Goal: Transaction & Acquisition: Purchase product/service

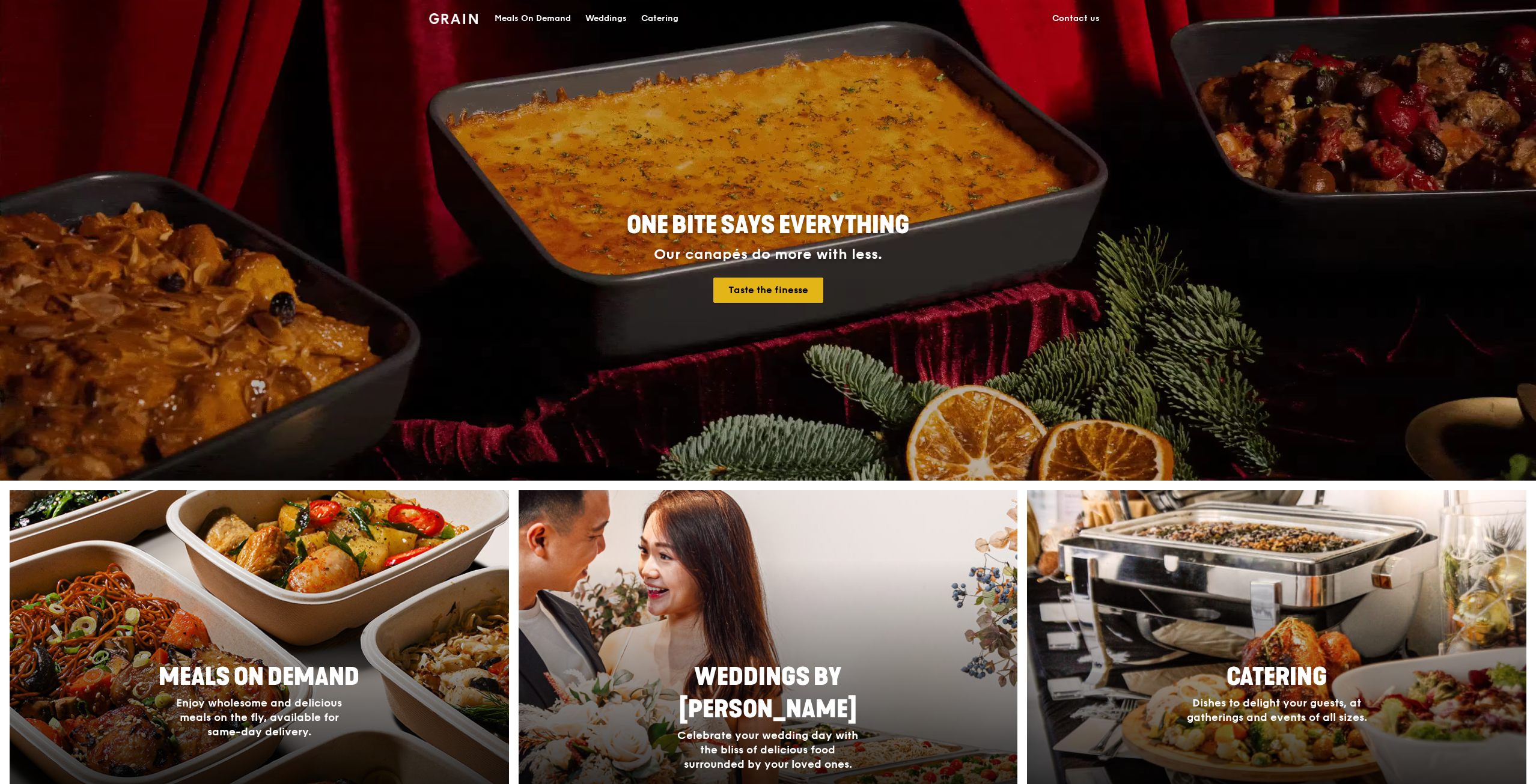
click at [802, 289] on link "Taste the finesse" at bounding box center [768, 290] width 110 height 25
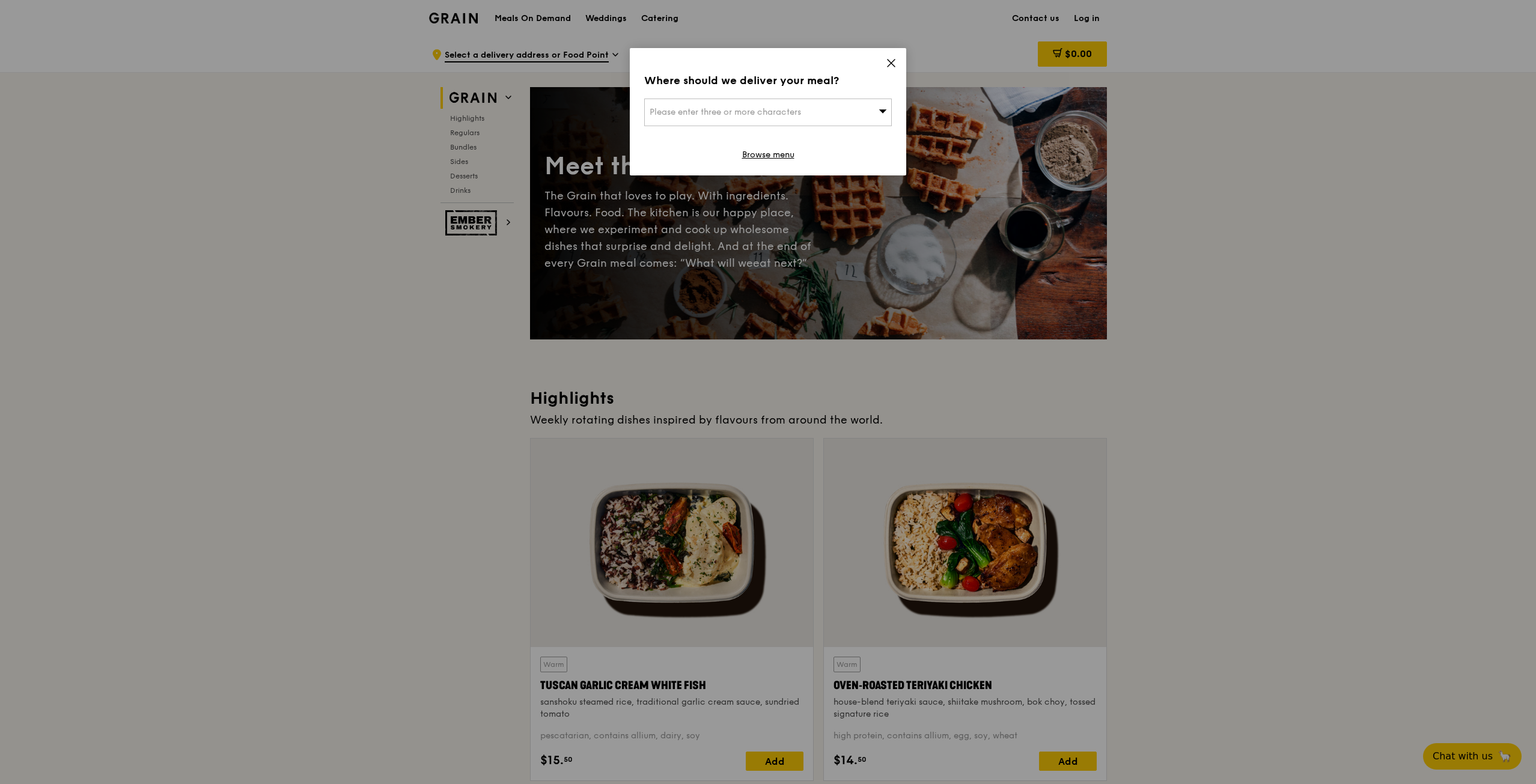
click at [891, 60] on icon at bounding box center [891, 63] width 11 height 11
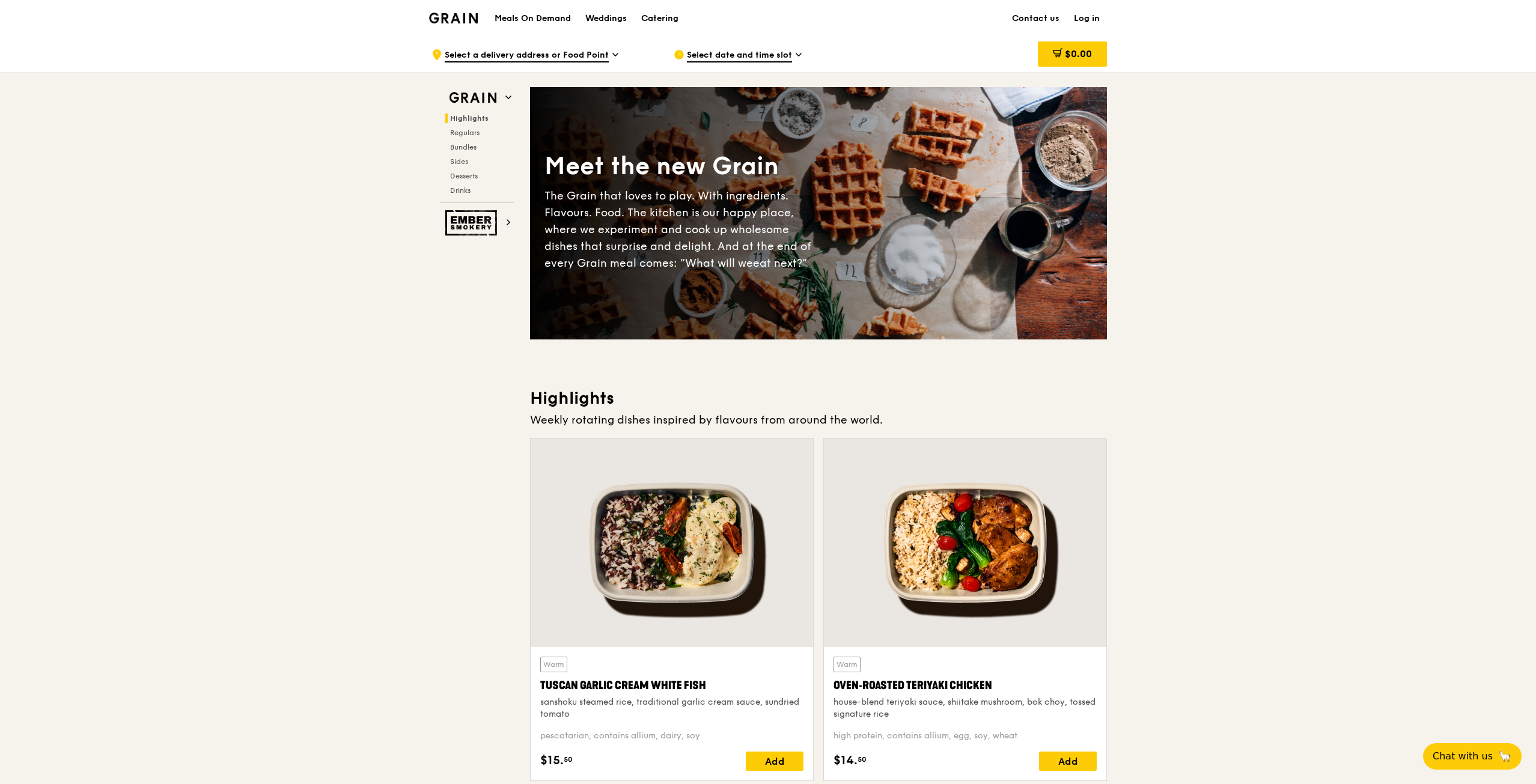
click at [781, 51] on span "Select date and time slot" at bounding box center [739, 56] width 106 height 14
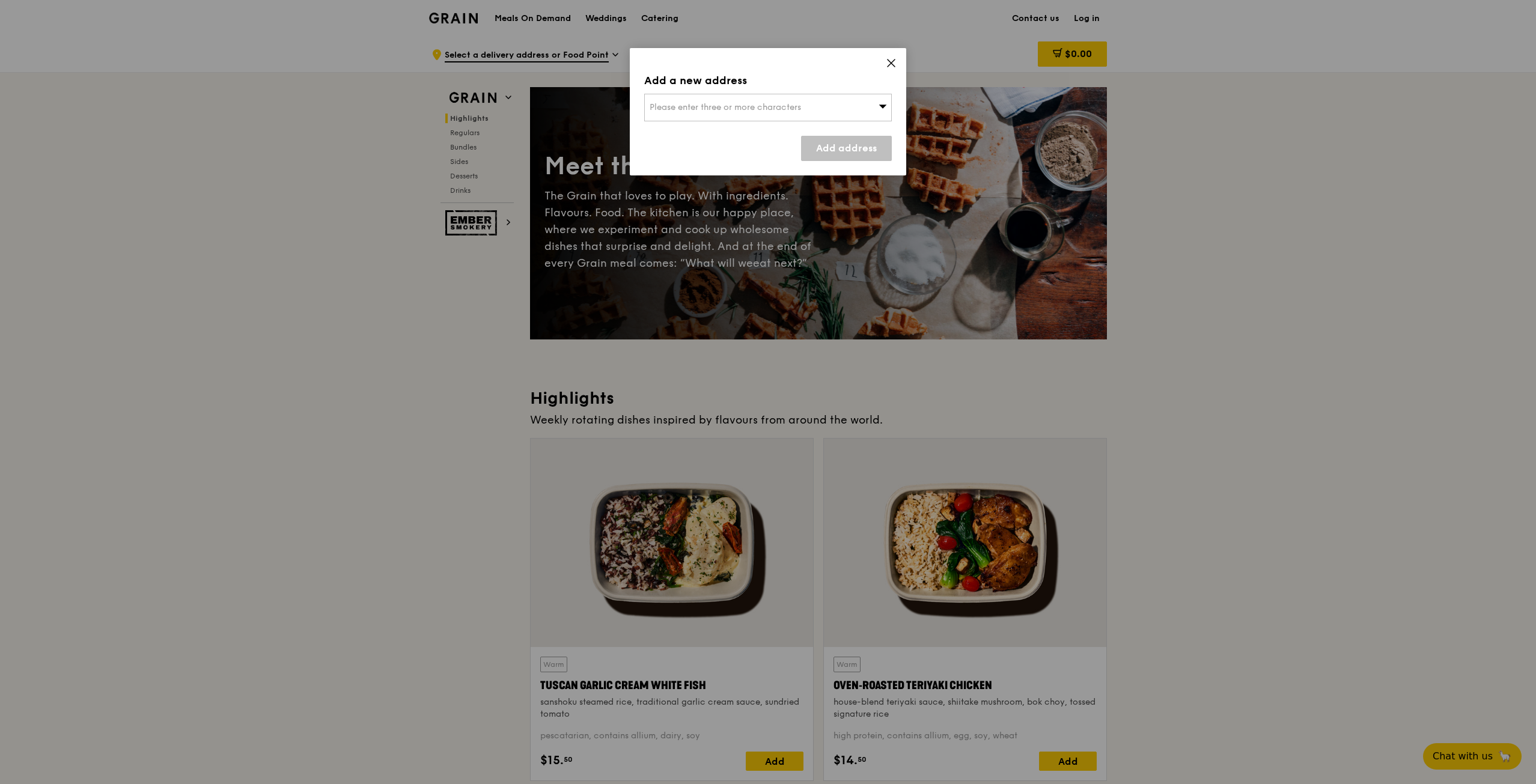
click at [759, 107] on span "Please enter three or more characters" at bounding box center [724, 107] width 152 height 10
type input "118518"
click at [720, 134] on div "[STREET_ADDRESS]" at bounding box center [738, 131] width 178 height 12
click at [847, 149] on link "Add address" at bounding box center [846, 149] width 91 height 25
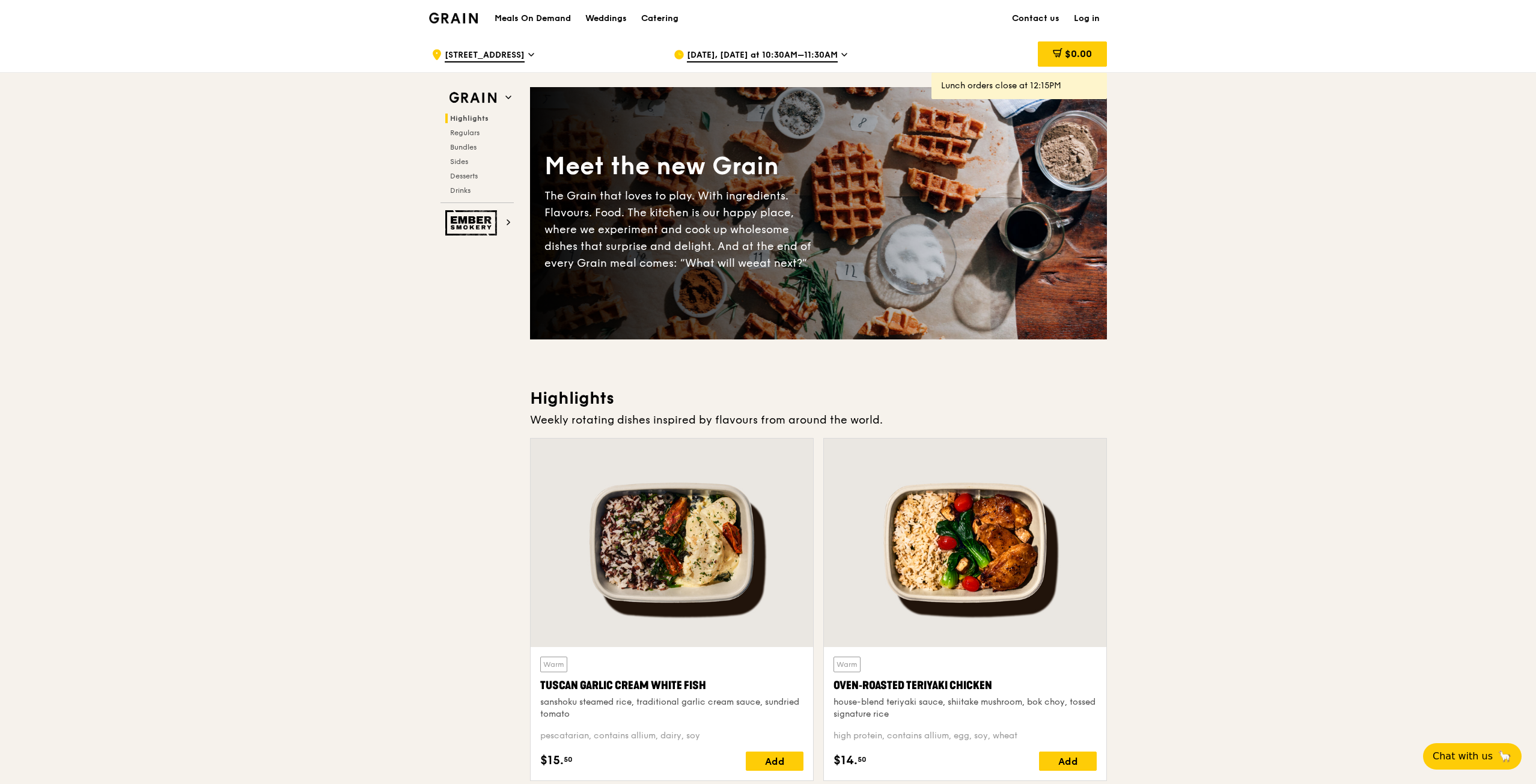
click at [815, 54] on span "[DATE], [DATE] at 10:30AM–11:30AM" at bounding box center [762, 56] width 151 height 14
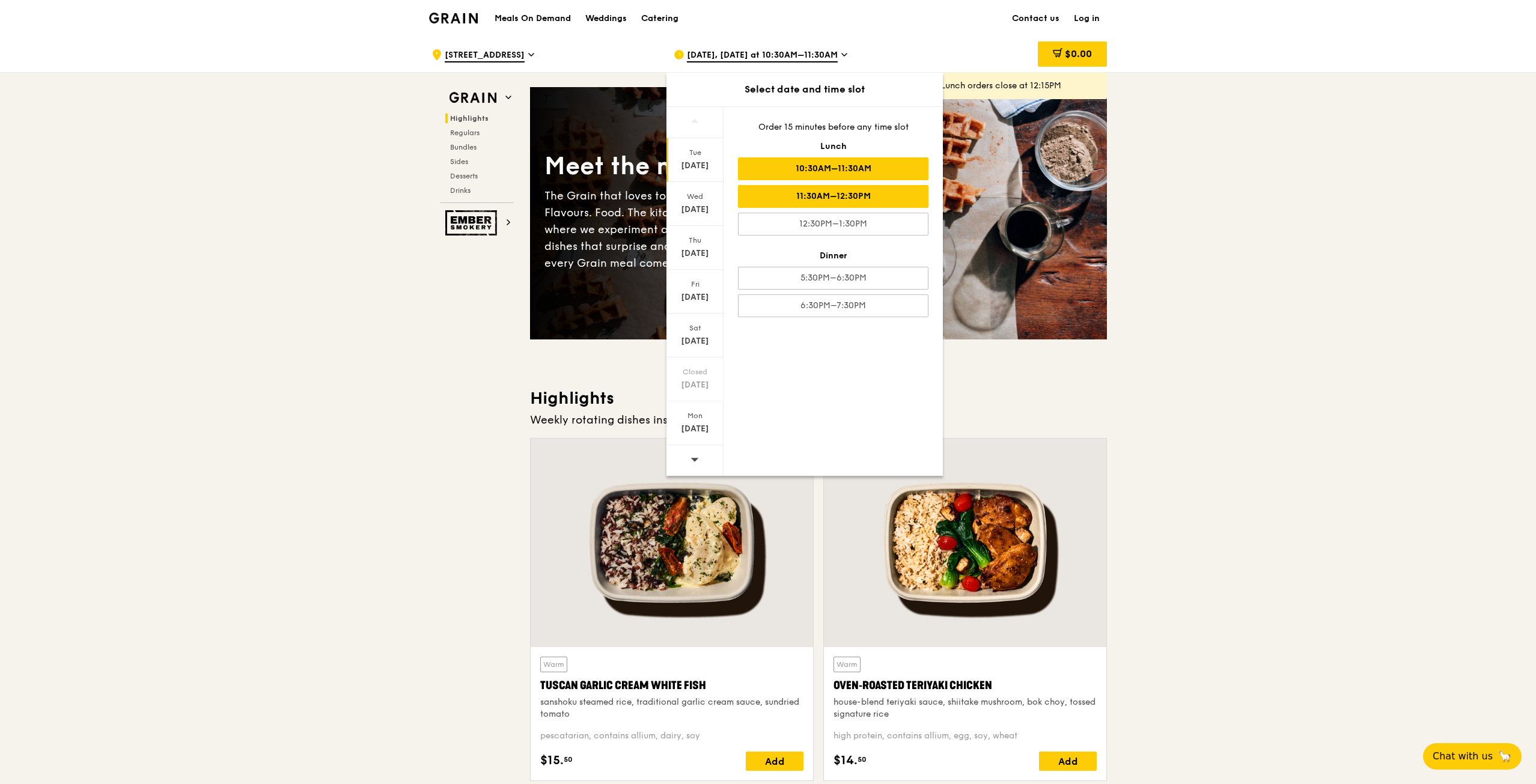
click at [875, 203] on div "11:30AM–12:30PM" at bounding box center [833, 196] width 191 height 22
click at [882, 194] on div "11:30AM–12:30PM" at bounding box center [833, 196] width 191 height 22
click at [707, 162] on div "[DATE]" at bounding box center [694, 165] width 54 height 12
click at [1015, 394] on h3 "Highlights" at bounding box center [818, 398] width 577 height 22
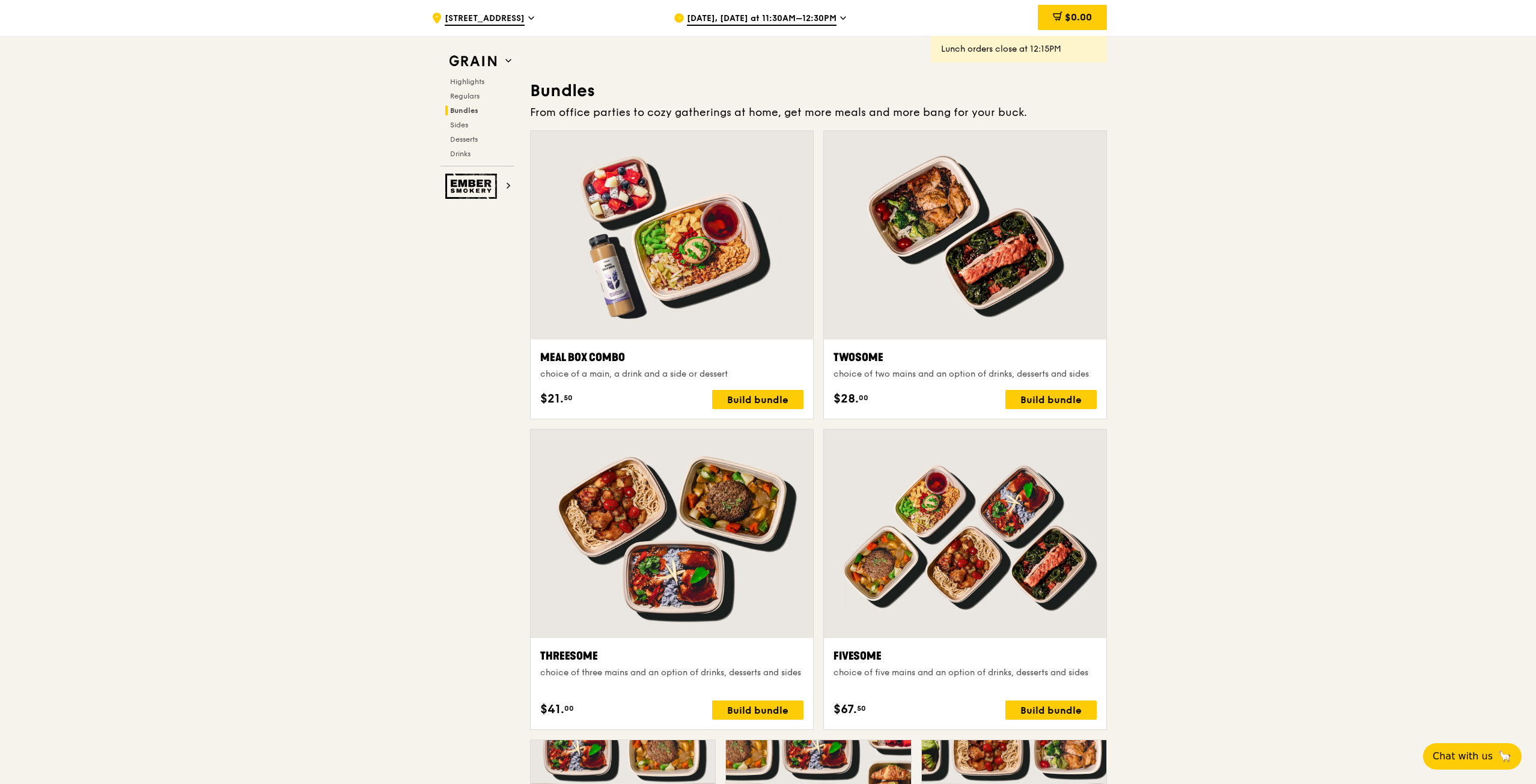
scroll to position [1785, 0]
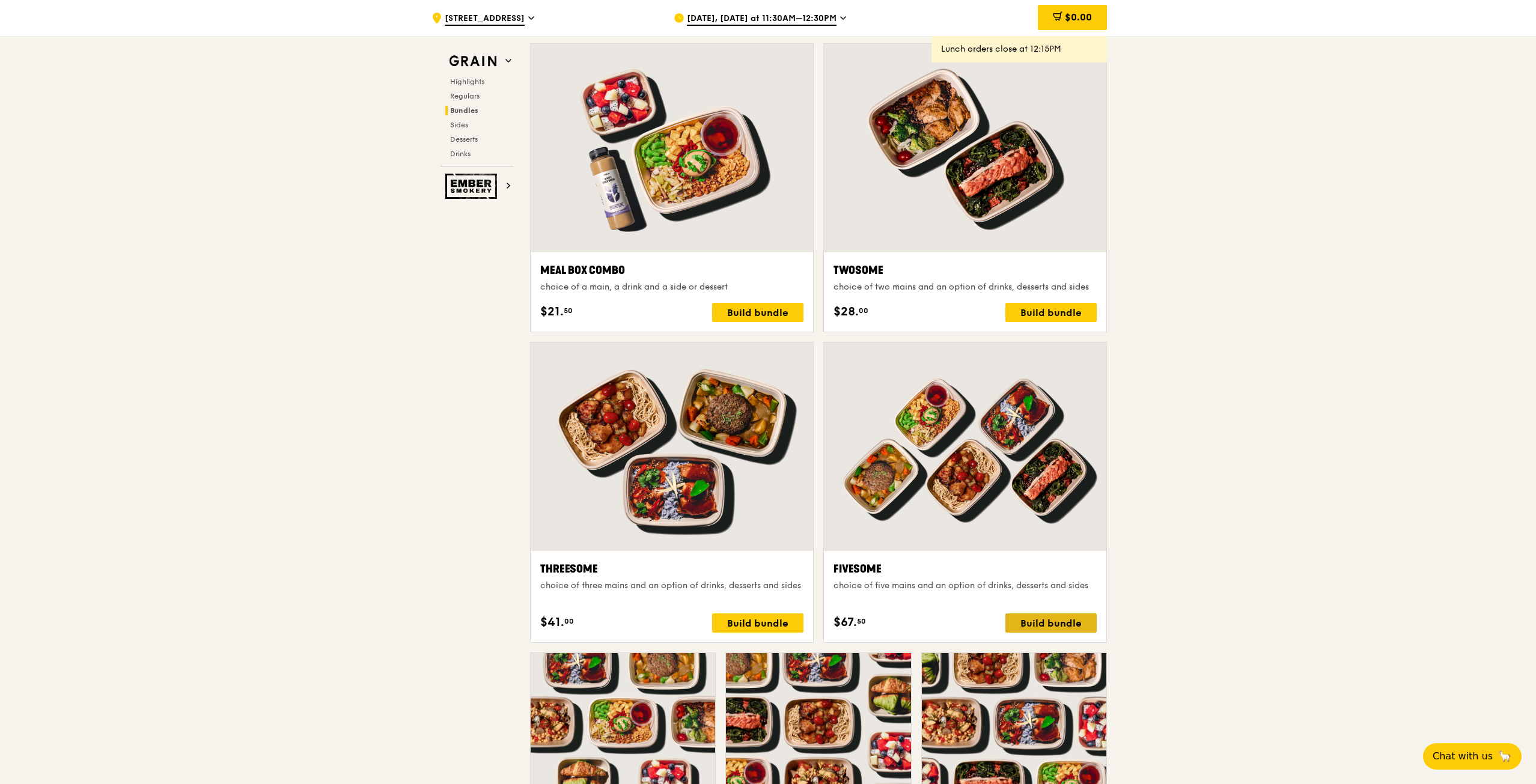
click at [1057, 626] on div "Build bundle" at bounding box center [1050, 623] width 91 height 20
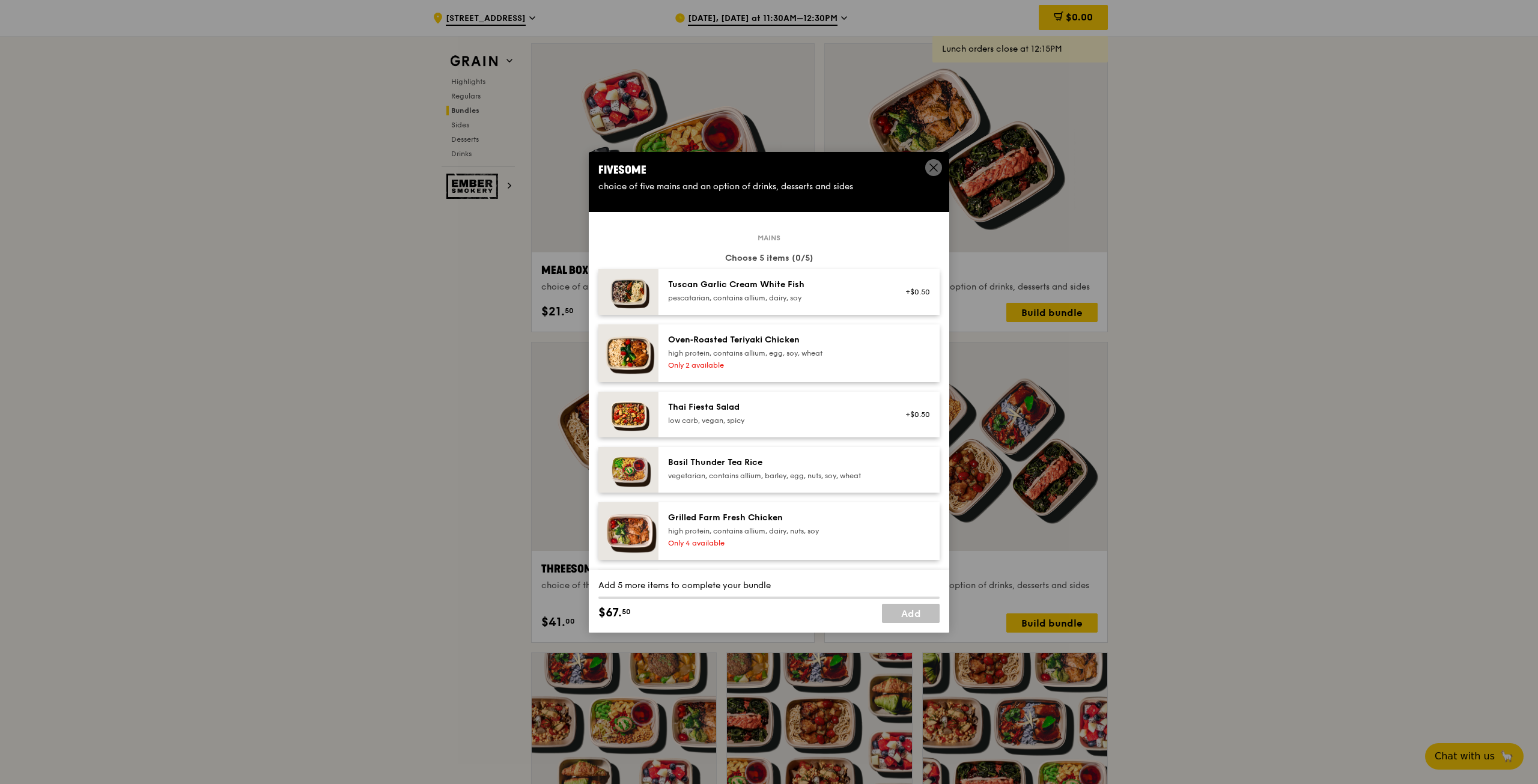
click at [825, 293] on div "pescatarian, contains allium, dairy, soy" at bounding box center [775, 298] width 216 height 10
click at [792, 357] on div "high protein, contains allium, egg, soy, wheat" at bounding box center [775, 353] width 216 height 10
click at [907, 301] on link "Remove" at bounding box center [916, 297] width 27 height 9
click at [915, 357] on link "Remove" at bounding box center [916, 358] width 27 height 9
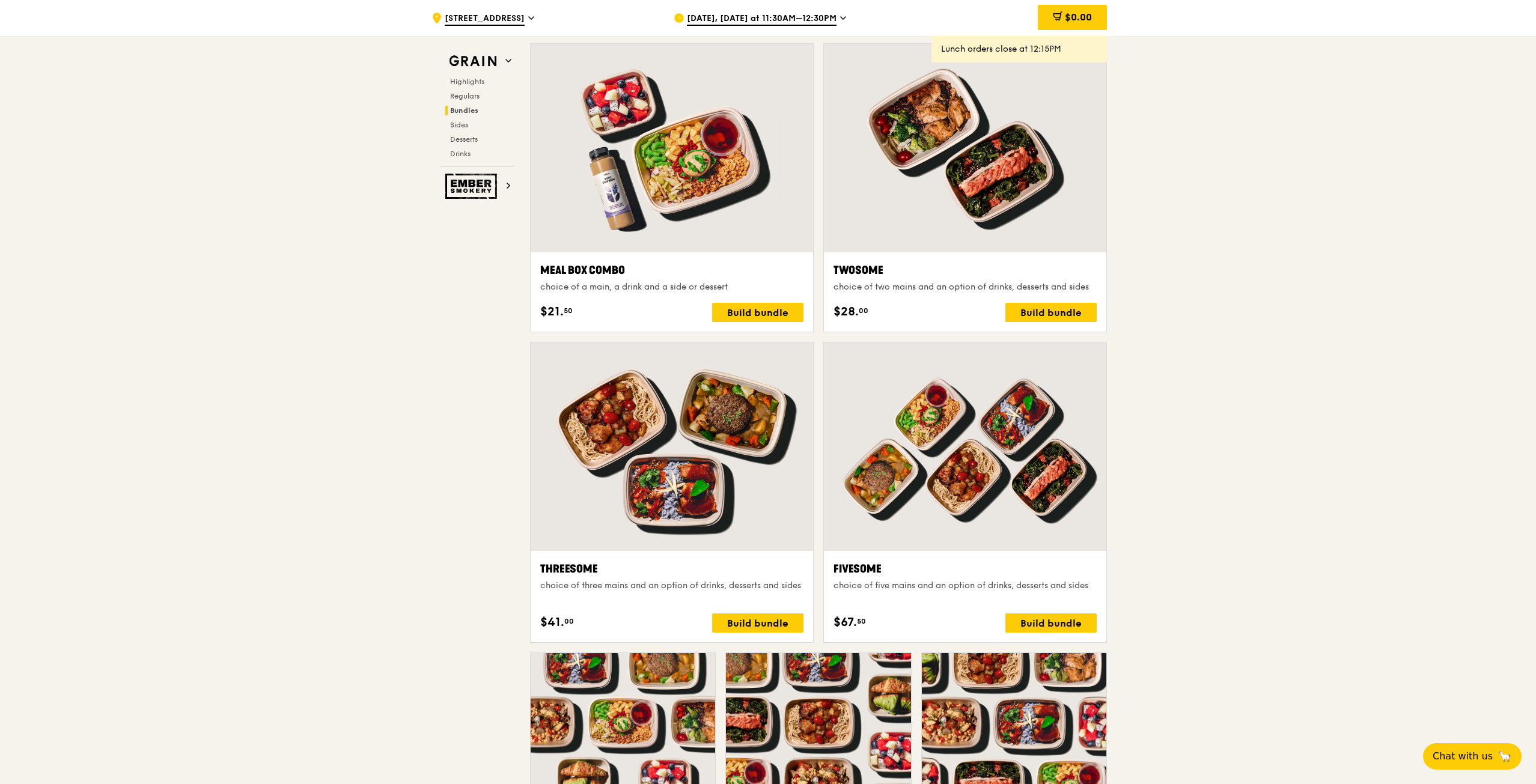
click at [534, 17] on icon at bounding box center [531, 18] width 6 height 11
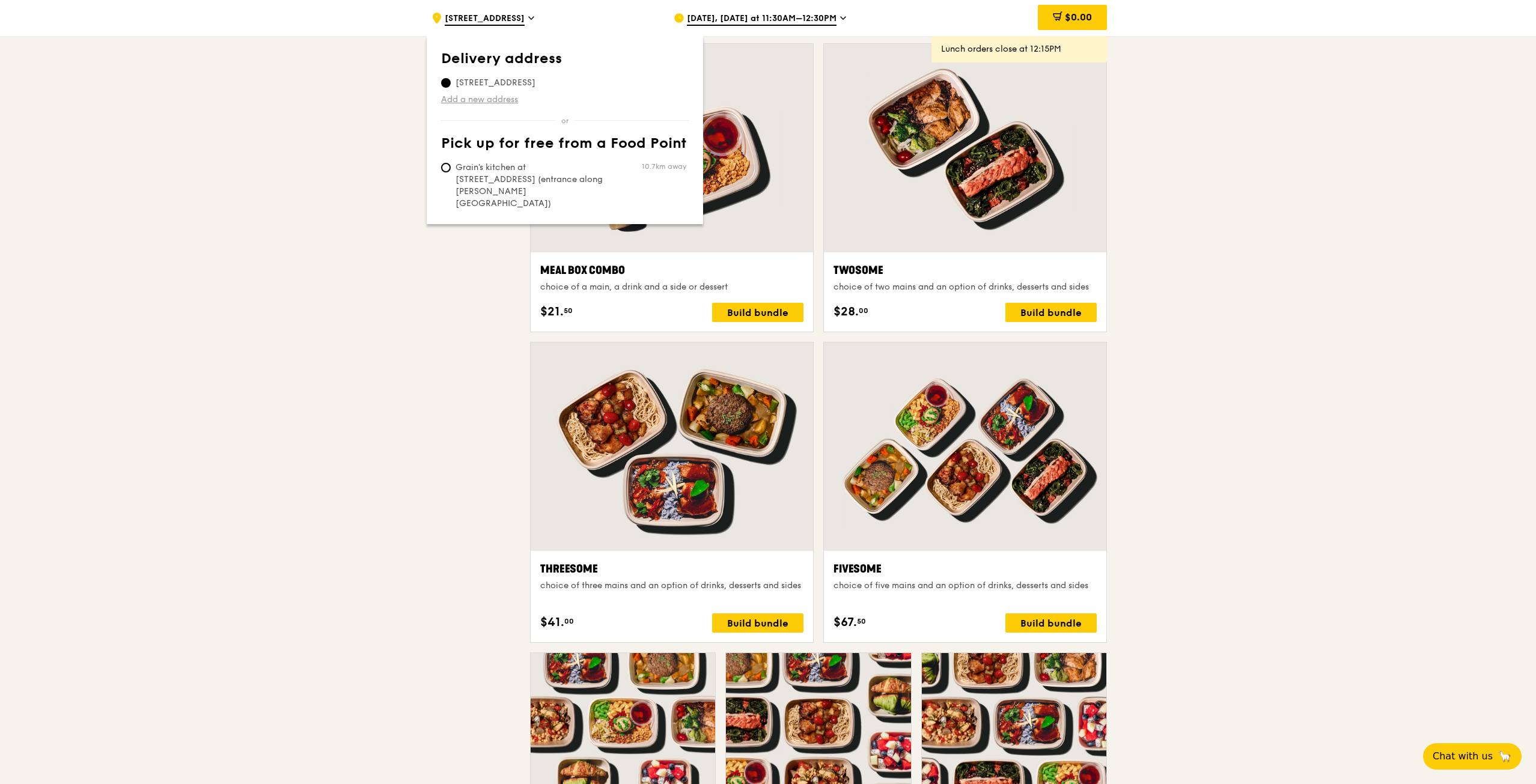
click at [512, 98] on link "Add a new address" at bounding box center [564, 100] width 247 height 12
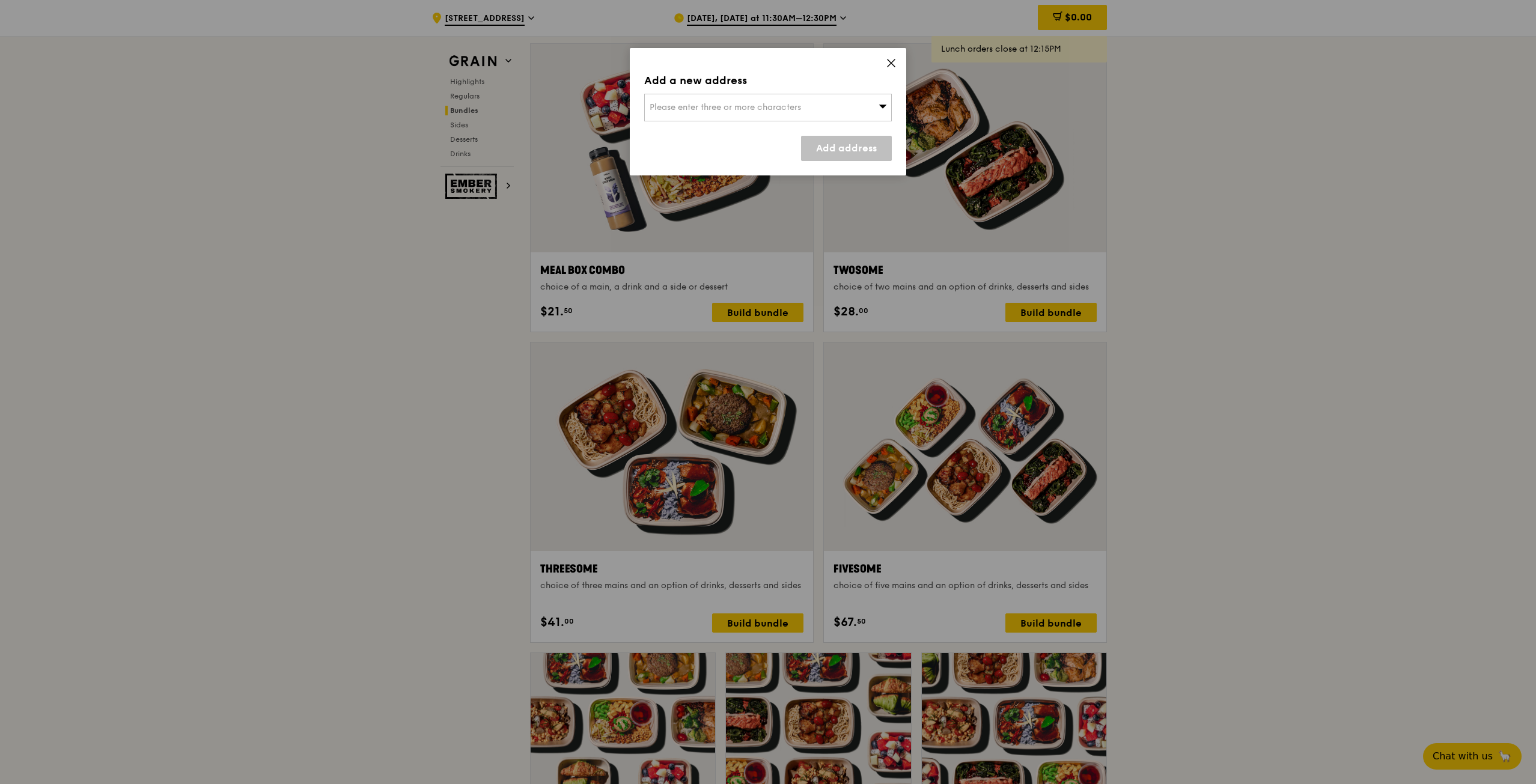
click at [781, 106] on span "Please enter three or more characters" at bounding box center [724, 107] width 152 height 10
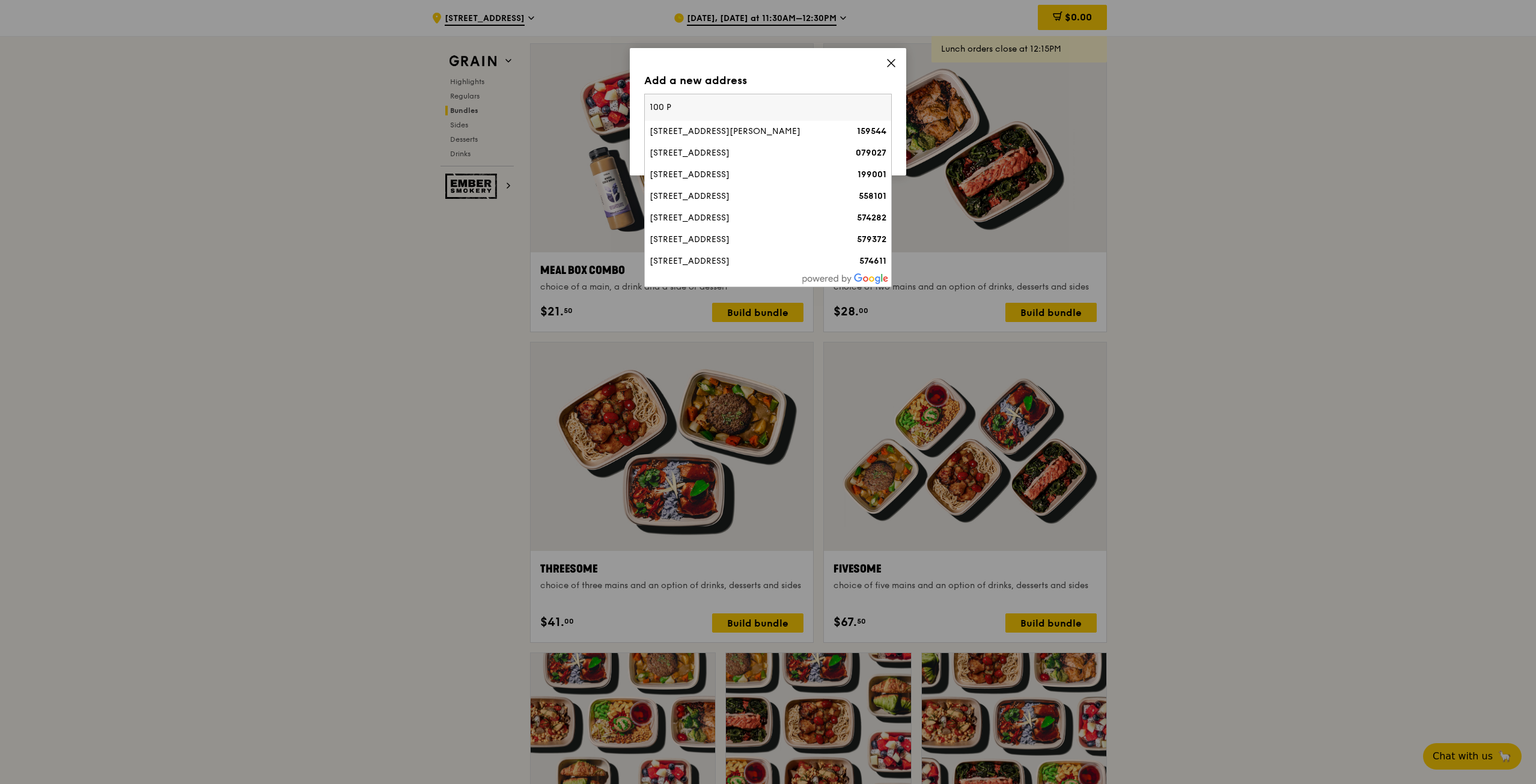
type input "100 Pa"
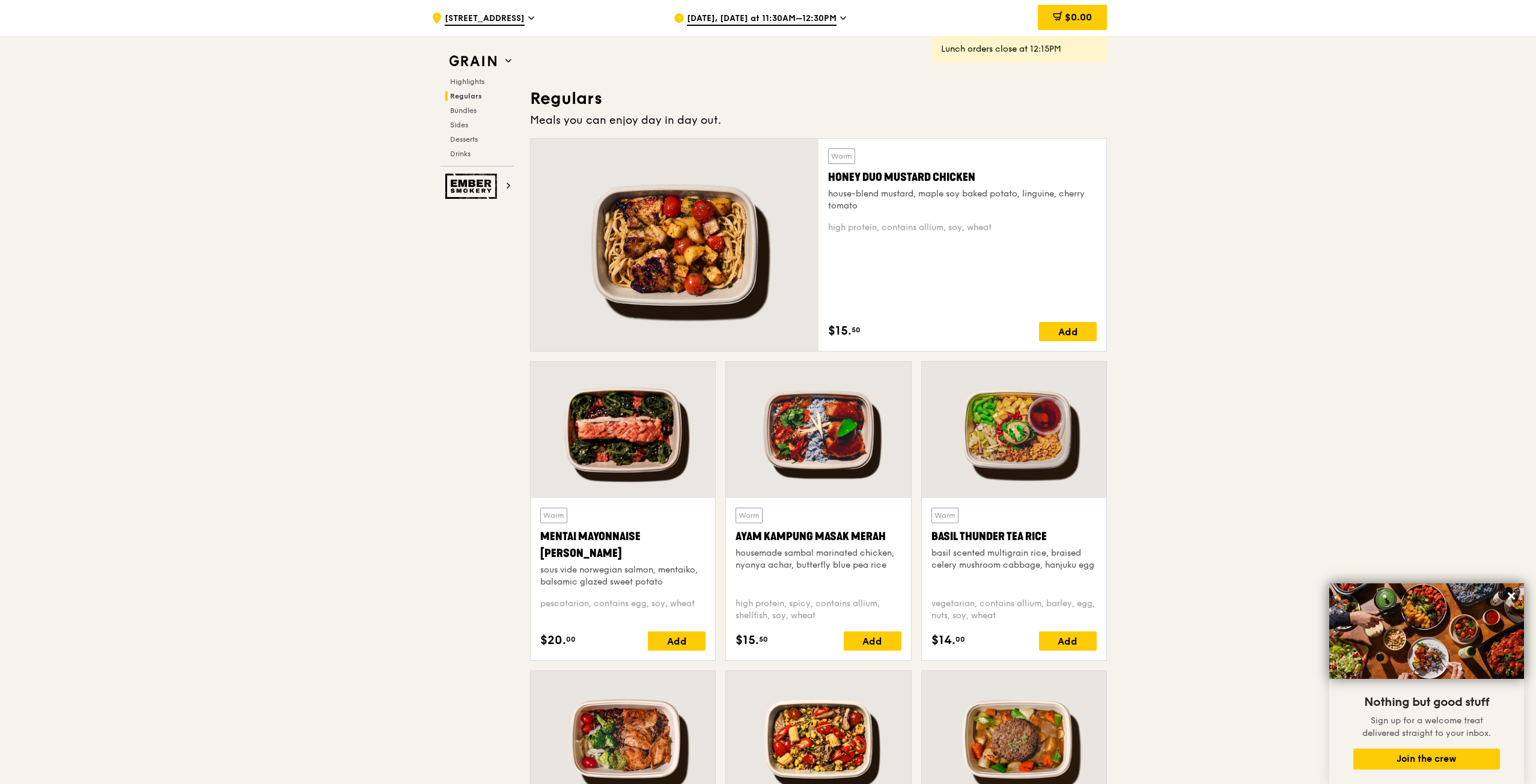
scroll to position [841, 0]
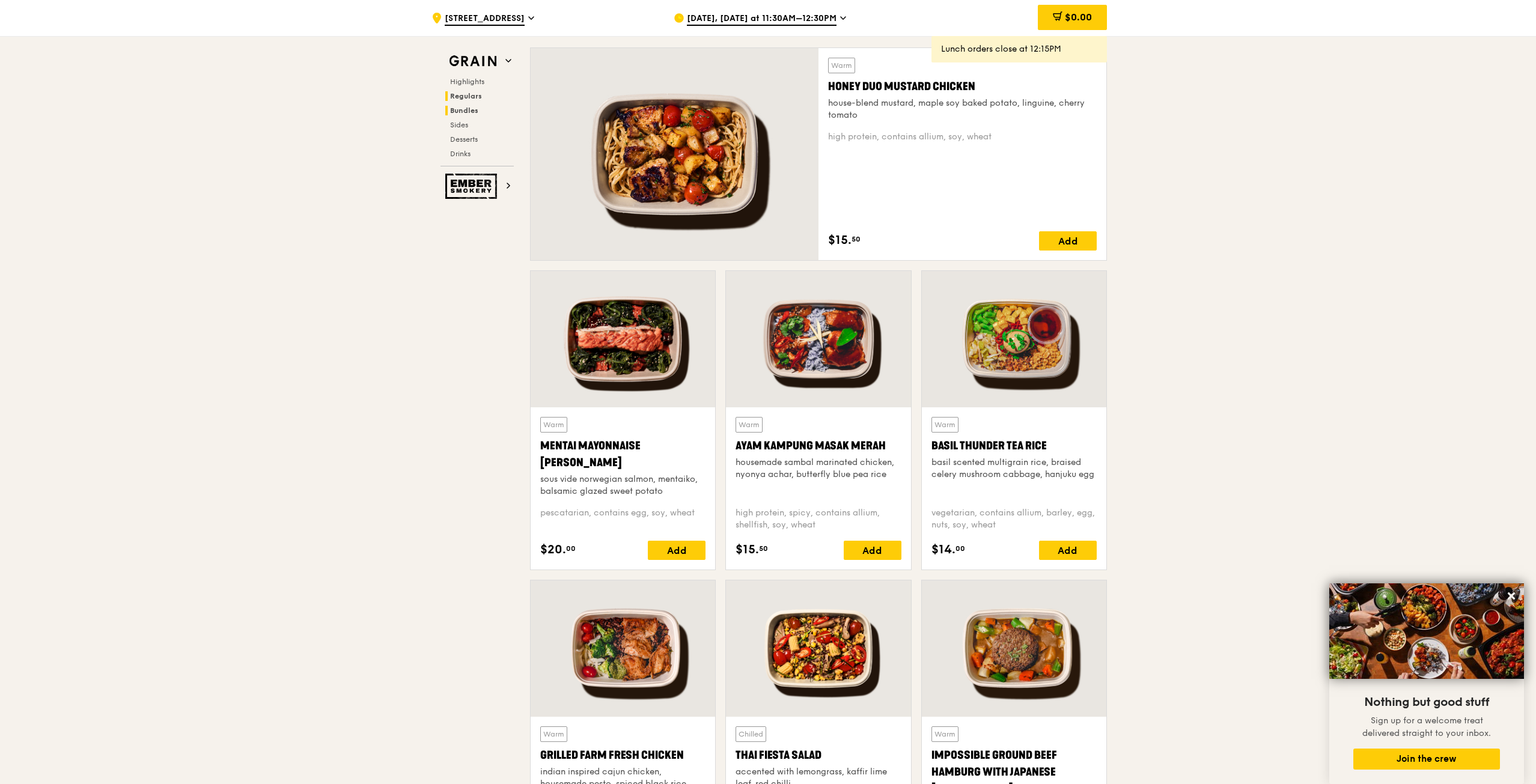
click at [474, 109] on span "Bundles" at bounding box center [463, 110] width 28 height 9
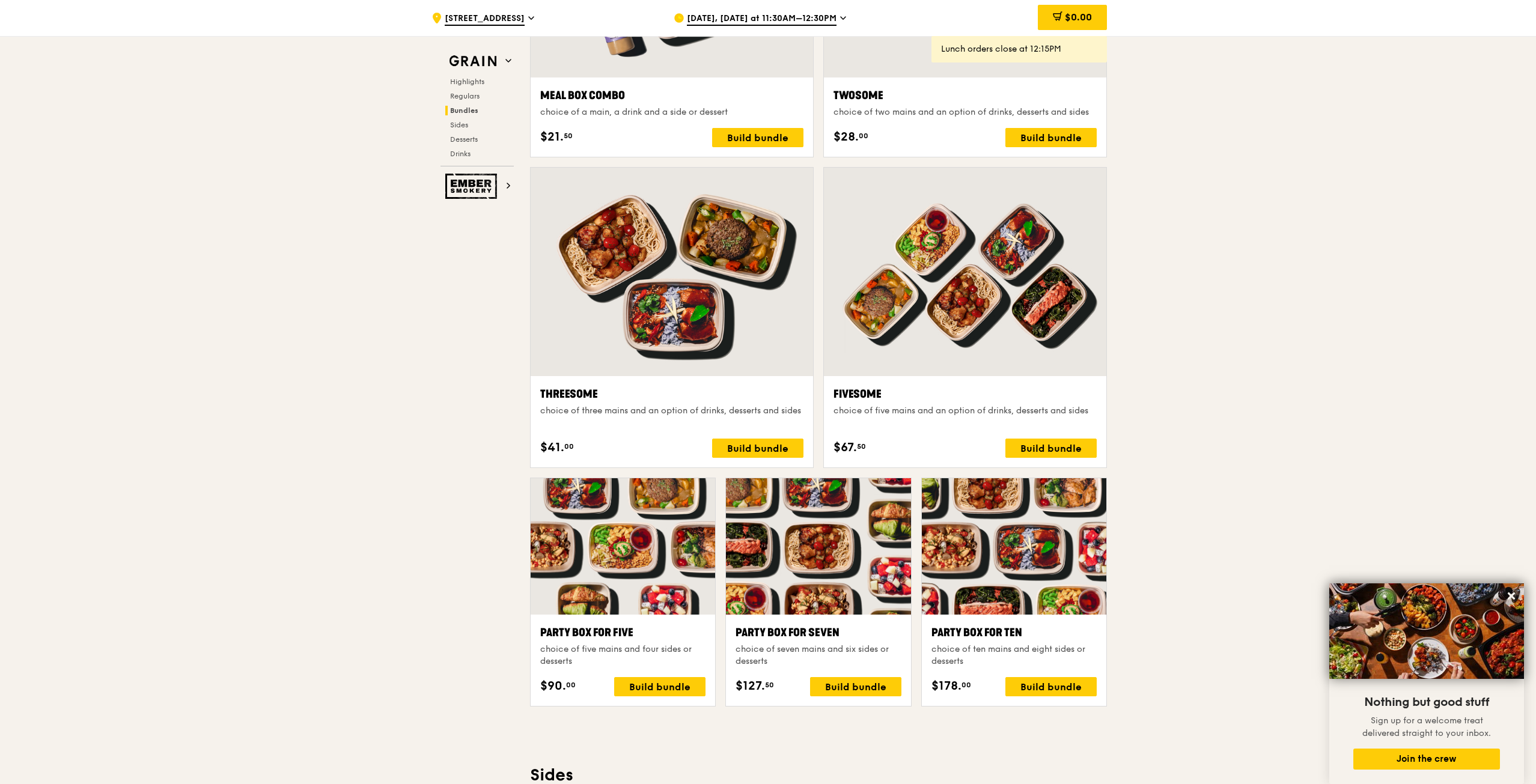
scroll to position [1970, 0]
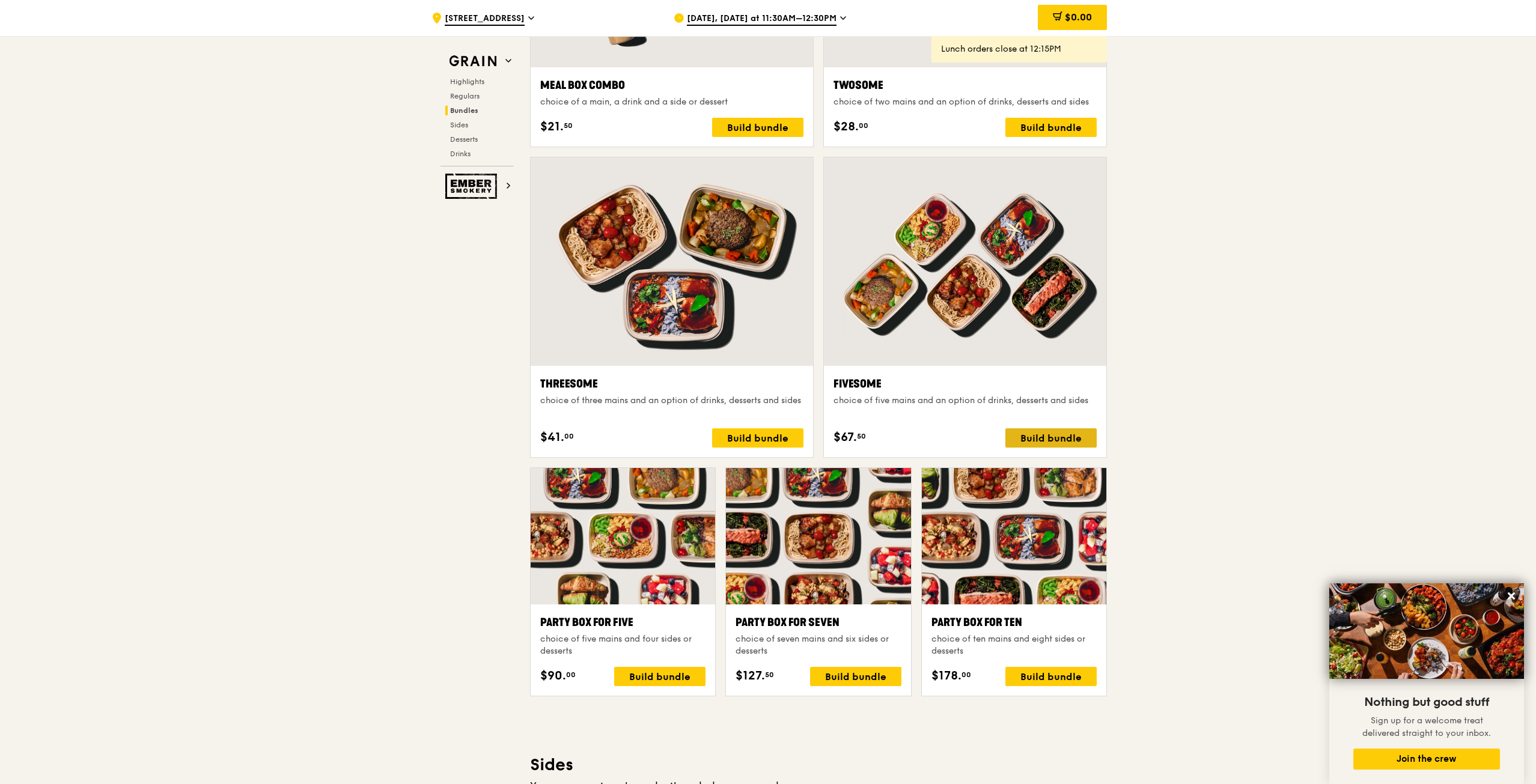
click at [1047, 434] on div "Build bundle" at bounding box center [1050, 438] width 91 height 20
click at [1426, 447] on div ".cls-1 { fill: none; stroke: #fff; stroke-linecap: round; stroke-linejoin: roun…" at bounding box center [768, 601] width 1536 height 5073
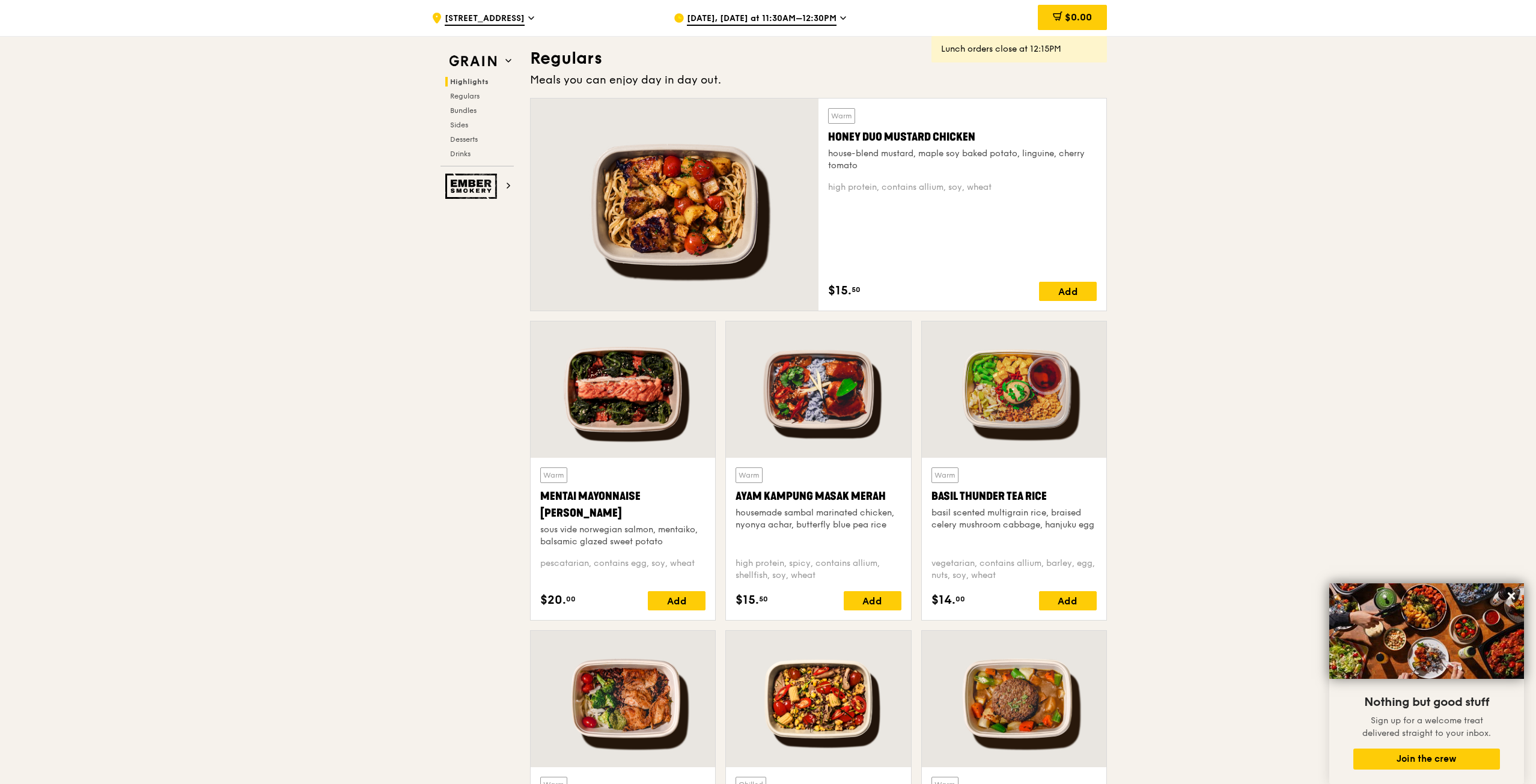
scroll to position [600, 0]
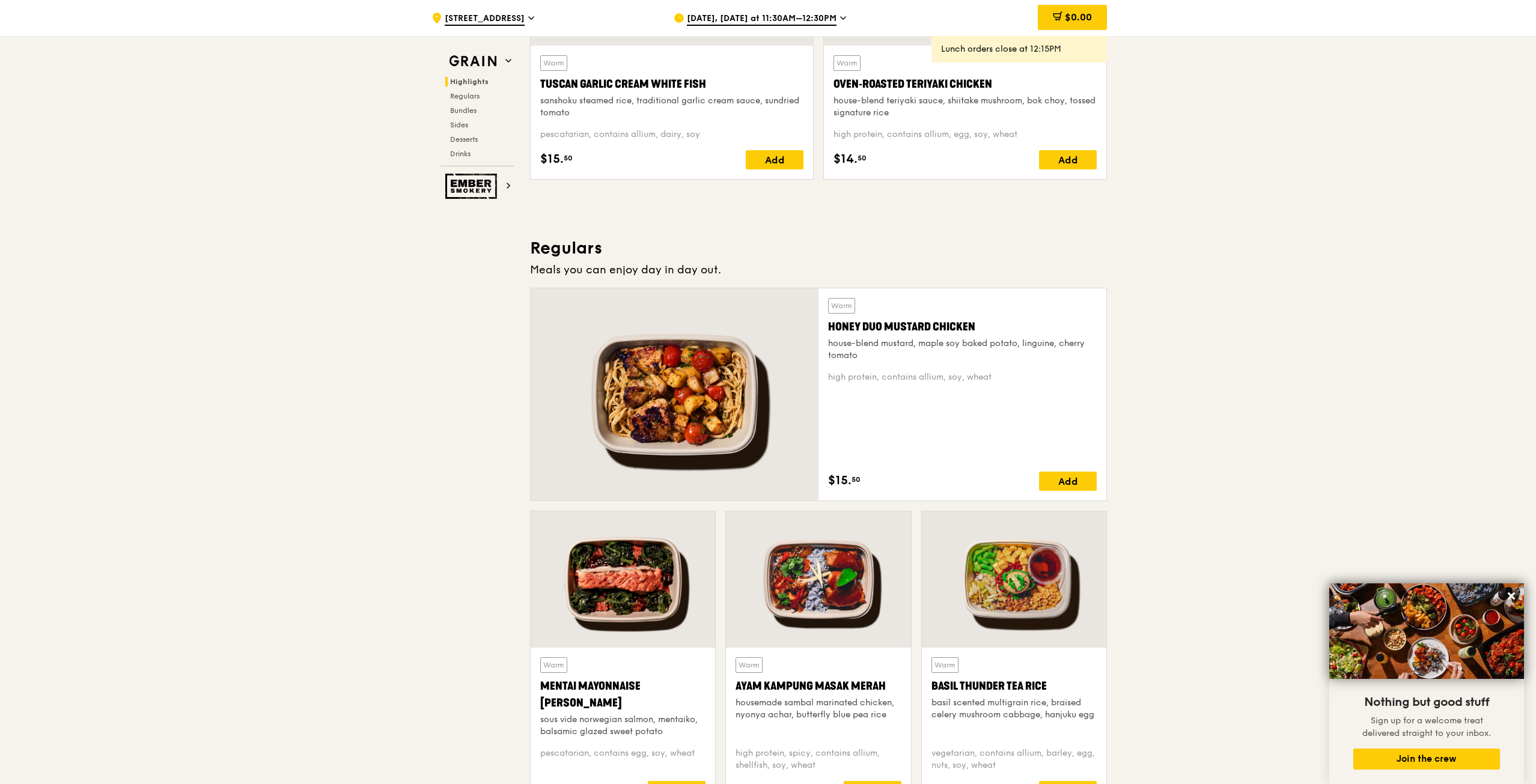
click at [461, 105] on div "Highlights Regulars Bundles Sides Desserts Drinks" at bounding box center [476, 118] width 73 height 82
click at [465, 110] on span "Bundles" at bounding box center [463, 110] width 28 height 9
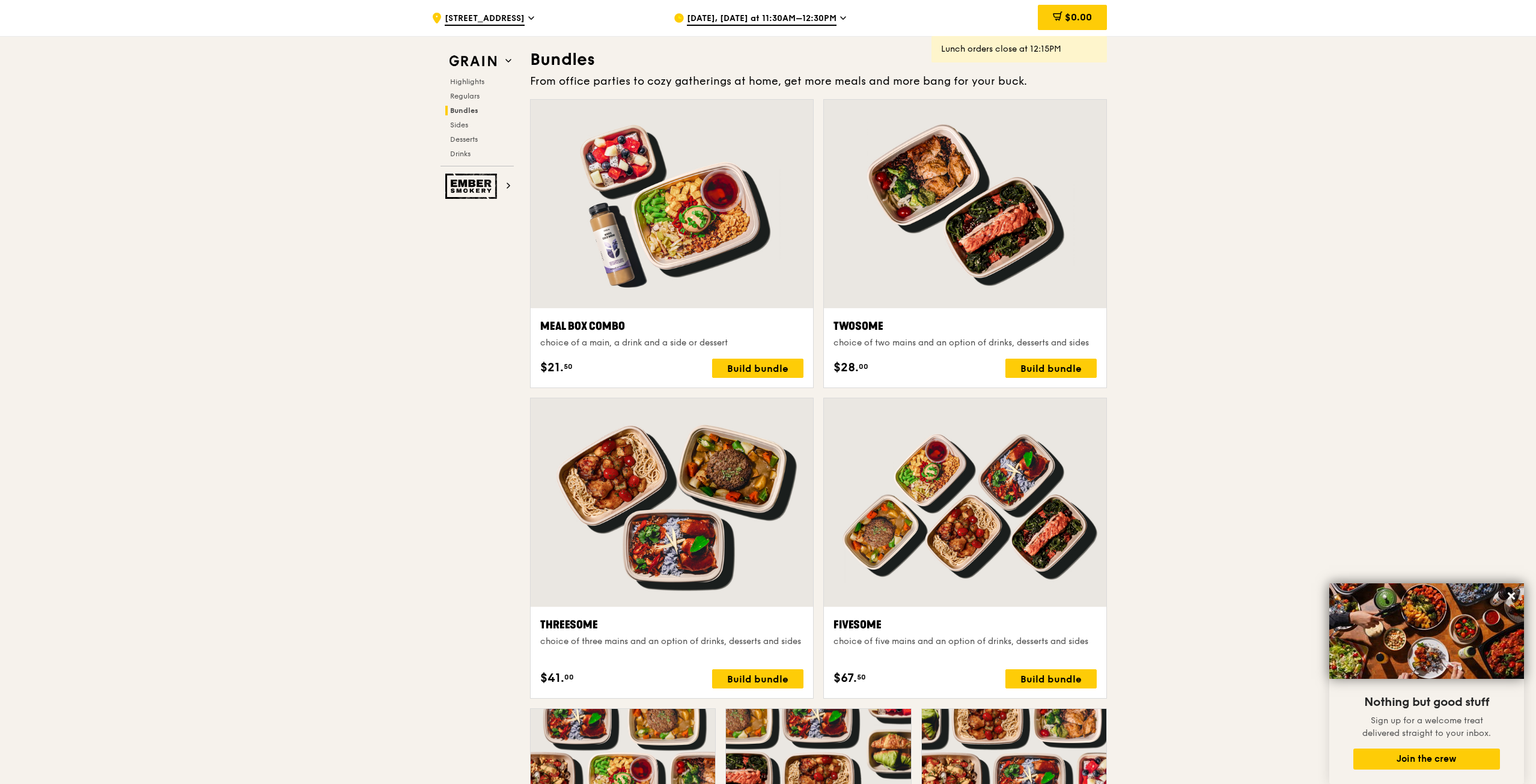
scroll to position [1730, 0]
click at [1070, 677] on div "Build bundle" at bounding box center [1050, 678] width 91 height 20
click at [462, 94] on span "Regulars" at bounding box center [465, 96] width 32 height 9
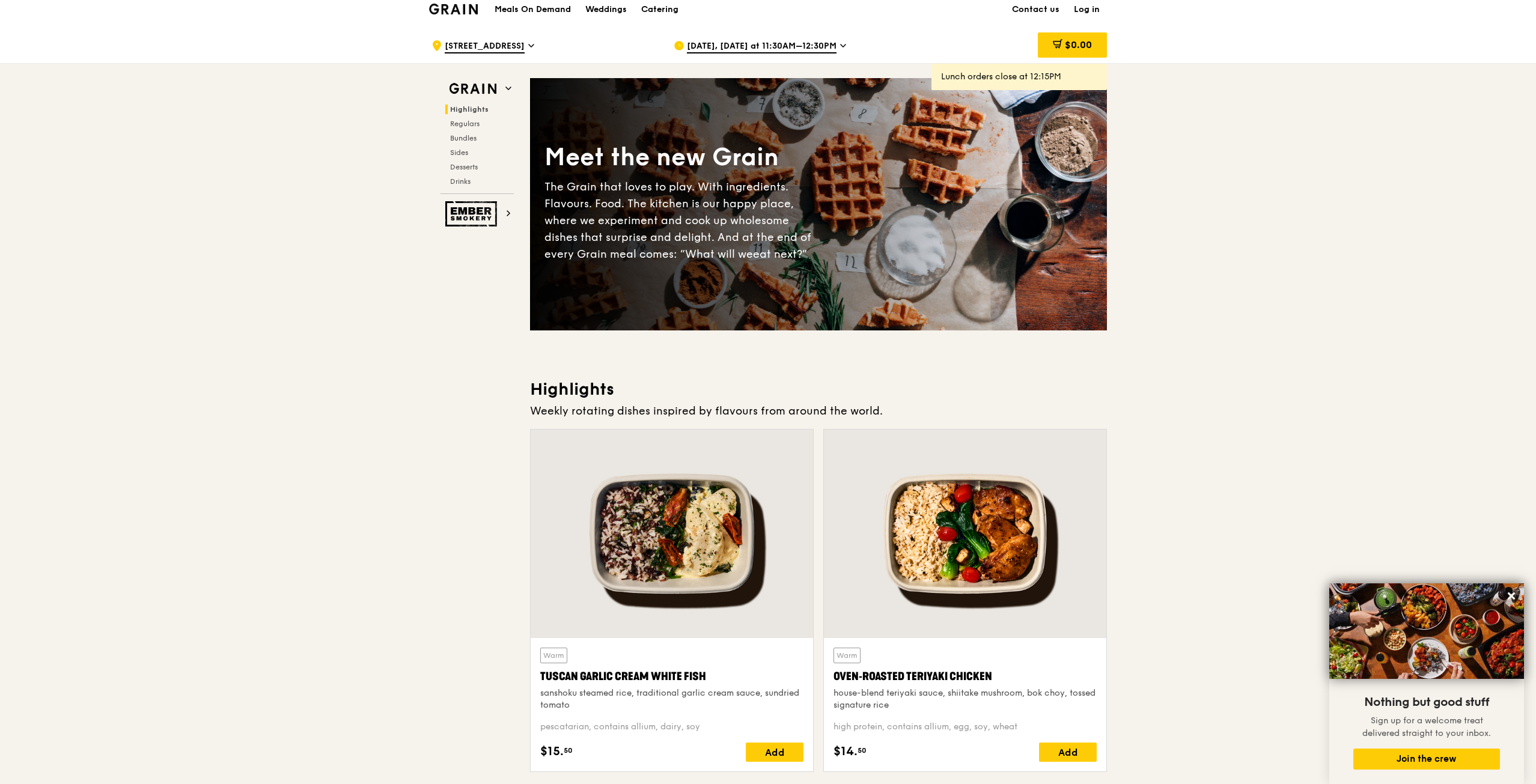
scroll to position [0, 0]
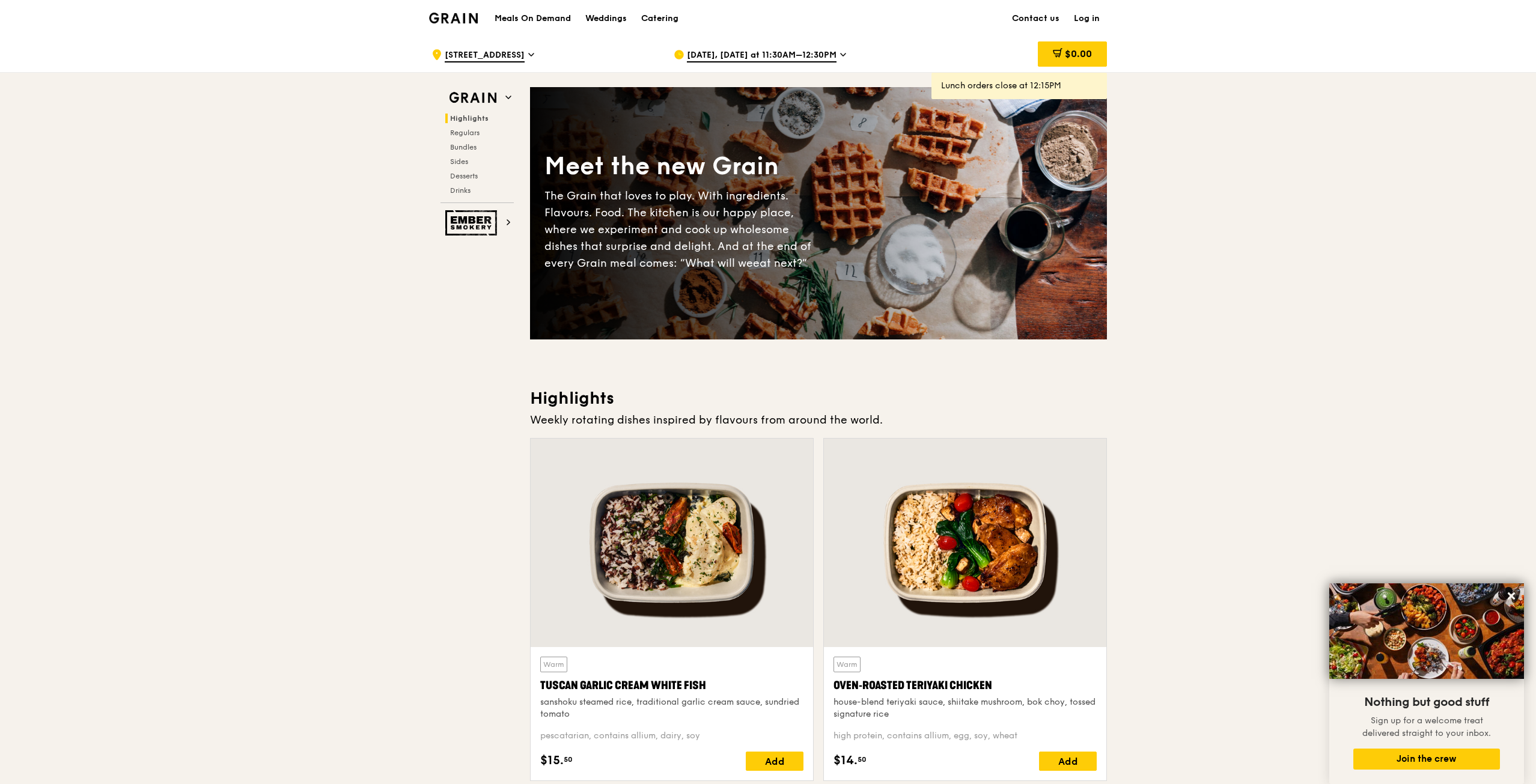
click at [1094, 18] on link "Log in" at bounding box center [1086, 19] width 40 height 36
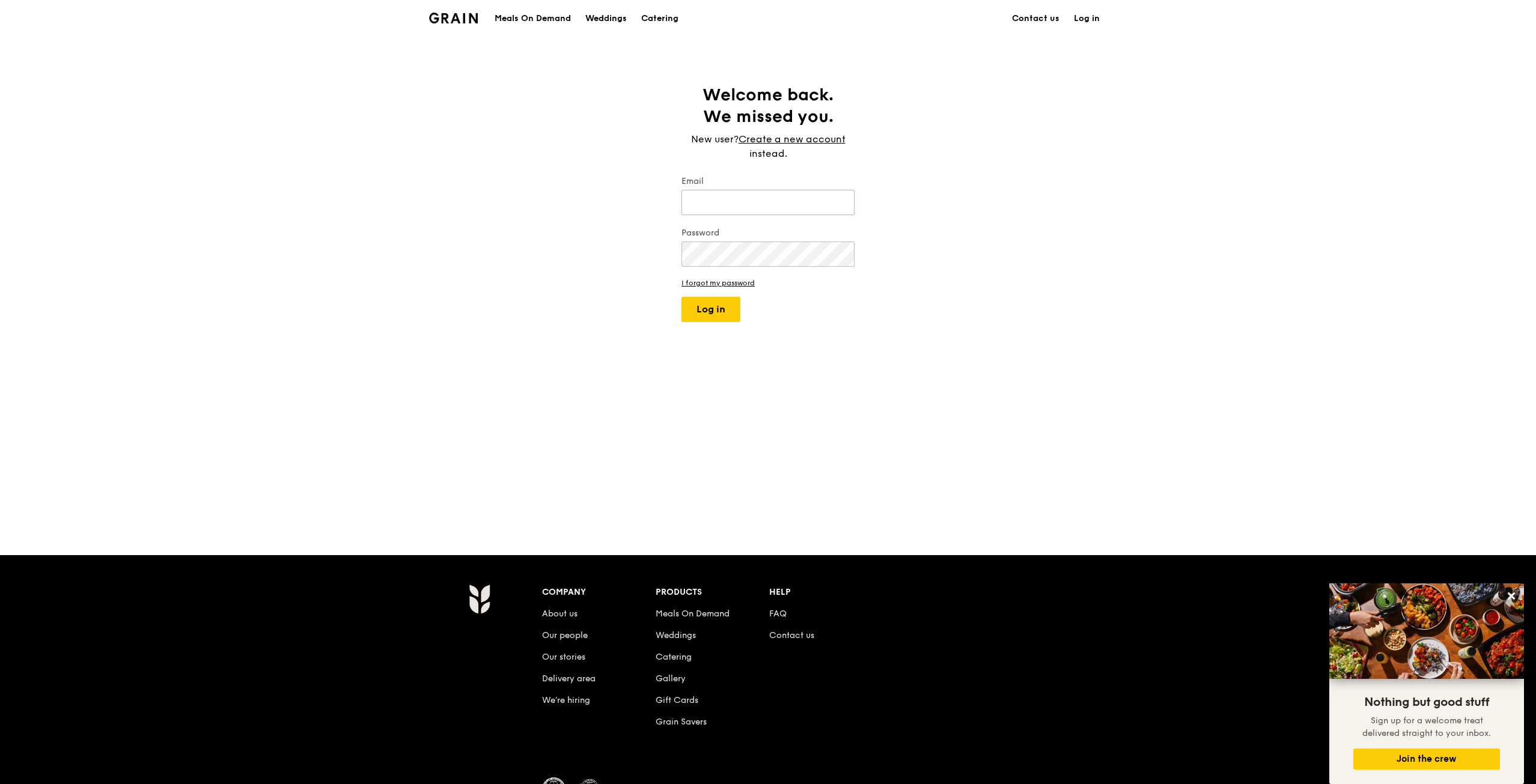
click at [720, 194] on input "Email" at bounding box center [768, 202] width 173 height 25
type input "[EMAIL_ADDRESS][DOMAIN_NAME]"
click at [815, 140] on link "Create a new account" at bounding box center [791, 139] width 107 height 15
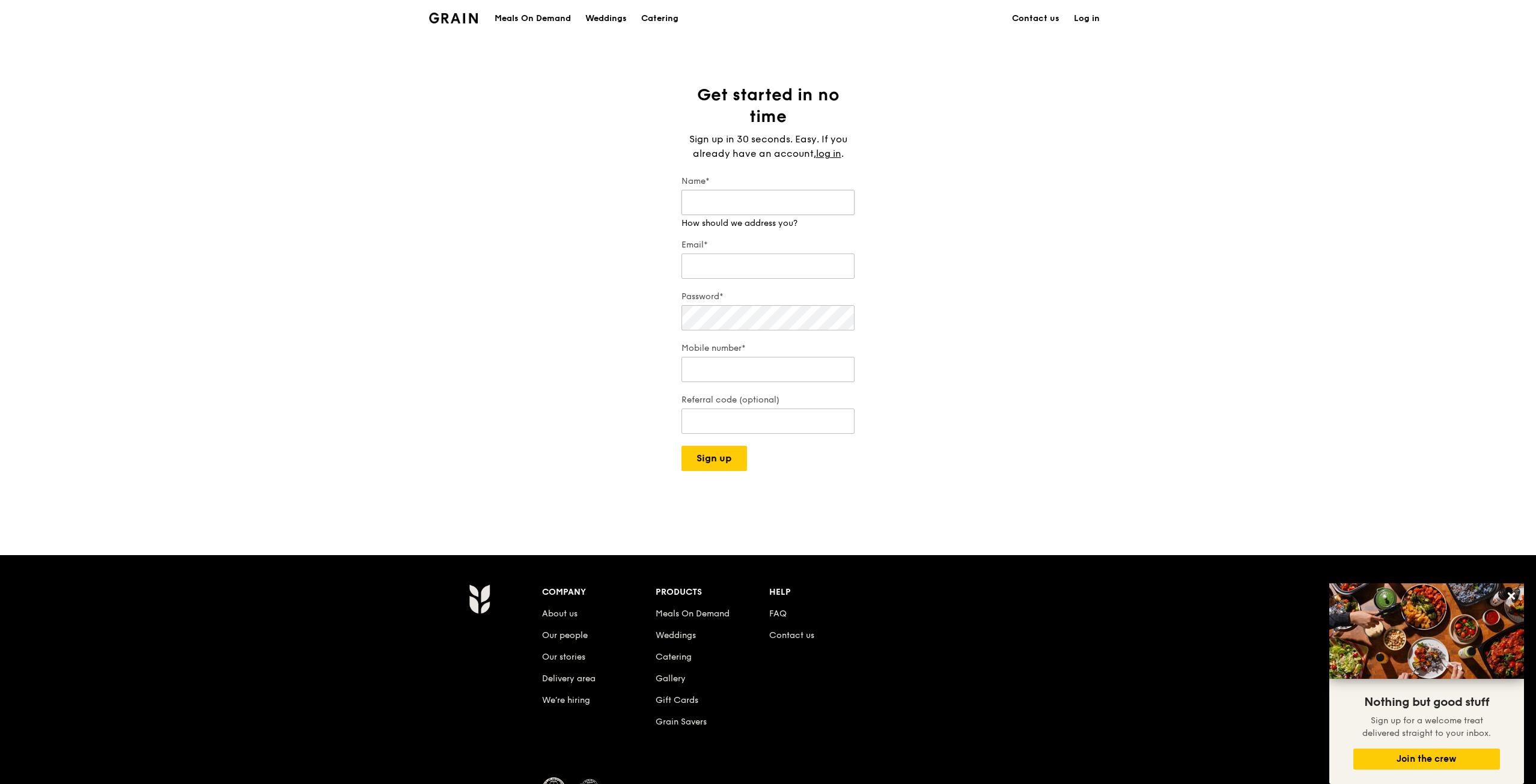
click at [783, 196] on input "Name*" at bounding box center [768, 202] width 173 height 25
type input "[PERSON_NAME]"
type input "[EMAIL_ADDRESS][DOMAIN_NAME]"
click at [791, 321] on div "Password*" at bounding box center [768, 311] width 173 height 42
type input "90880918"
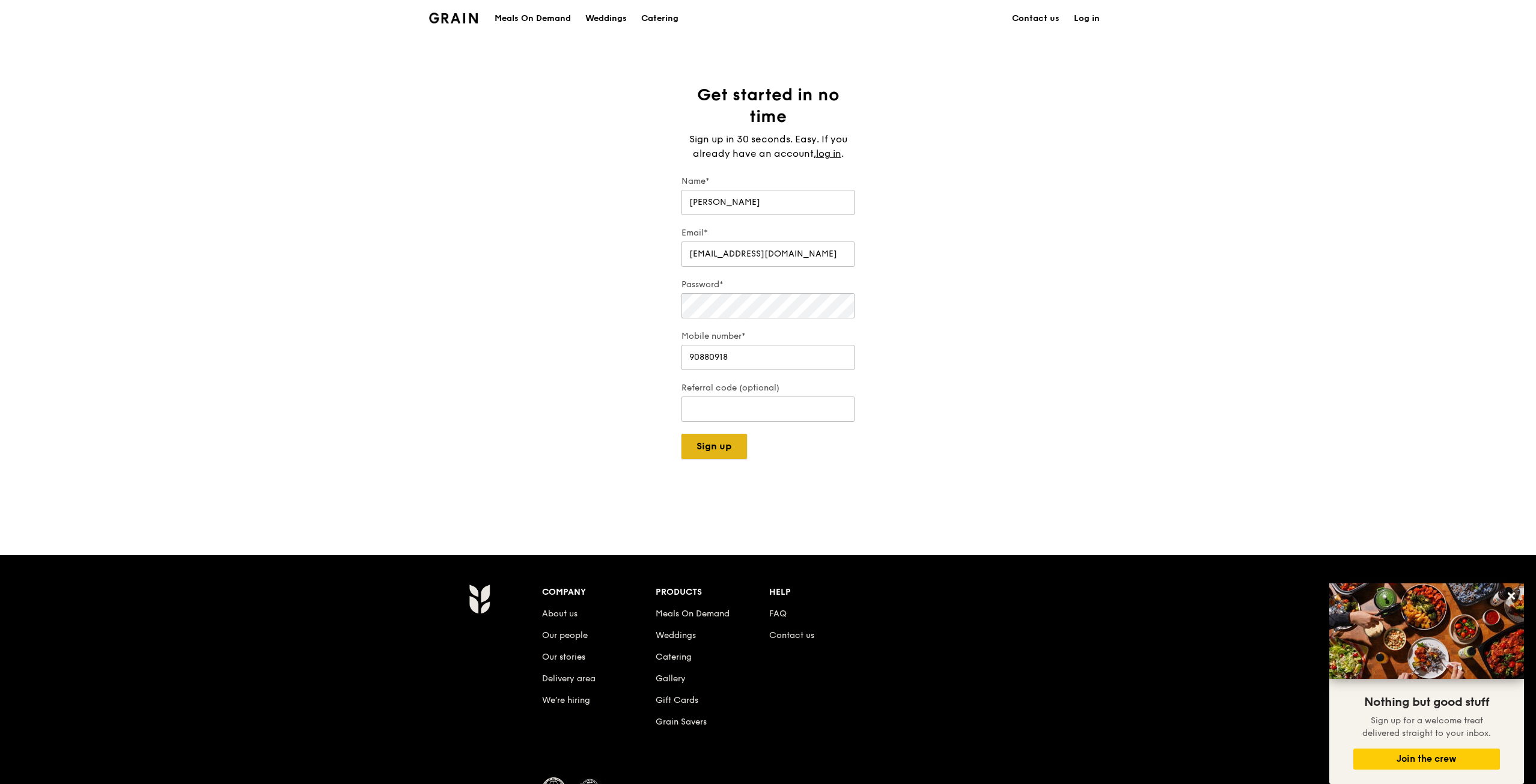
click at [708, 456] on button "Sign up" at bounding box center [714, 447] width 66 height 25
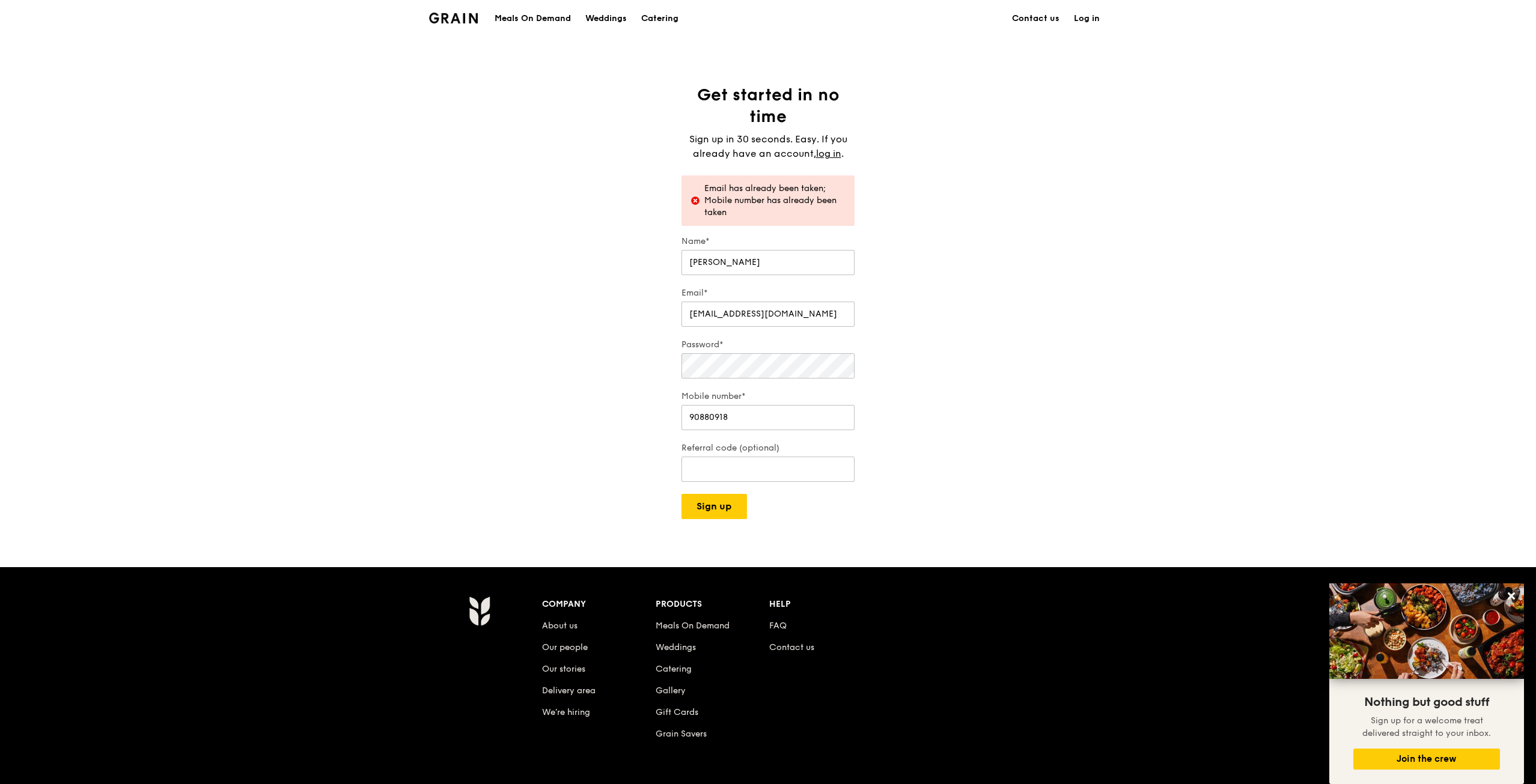
click at [1088, 20] on link "Log in" at bounding box center [1086, 19] width 40 height 36
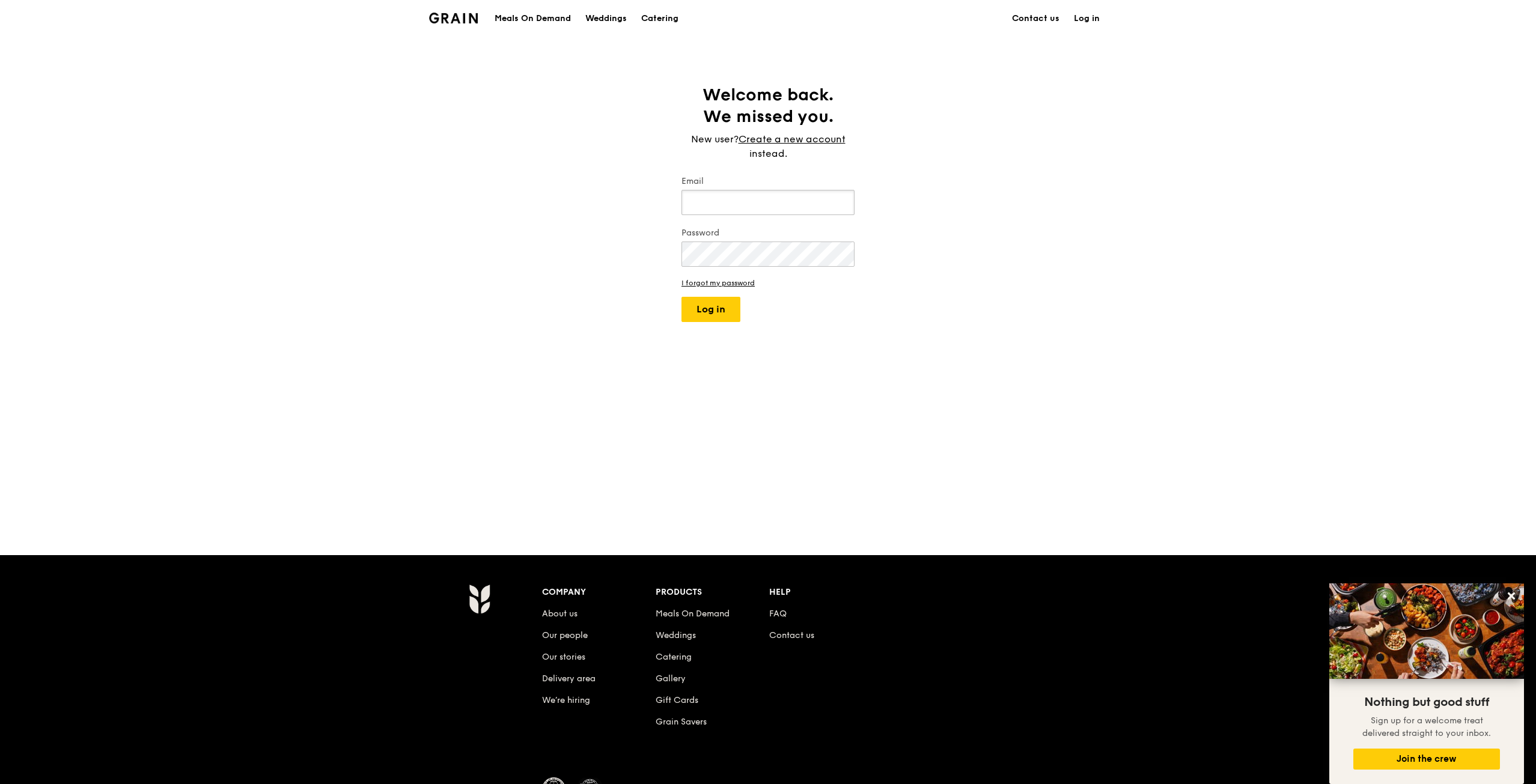
click at [723, 195] on input "Email" at bounding box center [768, 202] width 173 height 25
type input "[EMAIL_ADDRESS][DOMAIN_NAME]"
click at [716, 307] on button "Log in" at bounding box center [711, 310] width 59 height 25
click at [708, 309] on button "Log in" at bounding box center [711, 310] width 59 height 25
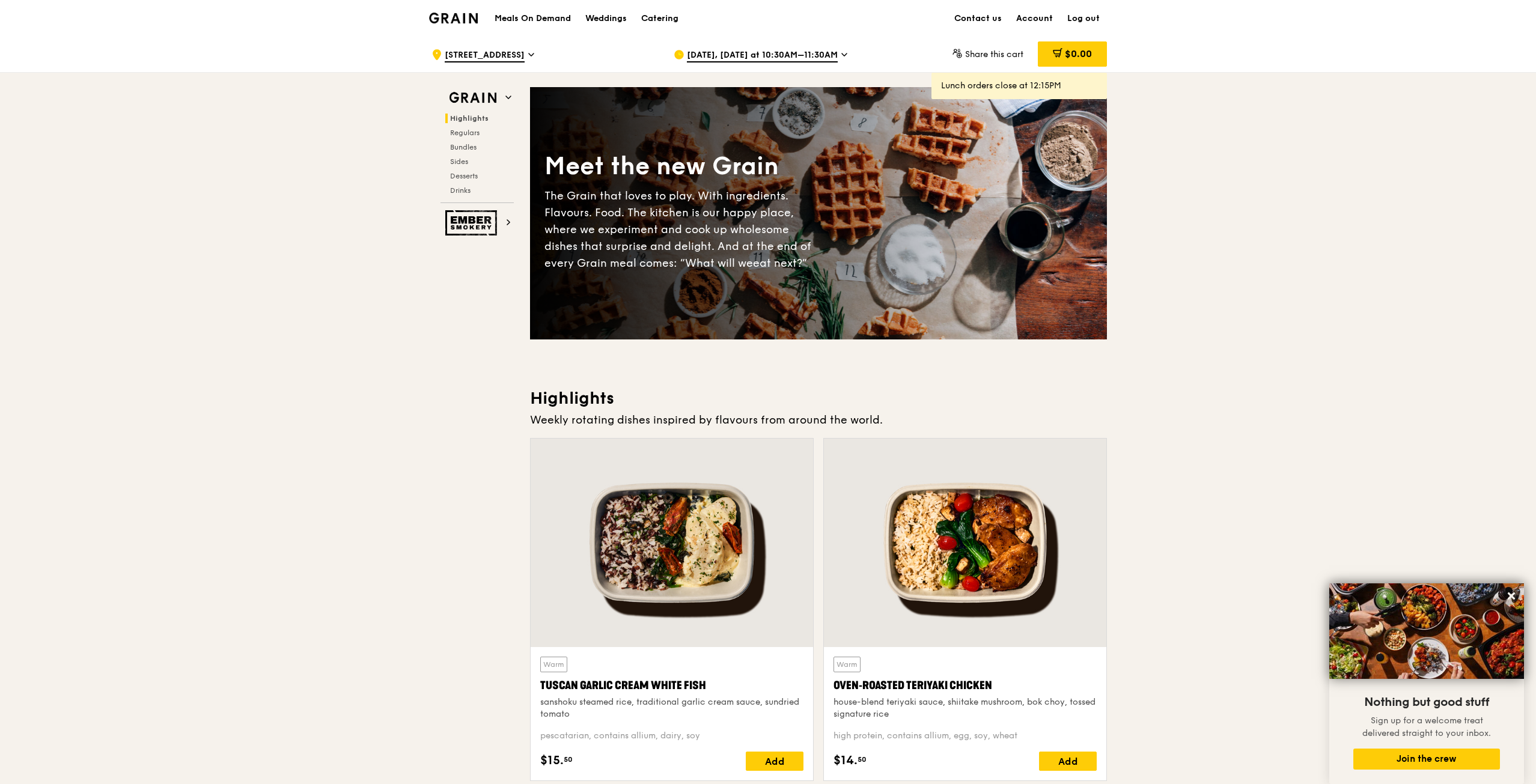
click at [524, 58] on span "[STREET_ADDRESS]" at bounding box center [485, 56] width 80 height 14
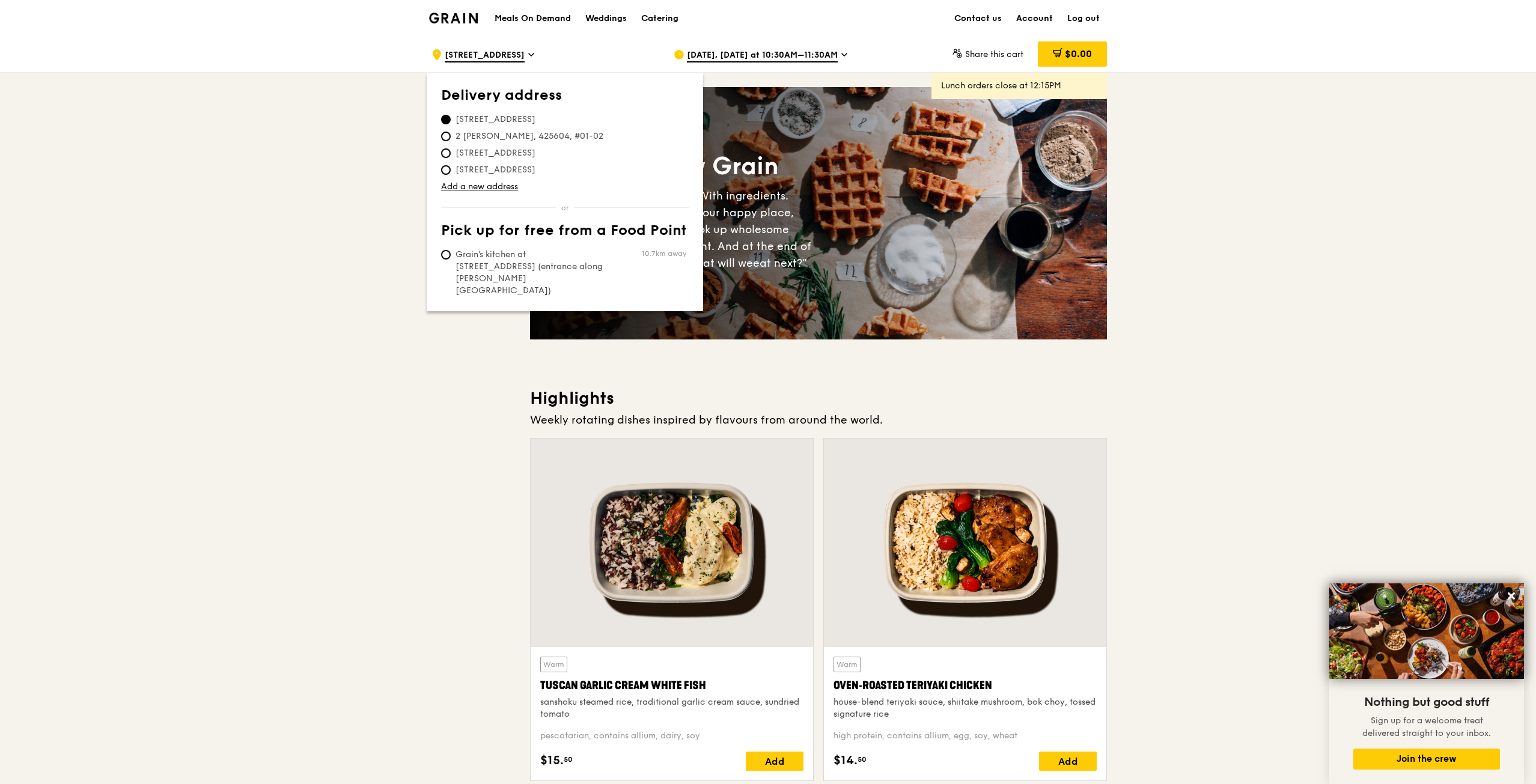
click at [534, 54] on icon at bounding box center [531, 54] width 6 height 11
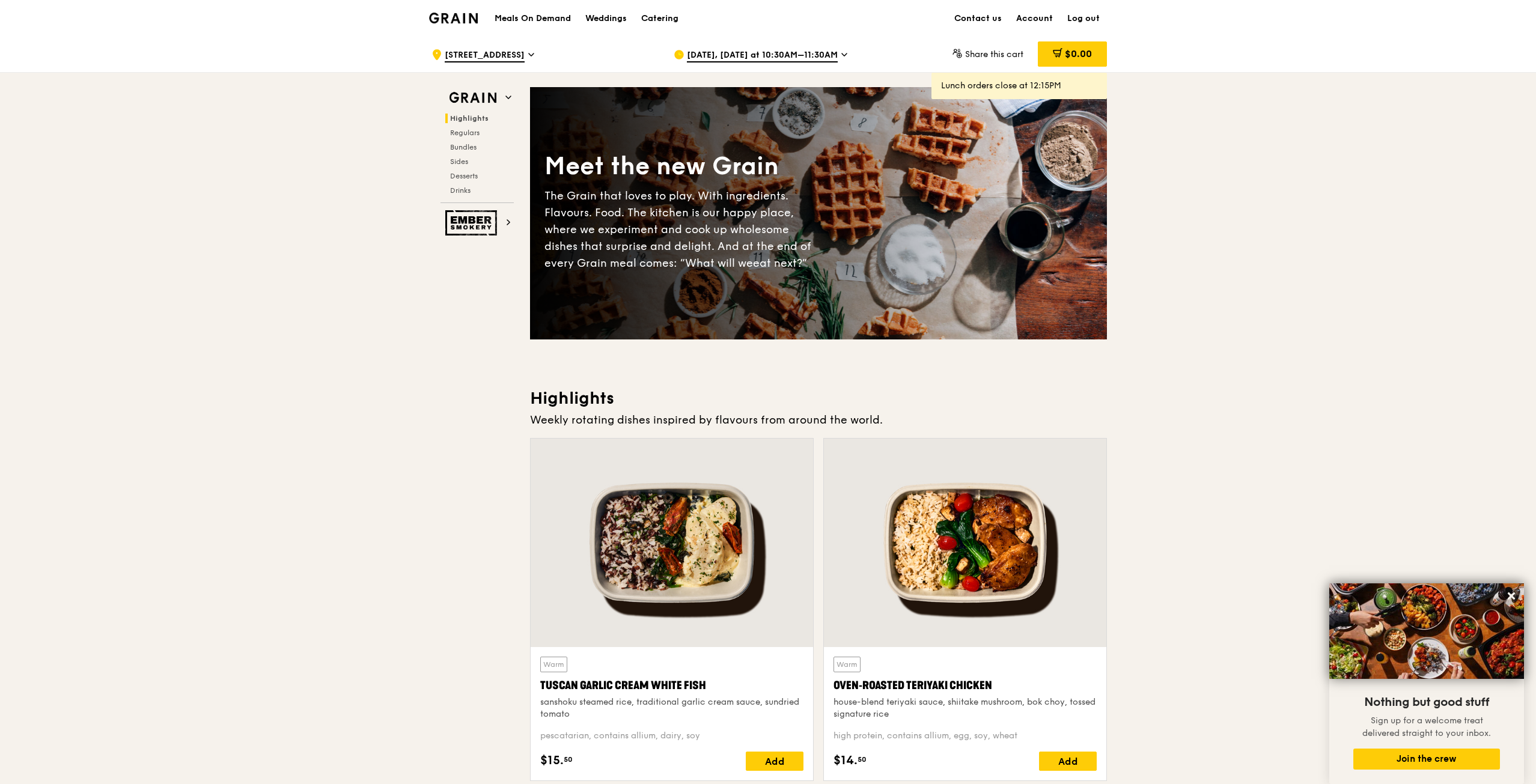
click at [534, 54] on icon at bounding box center [531, 54] width 6 height 11
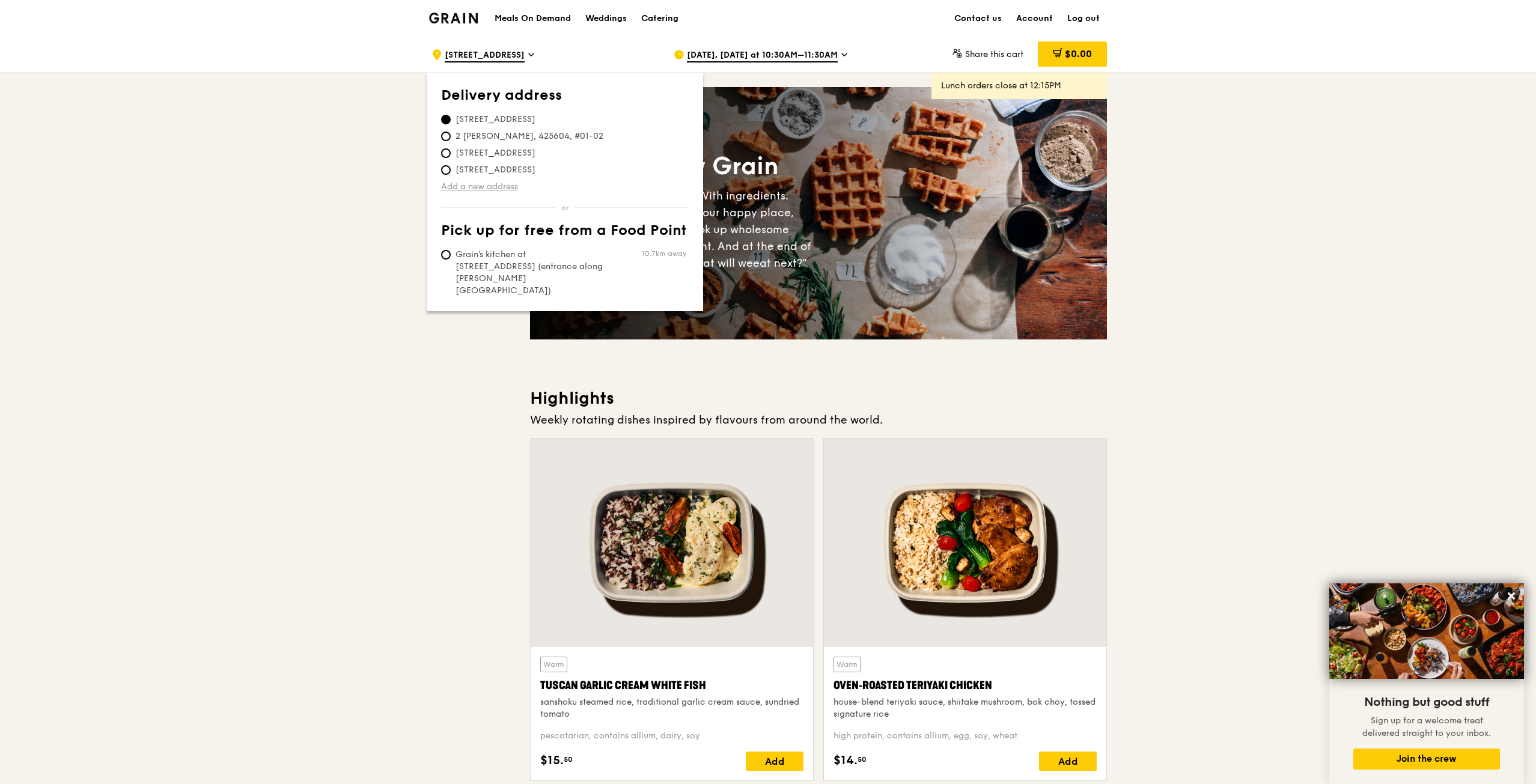
click at [498, 183] on link "Add a new address" at bounding box center [564, 187] width 247 height 12
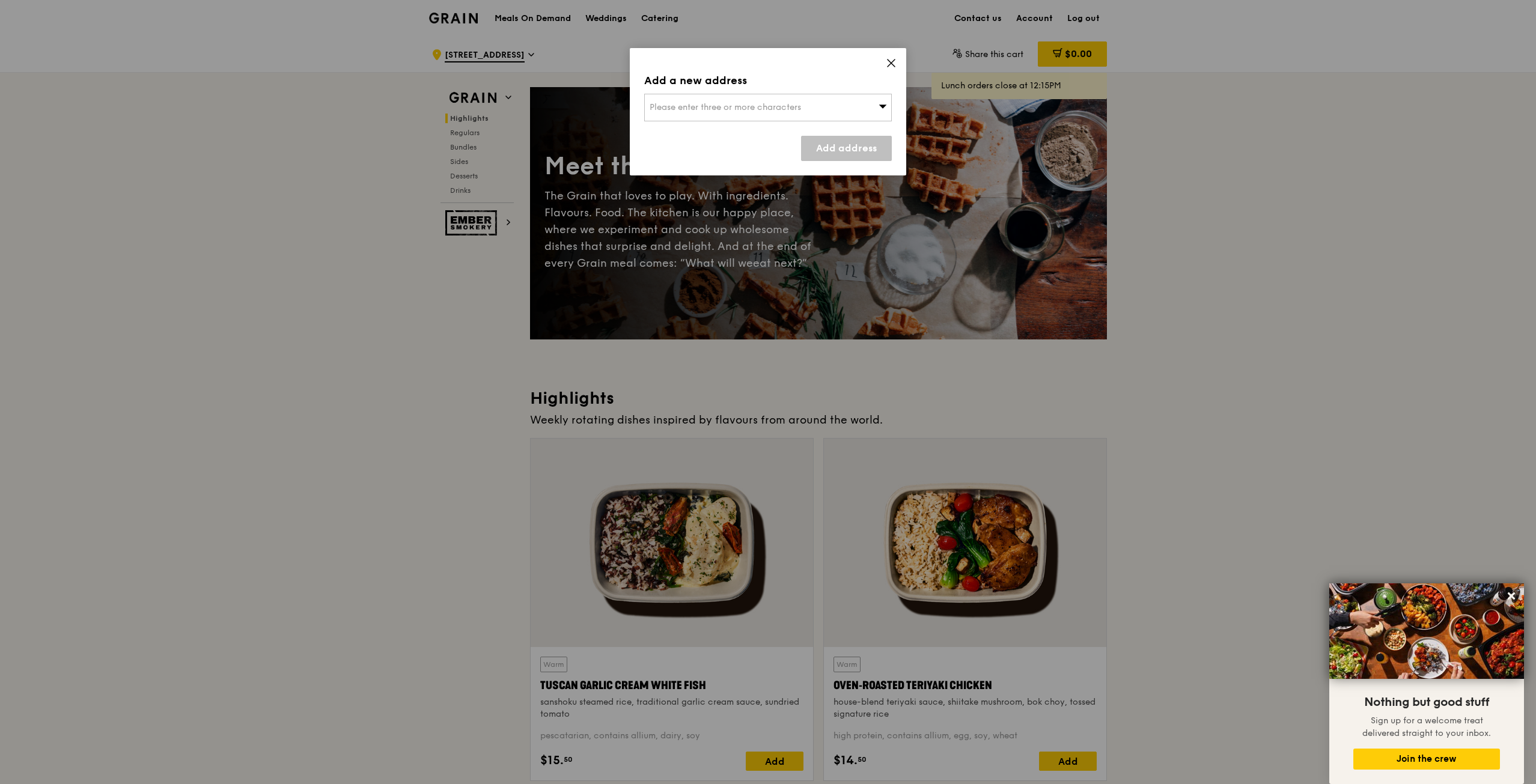
click at [686, 110] on span "Please enter three or more characters" at bounding box center [724, 107] width 152 height 10
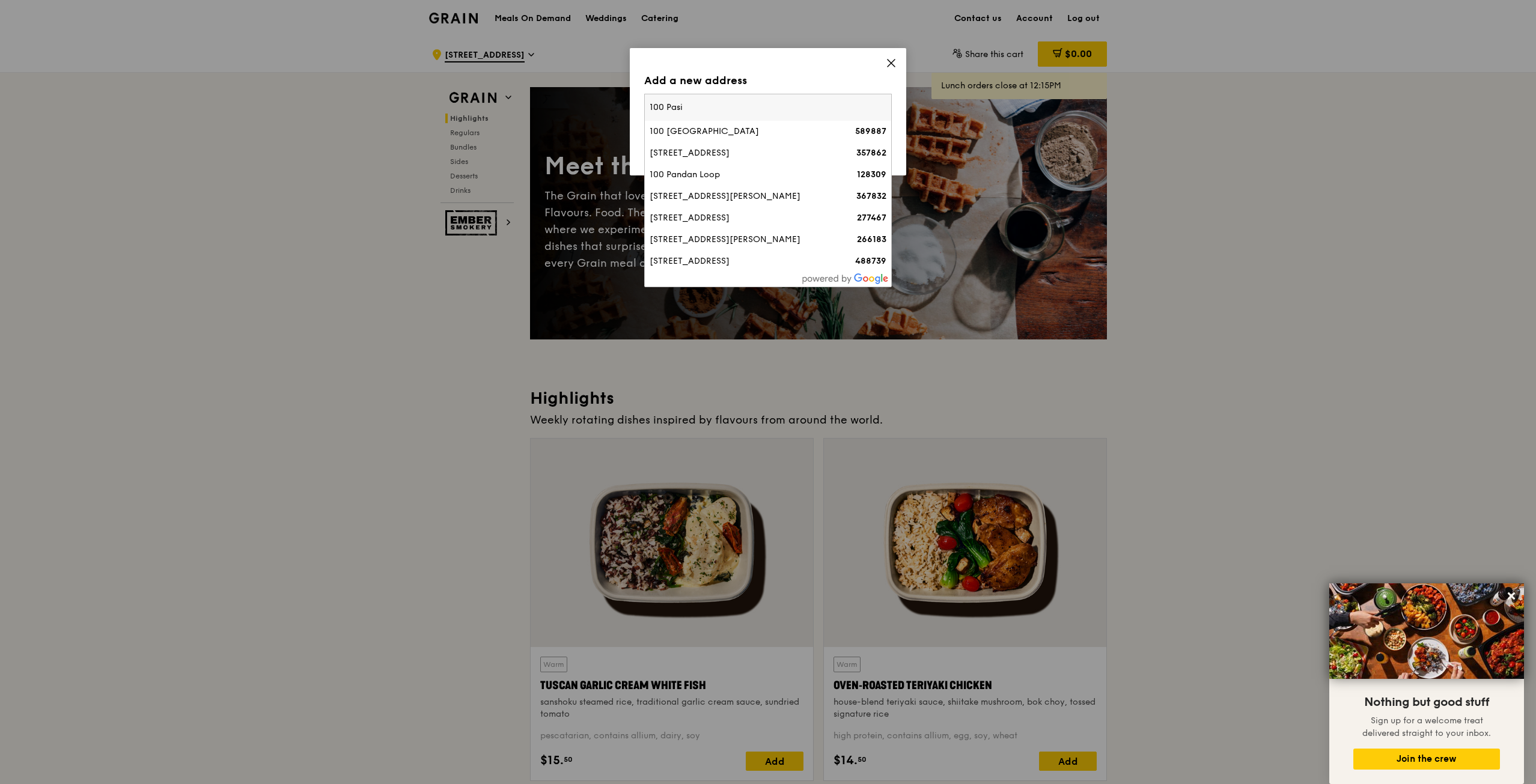
type input "100 Pasir"
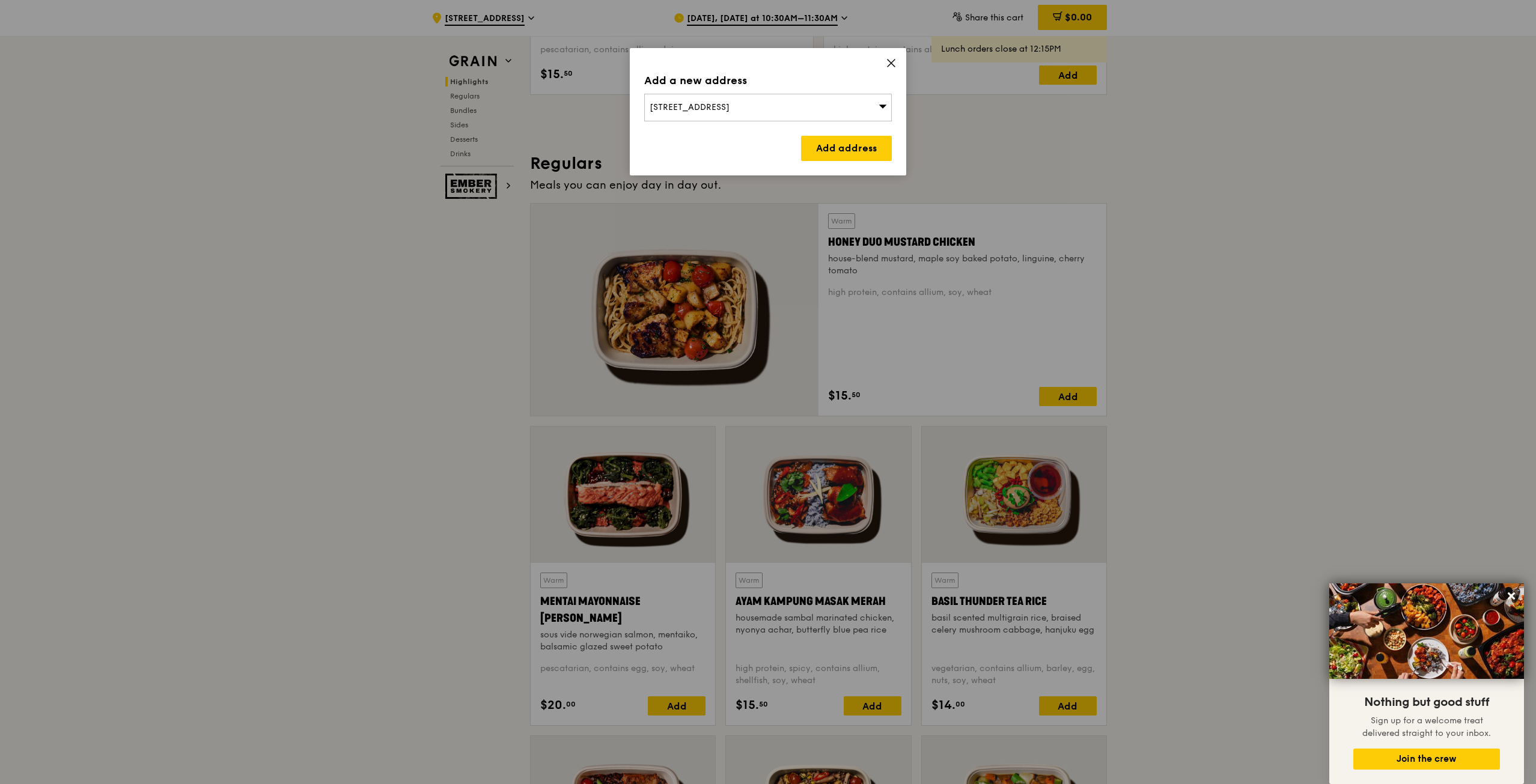
scroll to position [1371, 0]
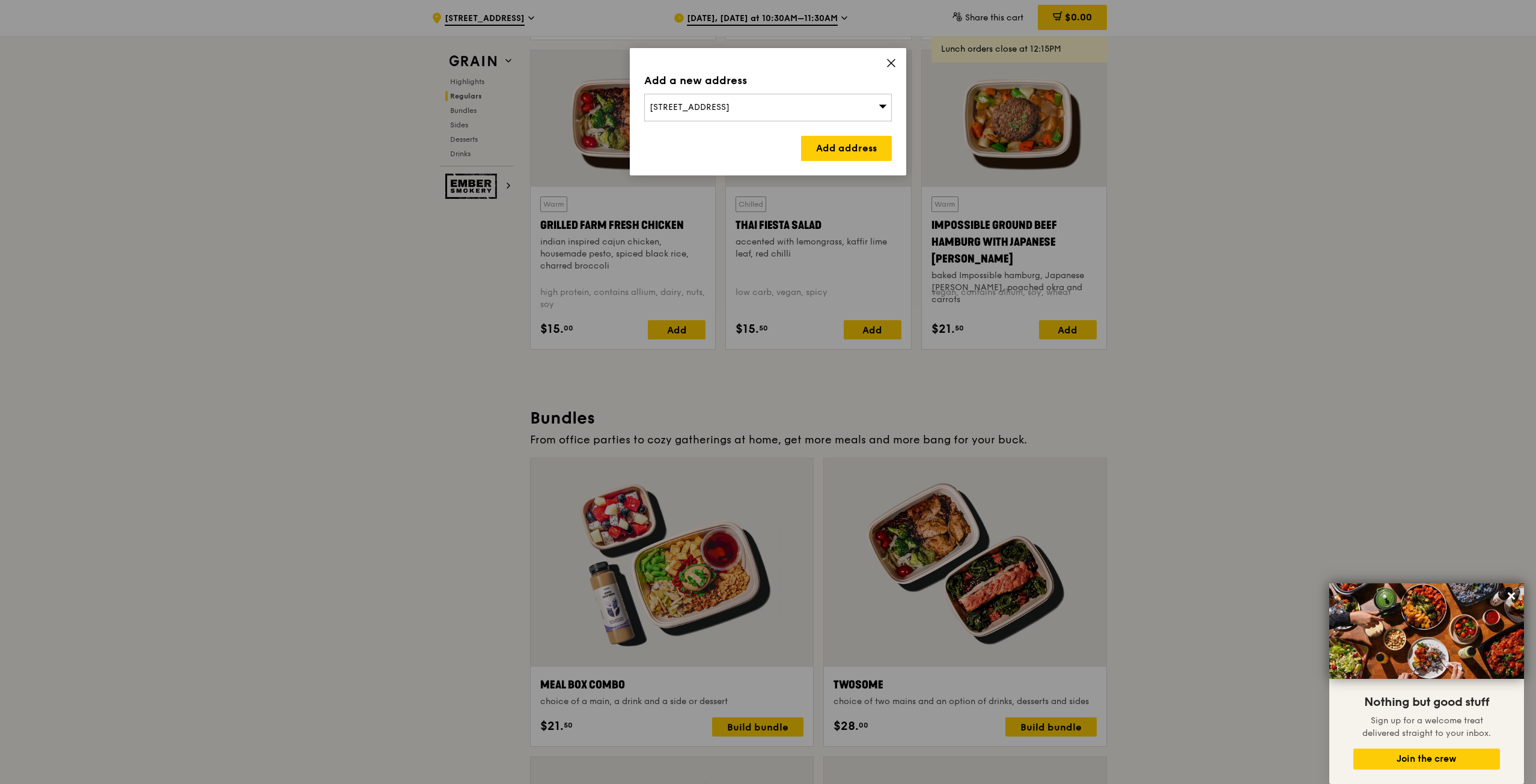
click at [724, 106] on span "[STREET_ADDRESS]" at bounding box center [689, 107] width 80 height 10
click at [719, 129] on div "[STREET_ADDRESS]" at bounding box center [738, 131] width 178 height 12
click at [849, 152] on link "Add address" at bounding box center [846, 149] width 91 height 25
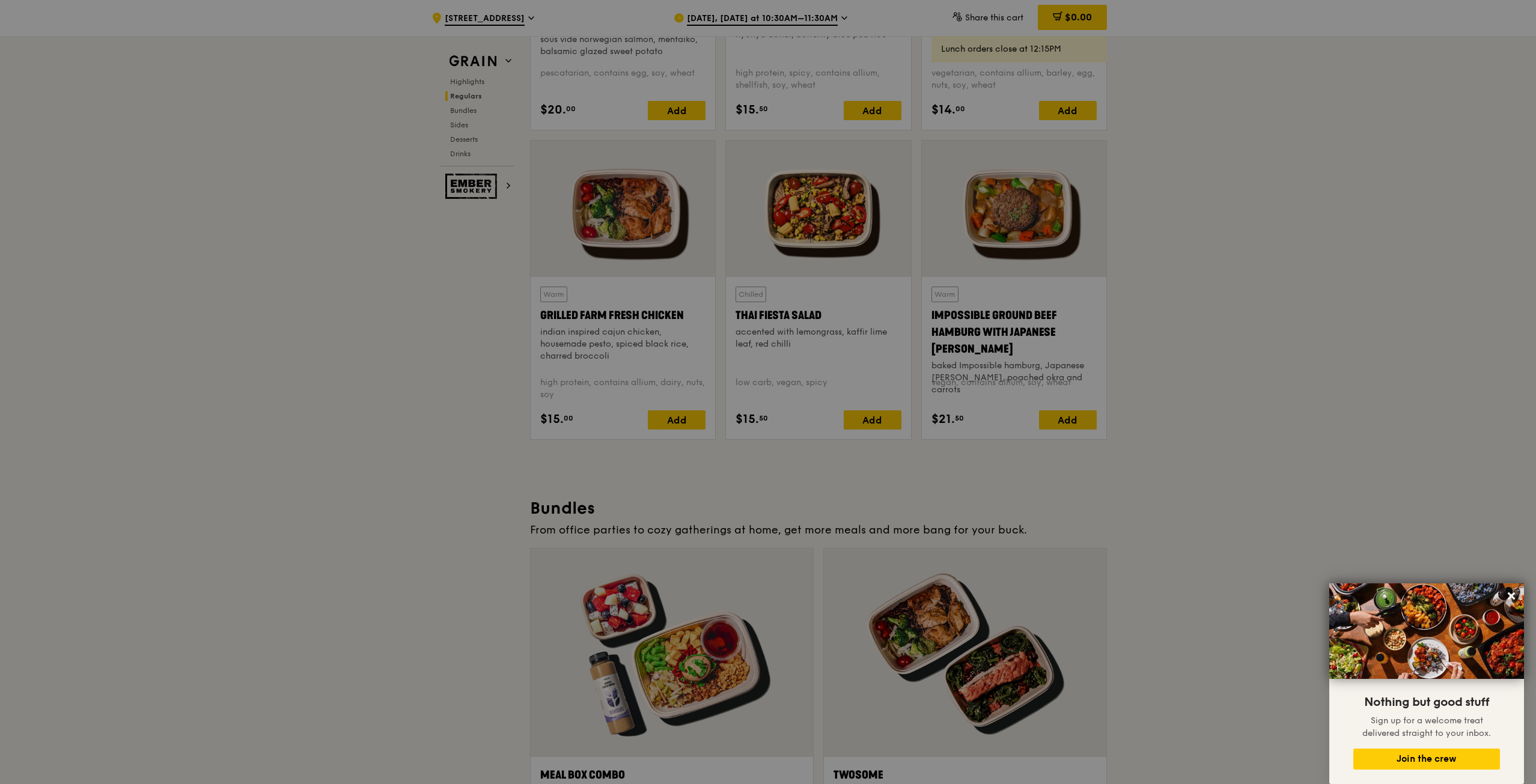
scroll to position [1130, 0]
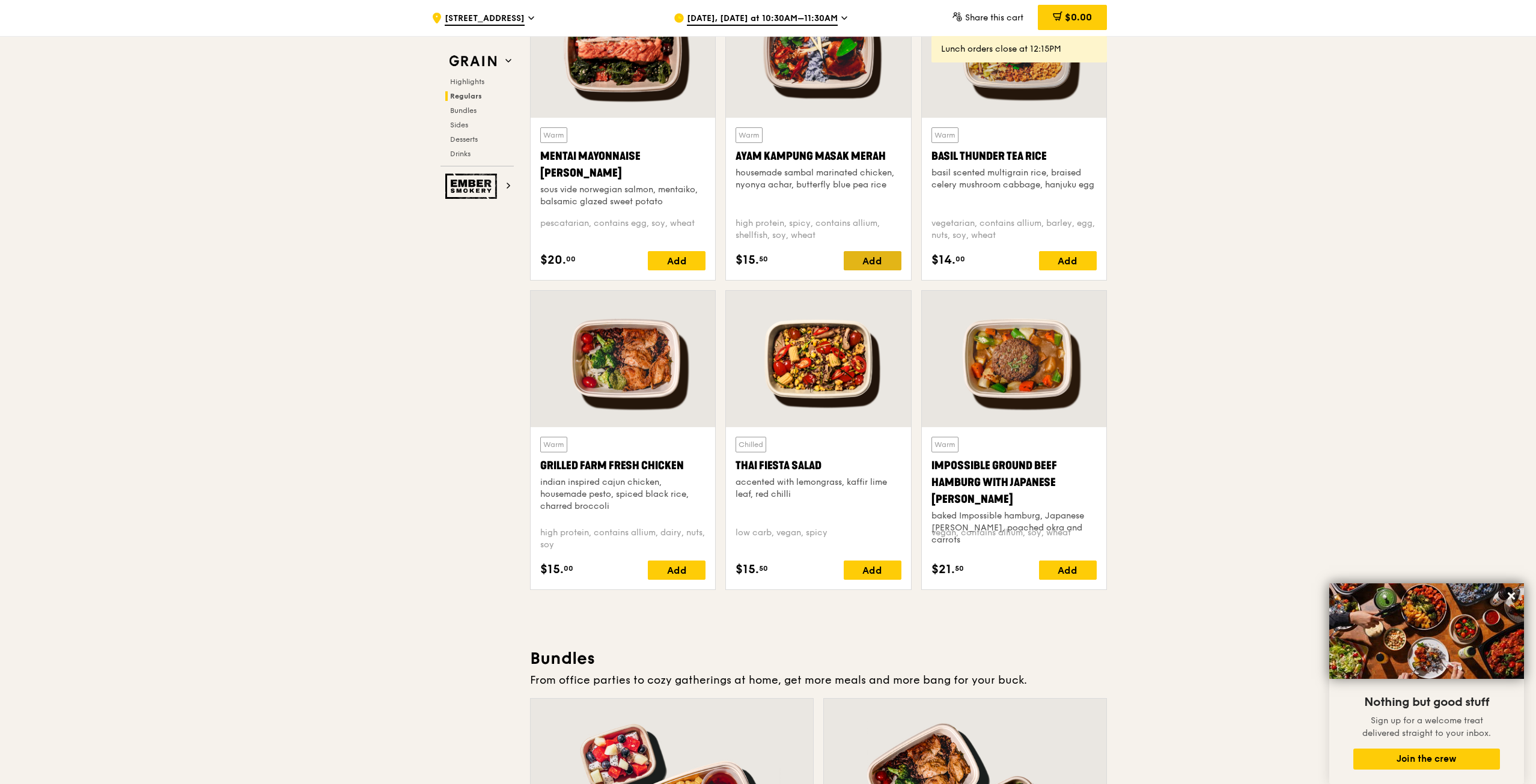
click at [876, 258] on div "Add" at bounding box center [872, 261] width 58 height 20
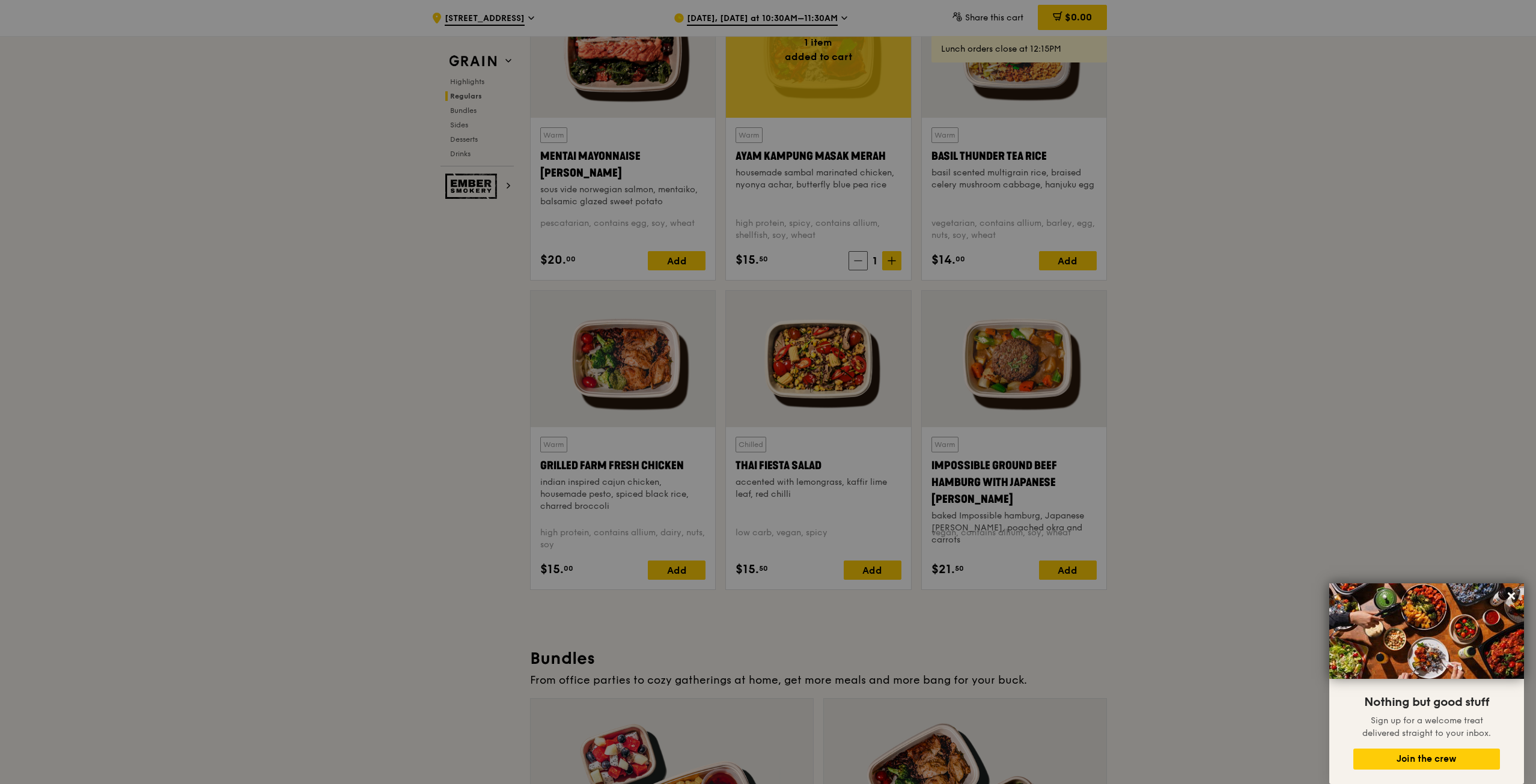
click at [696, 261] on div at bounding box center [768, 392] width 1536 height 784
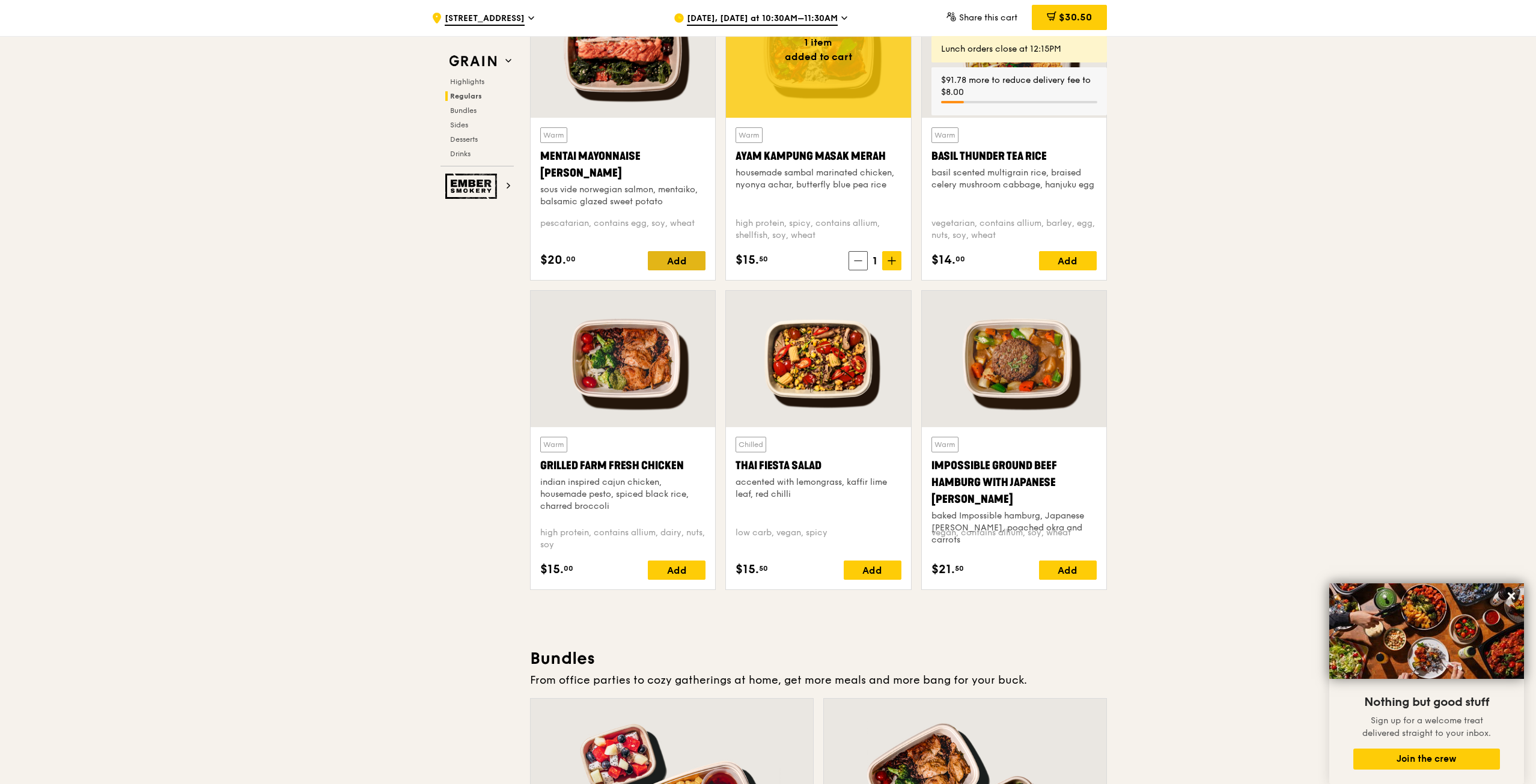
click at [685, 261] on div "Add" at bounding box center [676, 261] width 58 height 20
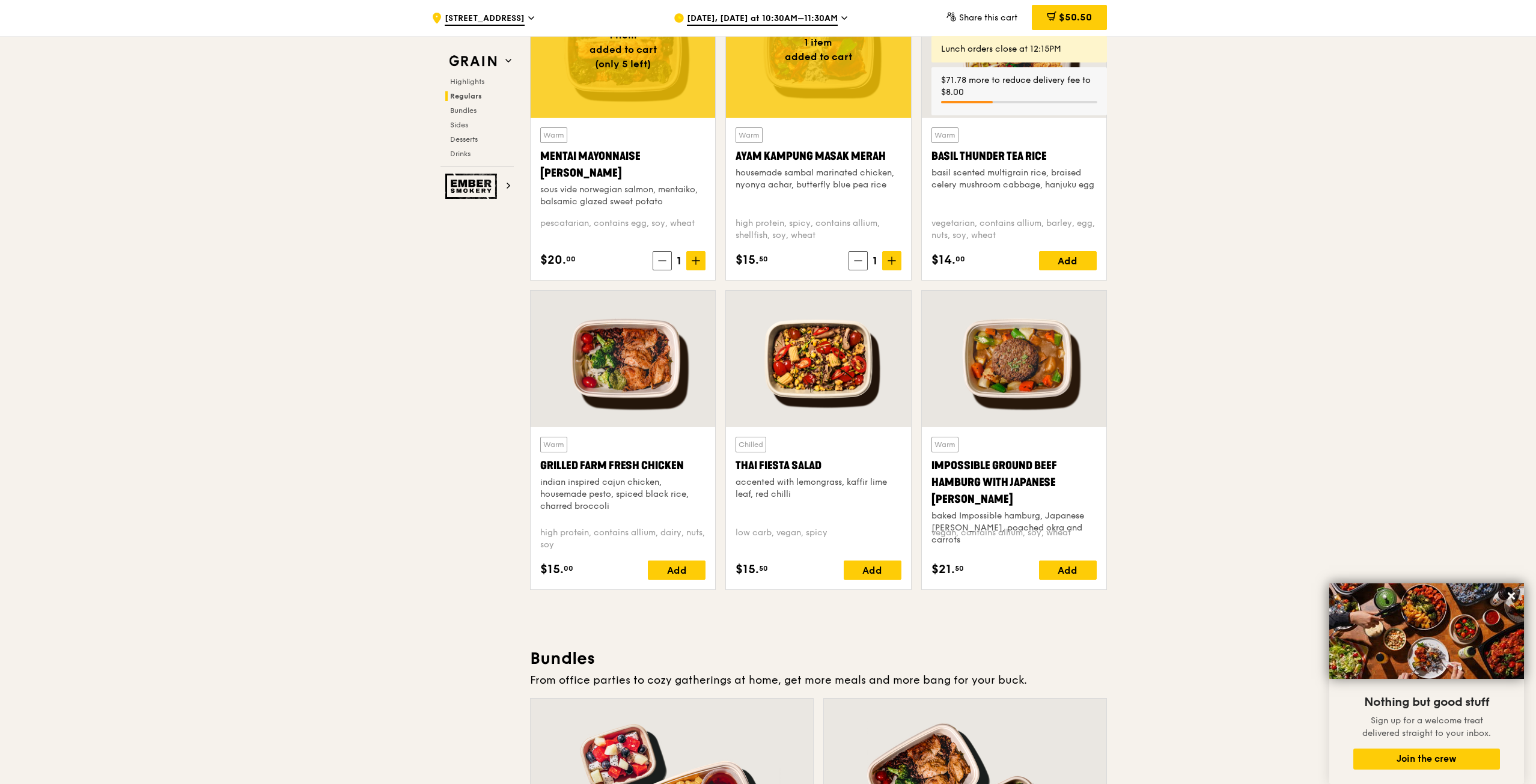
click at [679, 570] on div "Add" at bounding box center [676, 570] width 58 height 20
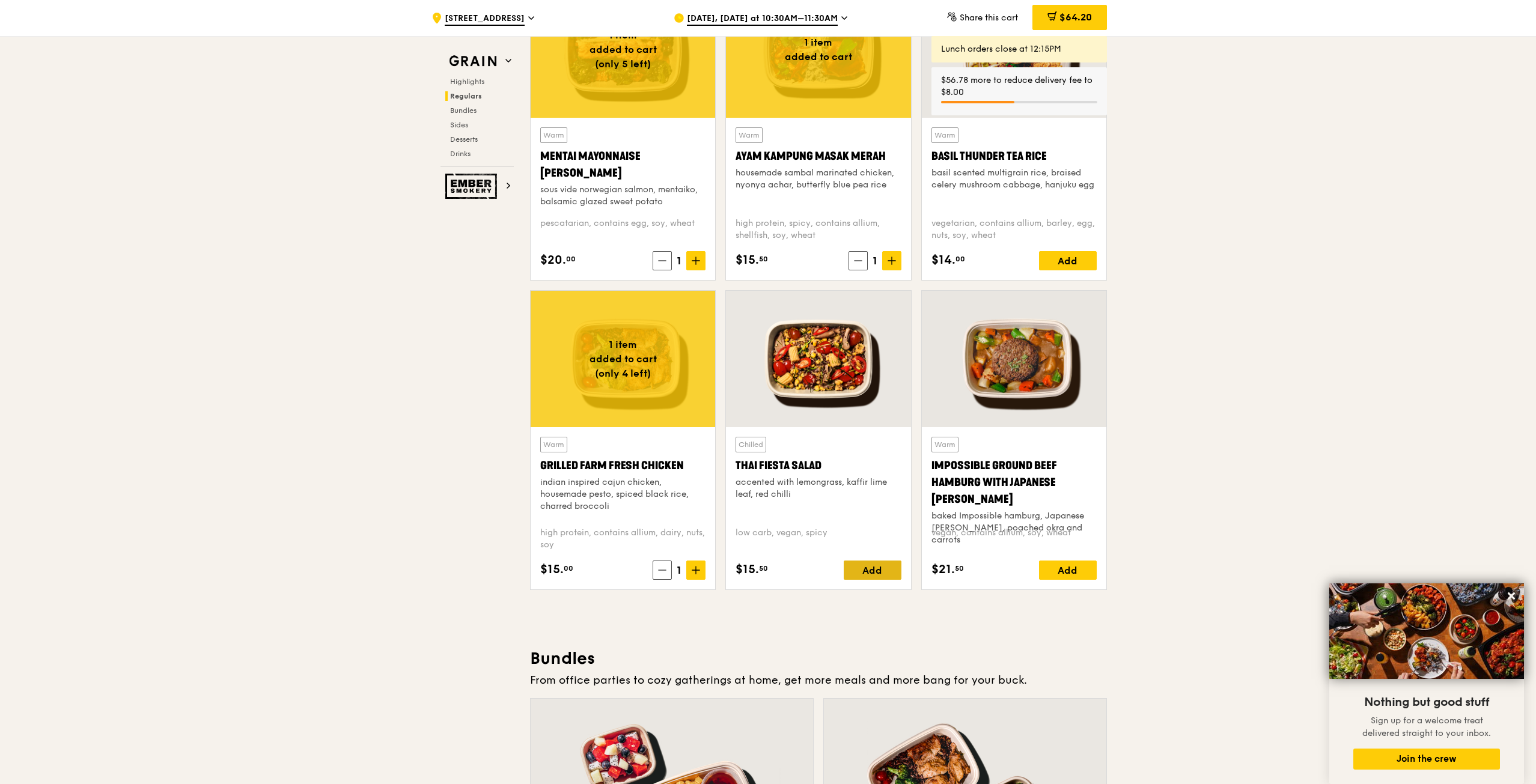
click at [881, 568] on div "Add" at bounding box center [872, 570] width 58 height 20
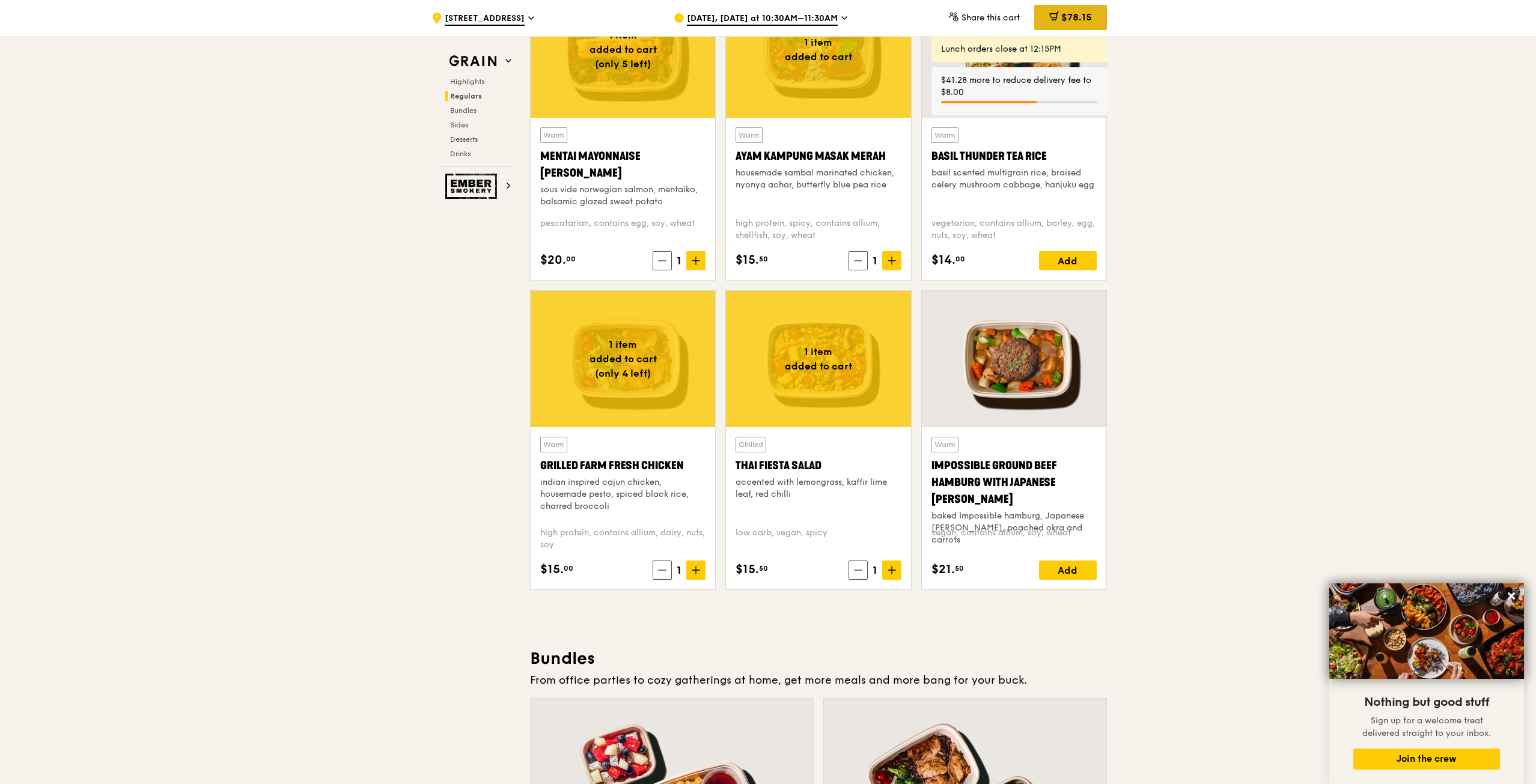
click at [1085, 10] on div "$78.15" at bounding box center [1071, 18] width 72 height 25
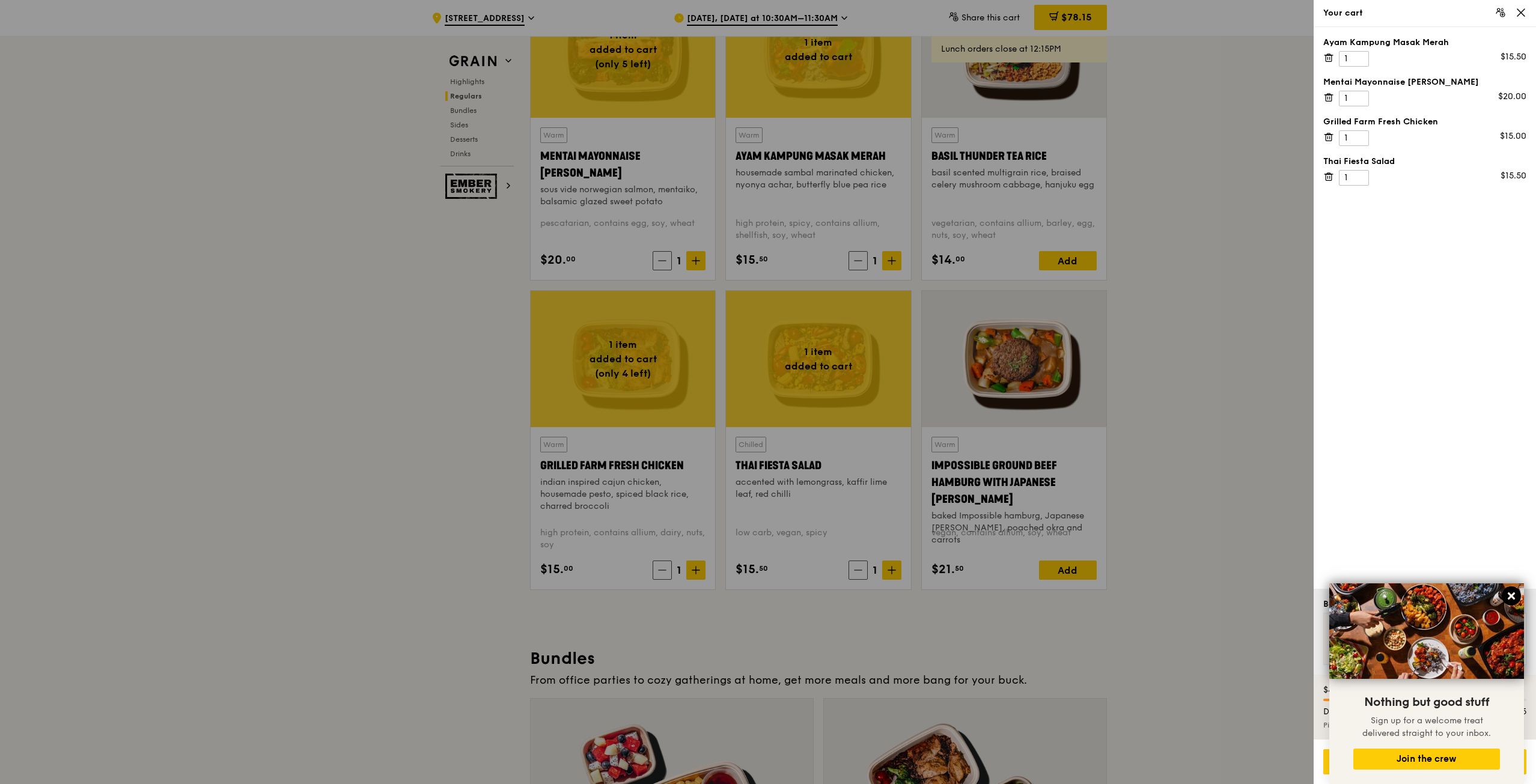
click at [1512, 592] on icon at bounding box center [1511, 595] width 11 height 11
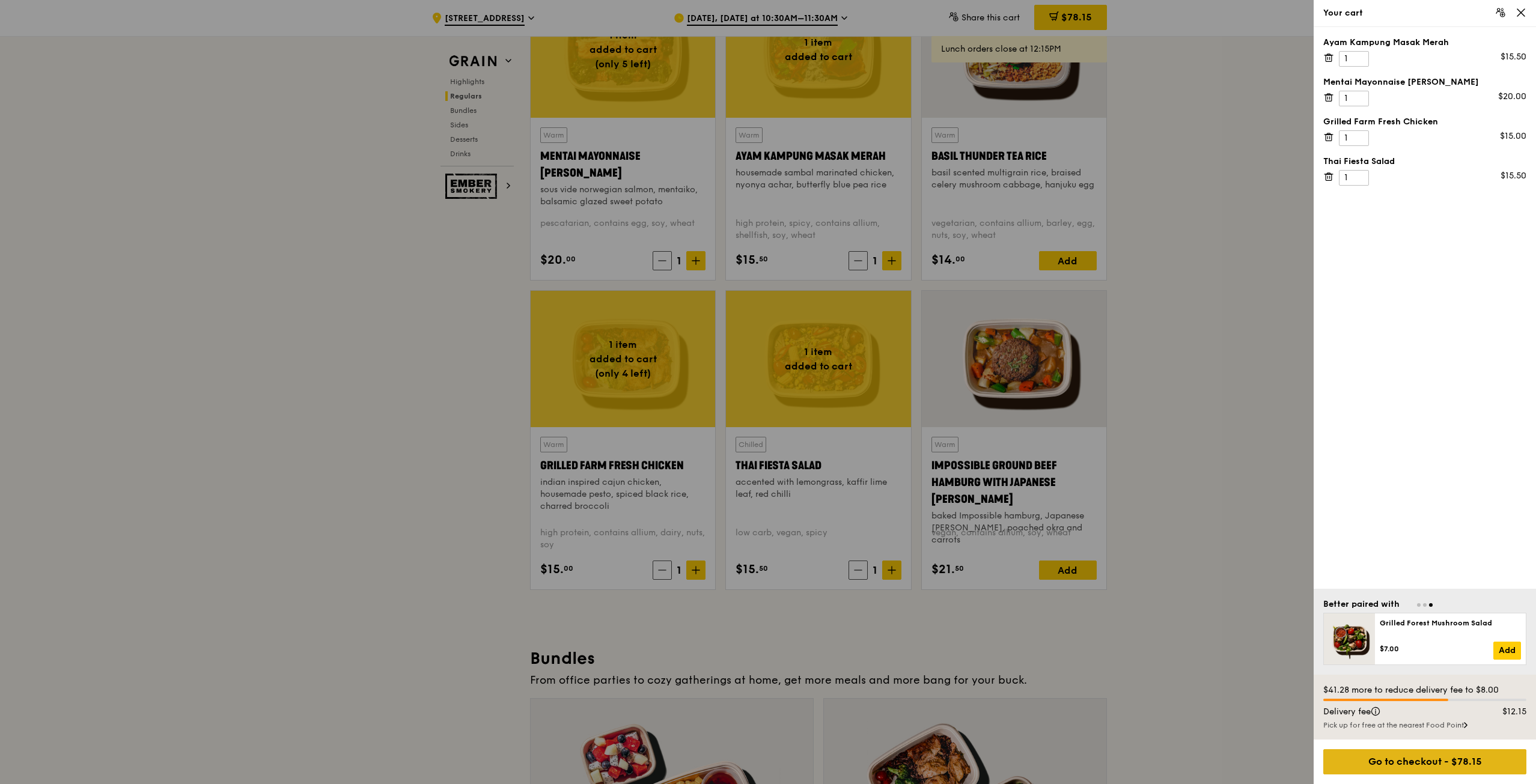
click at [1461, 761] on div "Go to checkout - $78.15" at bounding box center [1425, 762] width 203 height 25
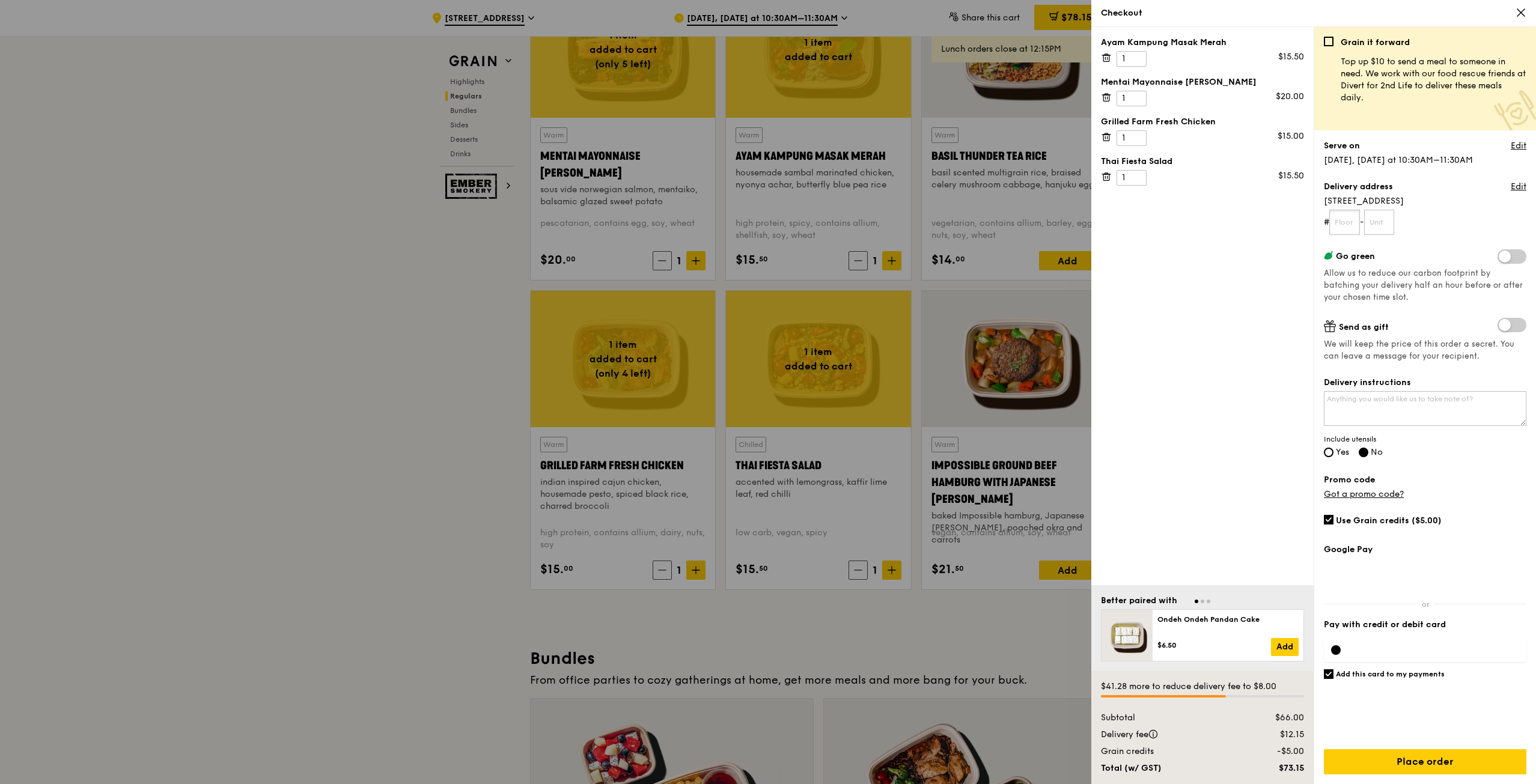
click at [1346, 221] on input "text" at bounding box center [1343, 222] width 30 height 25
click at [1516, 15] on icon at bounding box center [1520, 12] width 11 height 11
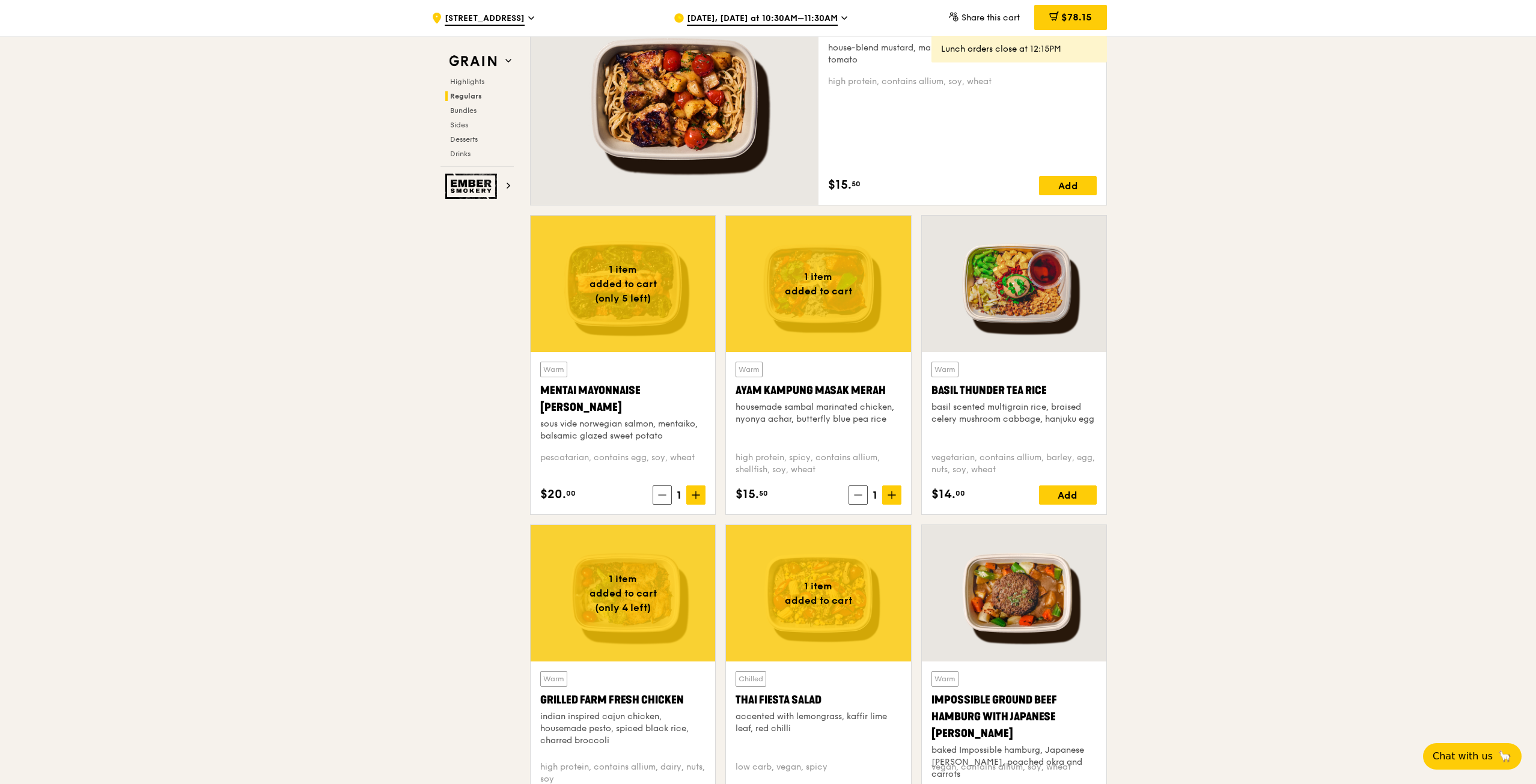
scroll to position [891, 0]
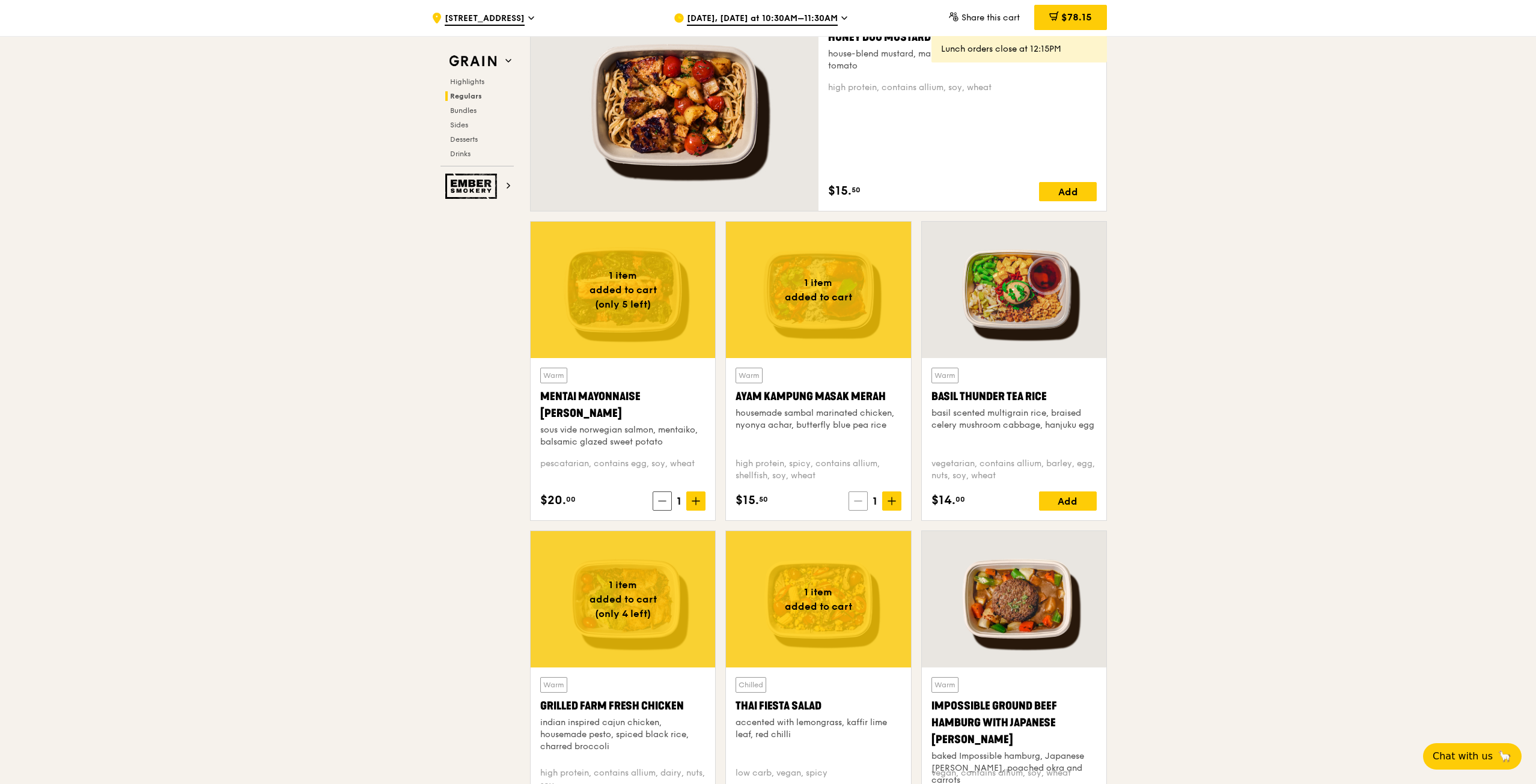
click at [862, 500] on span at bounding box center [858, 501] width 20 height 20
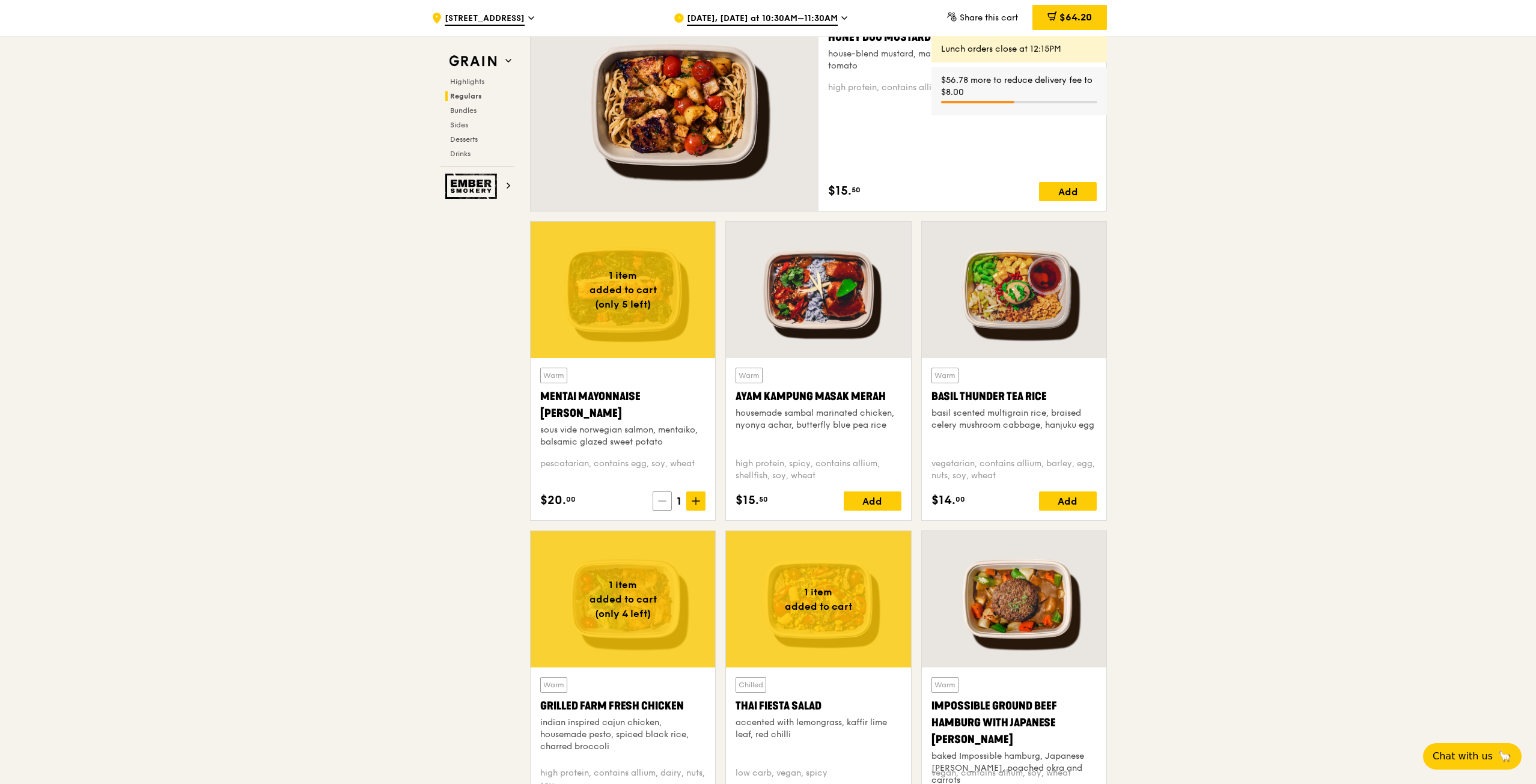
click at [660, 499] on icon at bounding box center [662, 501] width 9 height 9
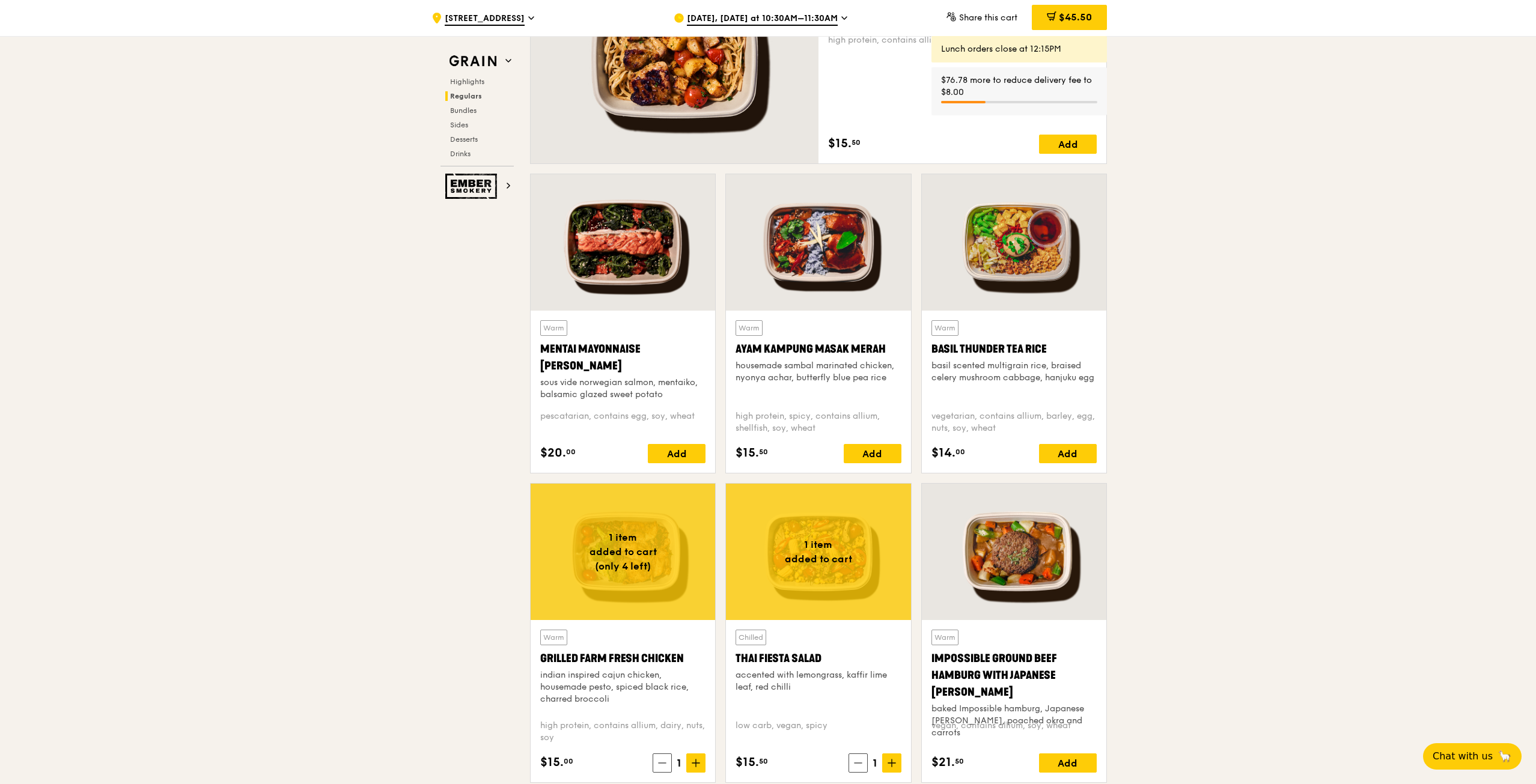
scroll to position [1011, 0]
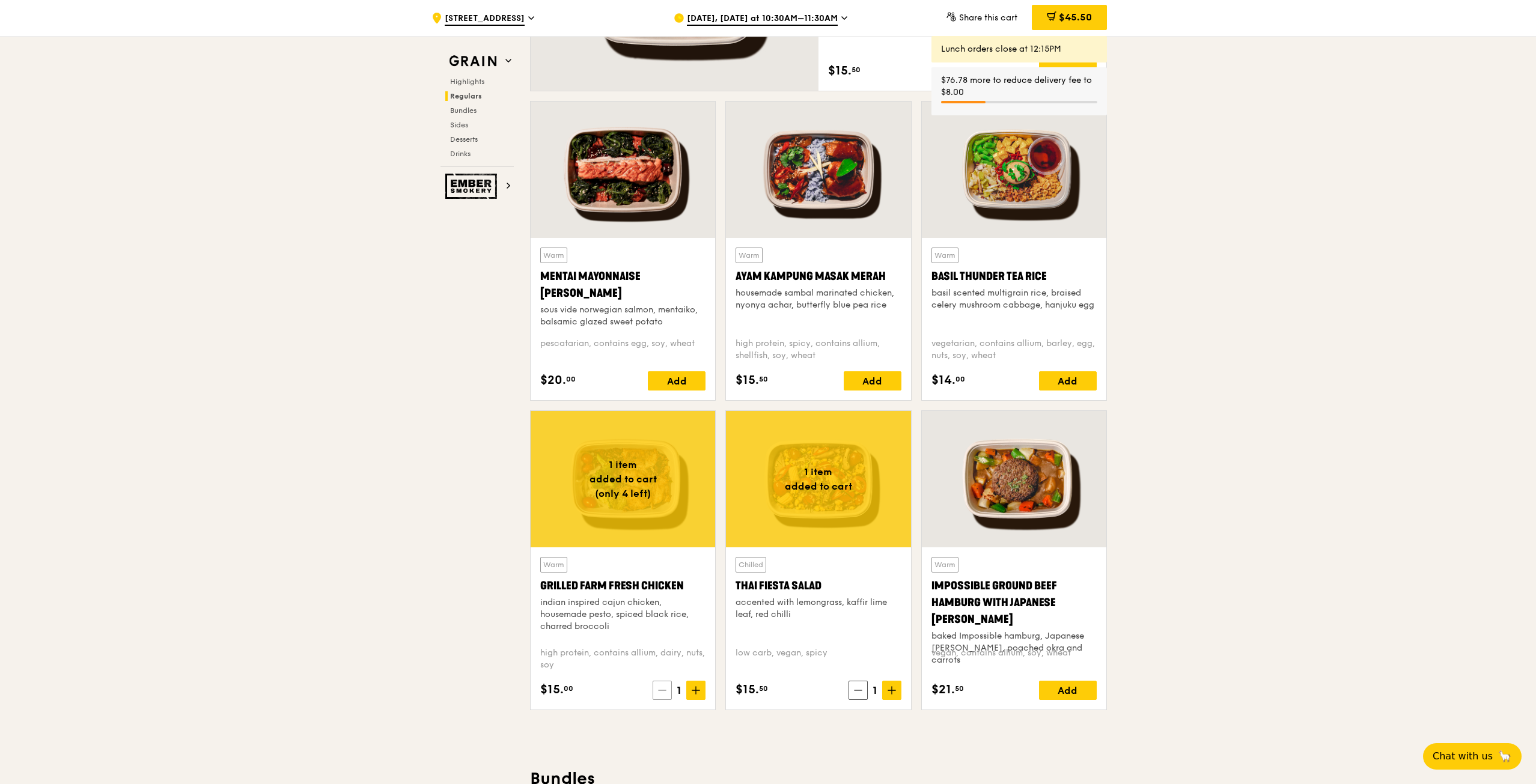
click at [661, 693] on icon at bounding box center [662, 690] width 9 height 9
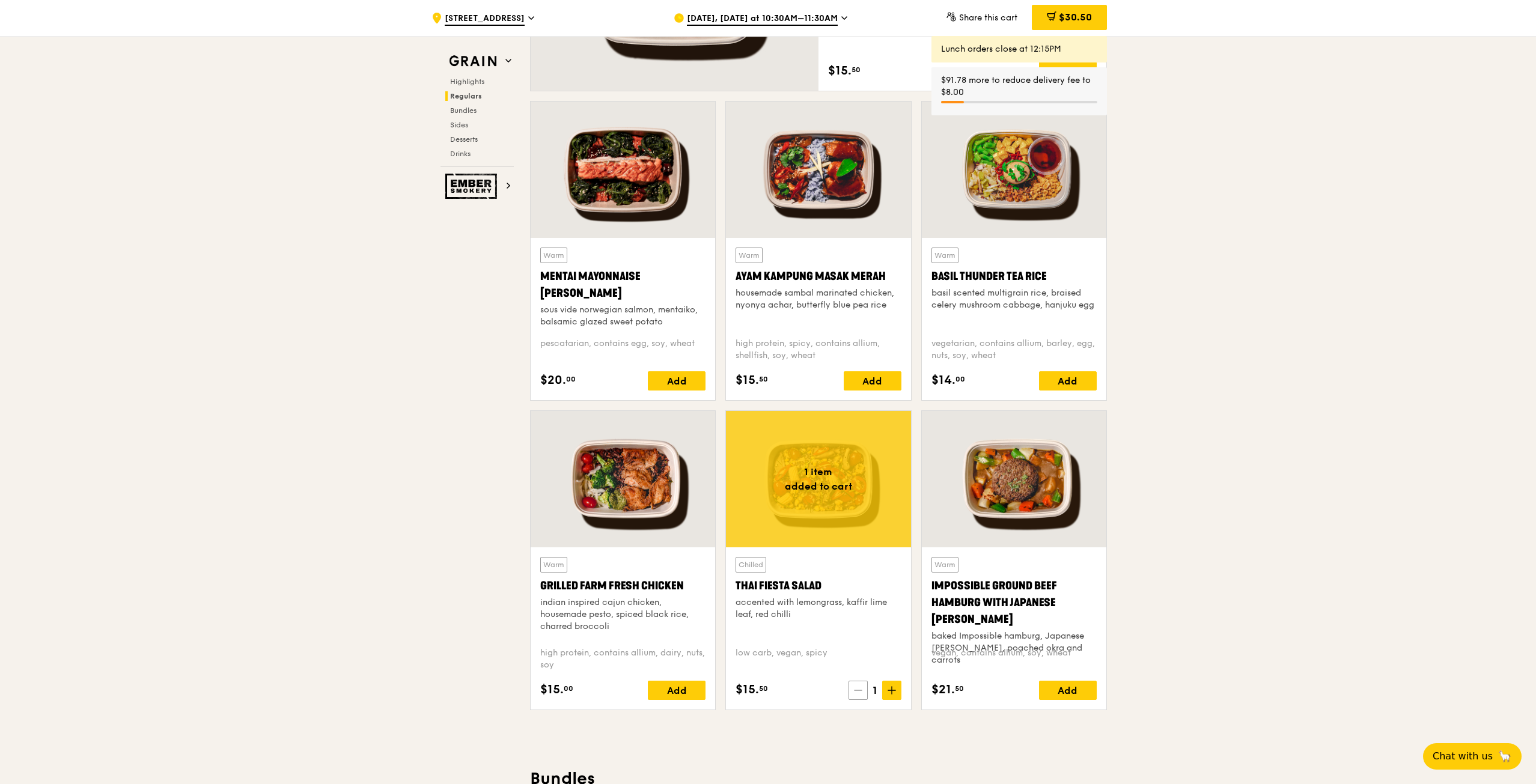
click at [855, 690] on icon at bounding box center [857, 690] width 7 height 0
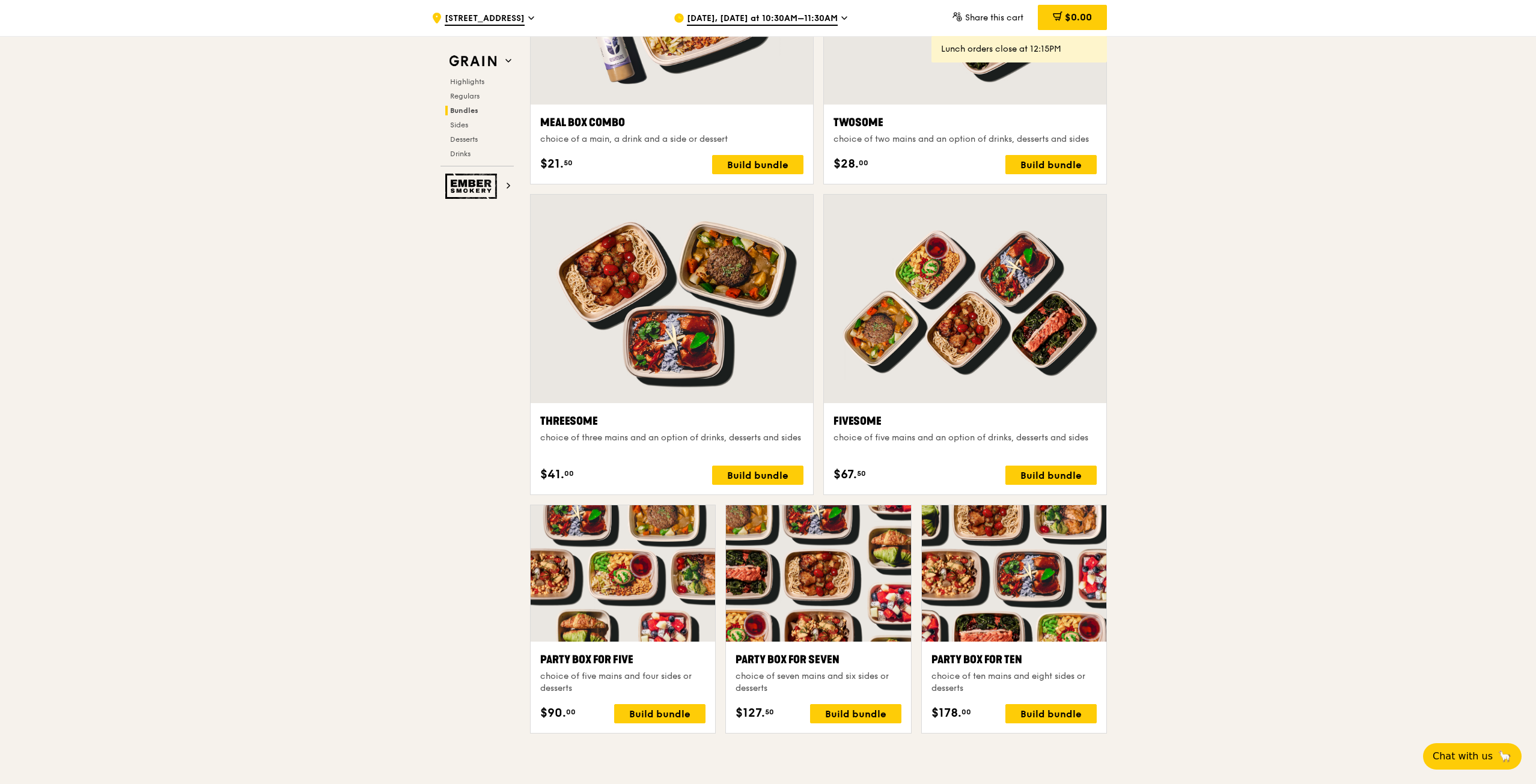
scroll to position [1911, 0]
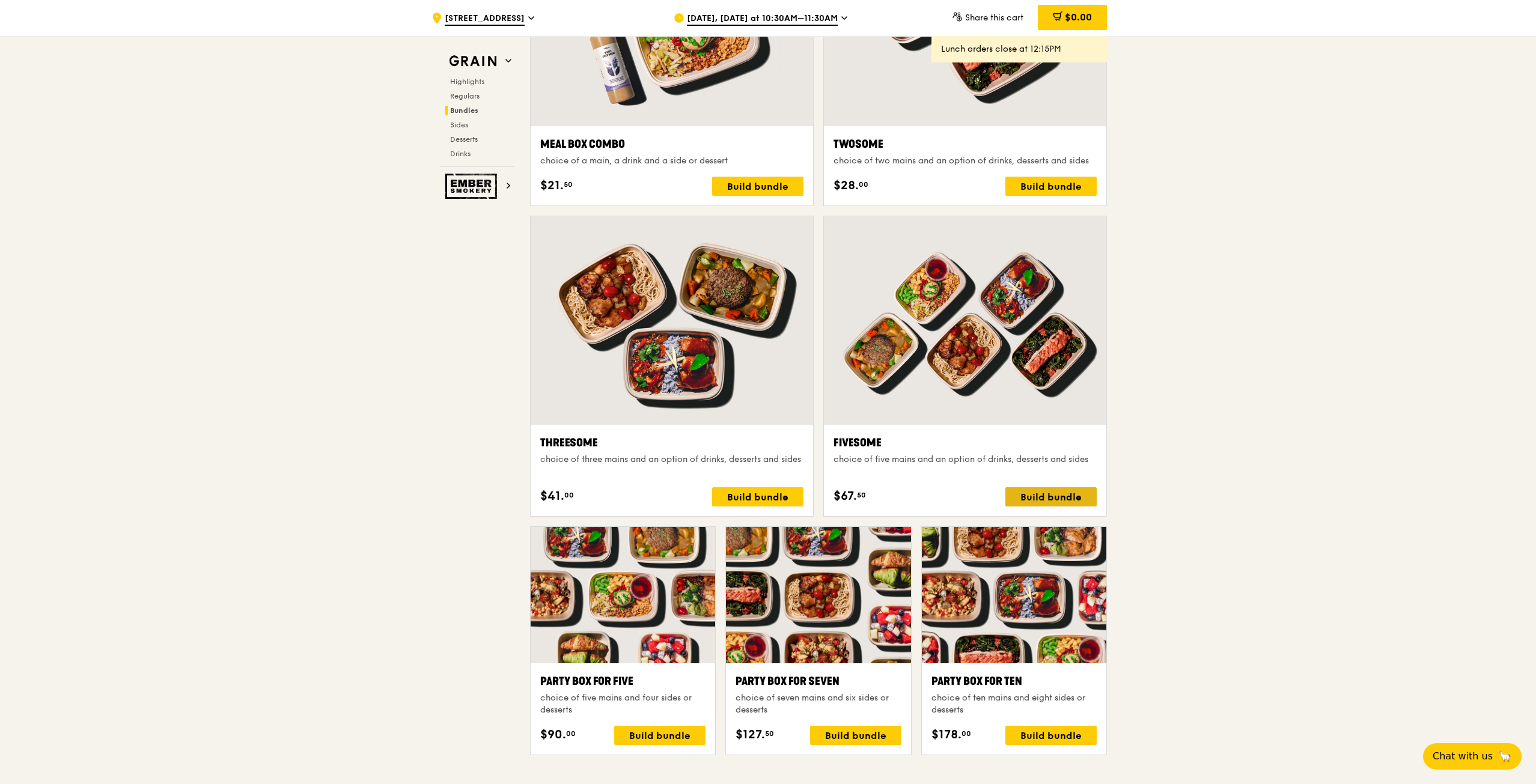
click at [1046, 495] on div "Build bundle" at bounding box center [1050, 497] width 91 height 20
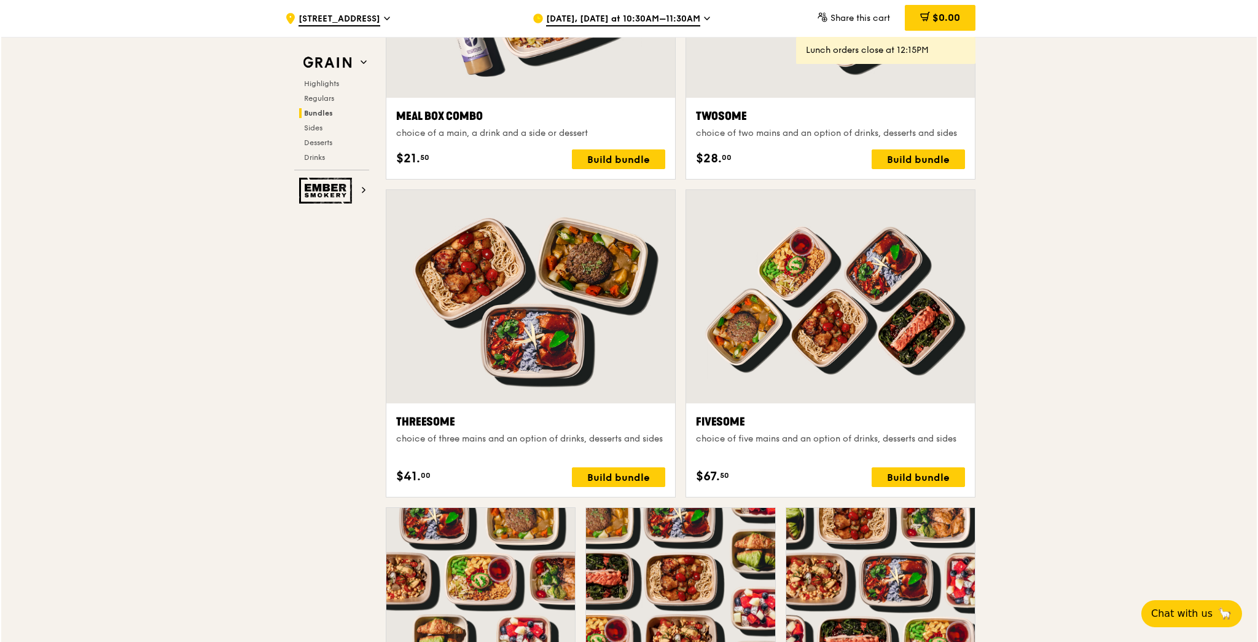
scroll to position [2004, 0]
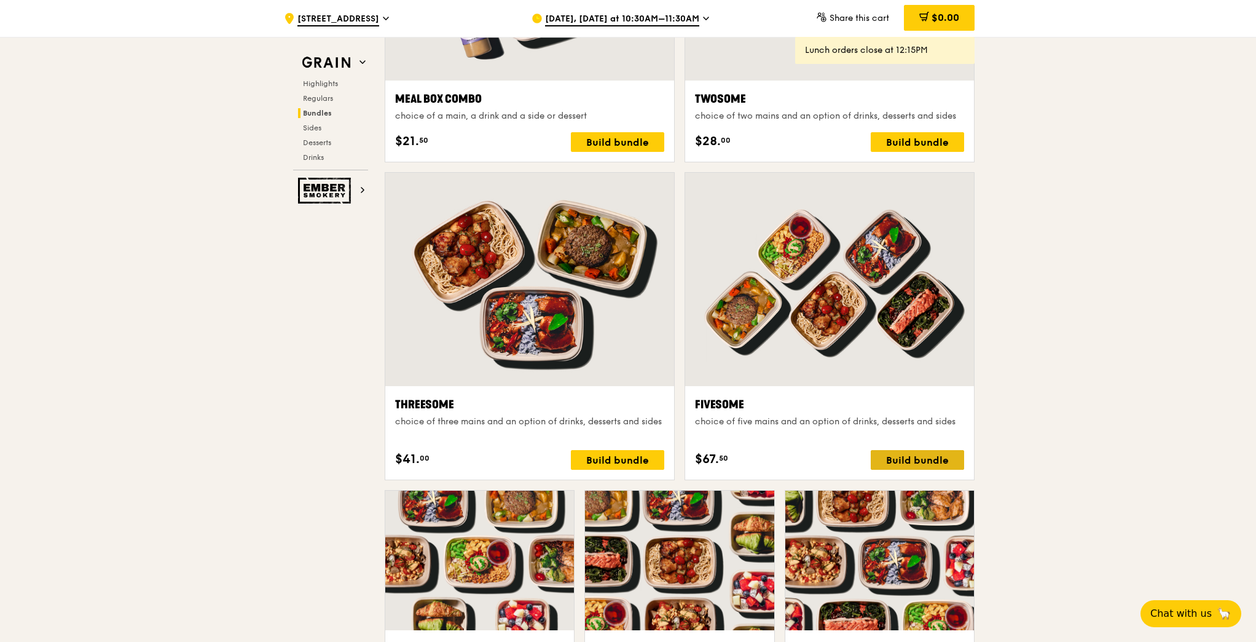
click at [900, 454] on div "Build bundle" at bounding box center [917, 460] width 93 height 20
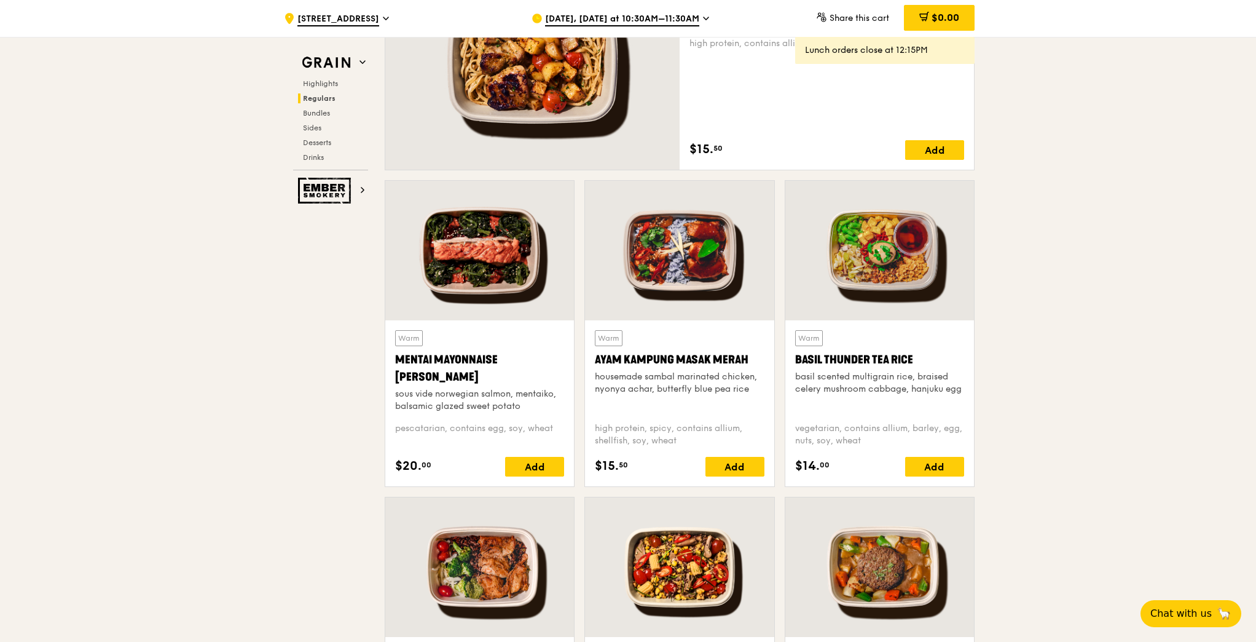
scroll to position [971, 0]
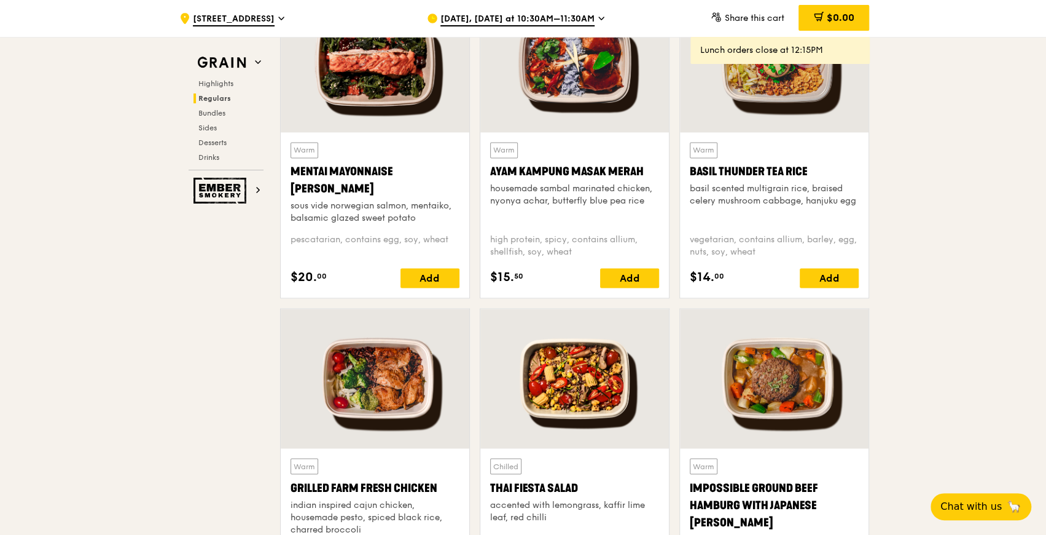
scroll to position [1131, 0]
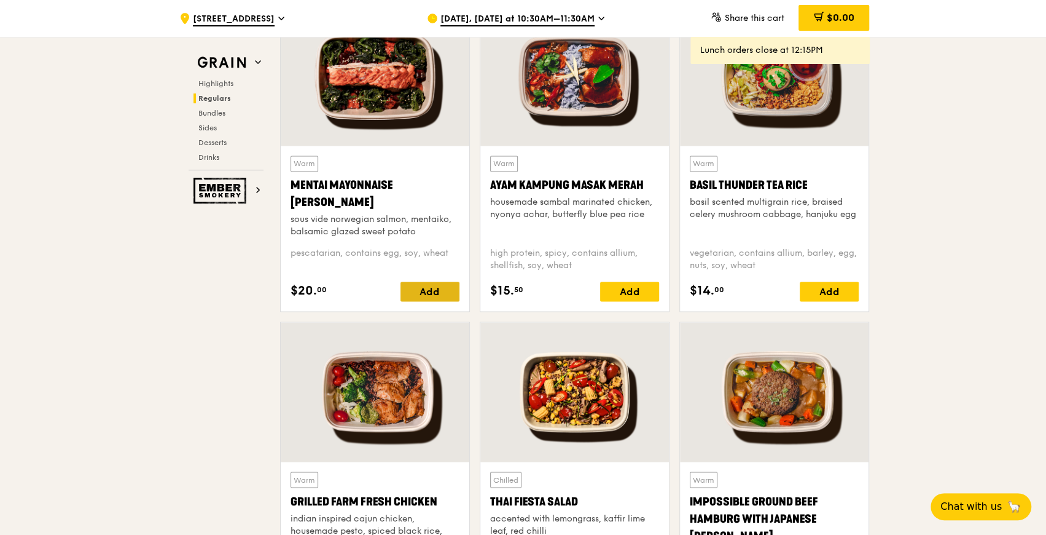
click at [433, 288] on div "Add" at bounding box center [430, 291] width 59 height 20
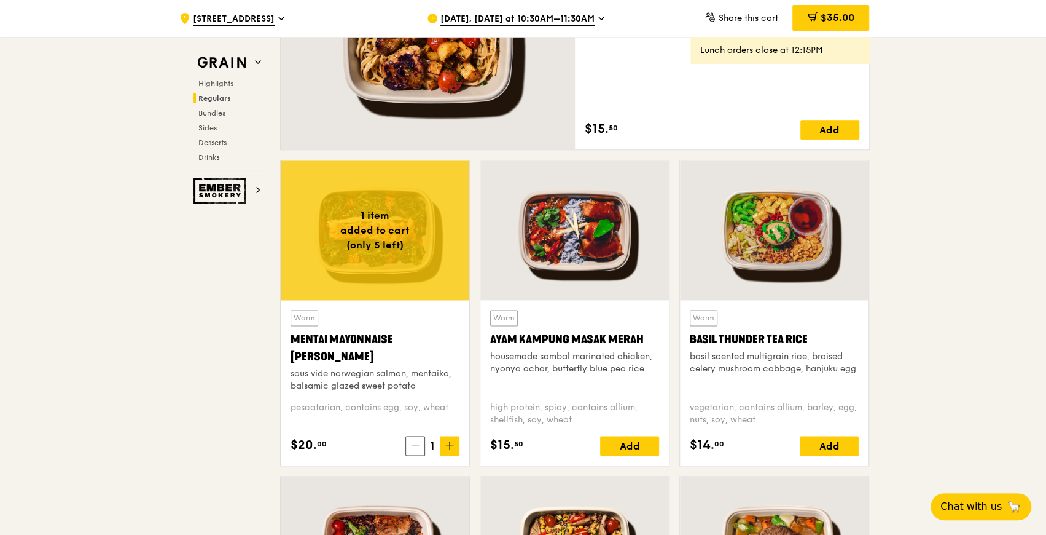
scroll to position [1049, 0]
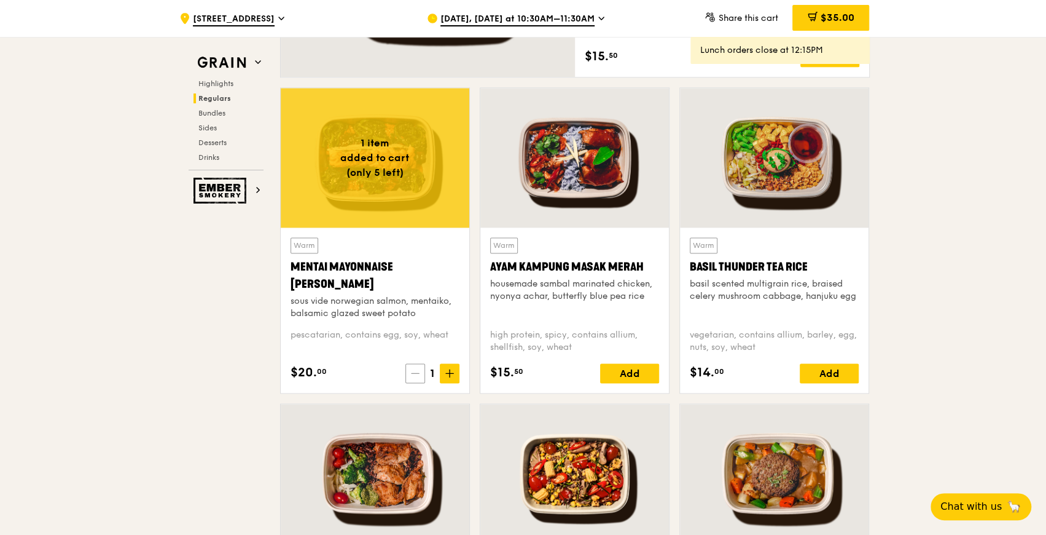
click at [420, 372] on span at bounding box center [416, 373] width 20 height 20
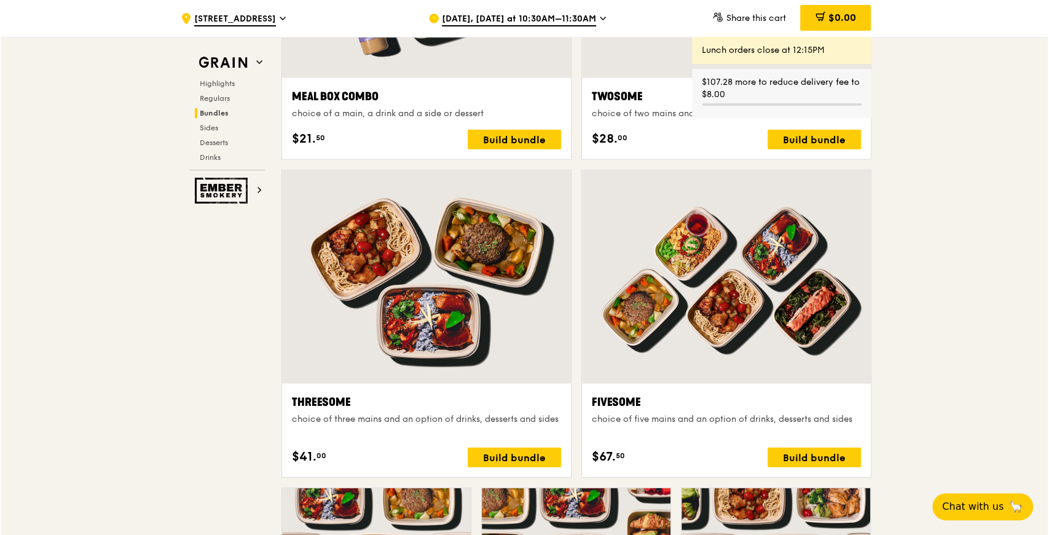
scroll to position [2073, 0]
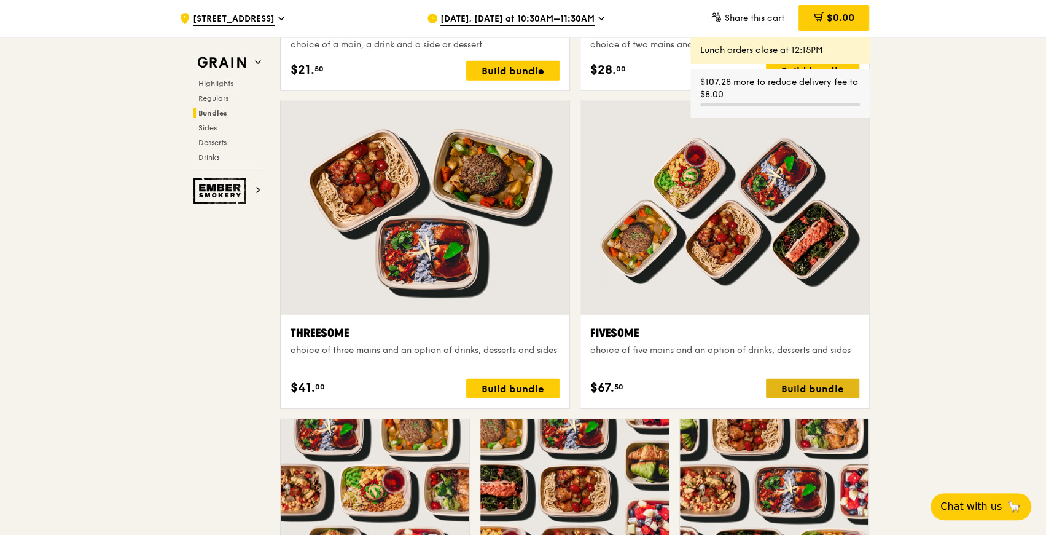
click at [799, 385] on div "Build bundle" at bounding box center [812, 389] width 93 height 20
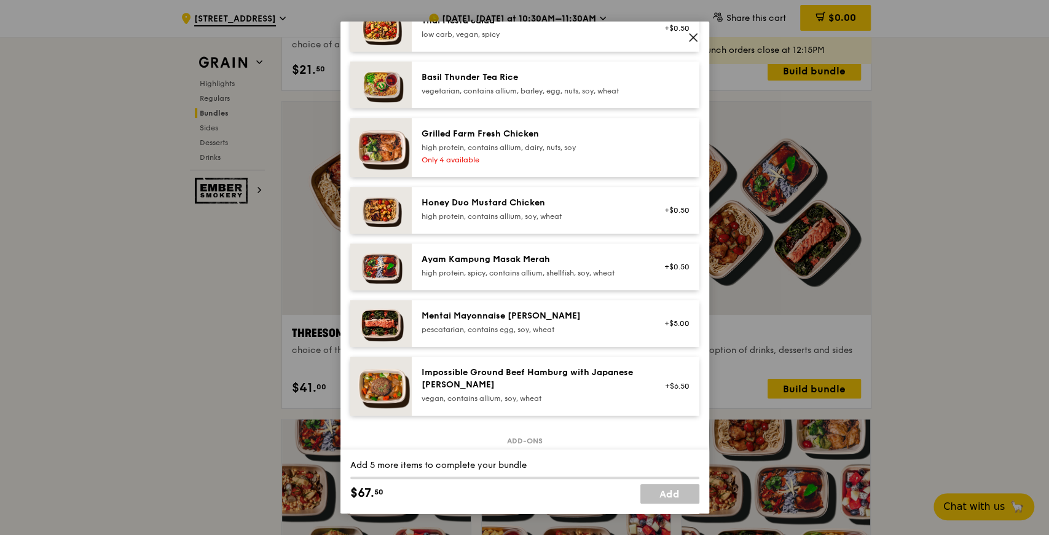
scroll to position [286, 0]
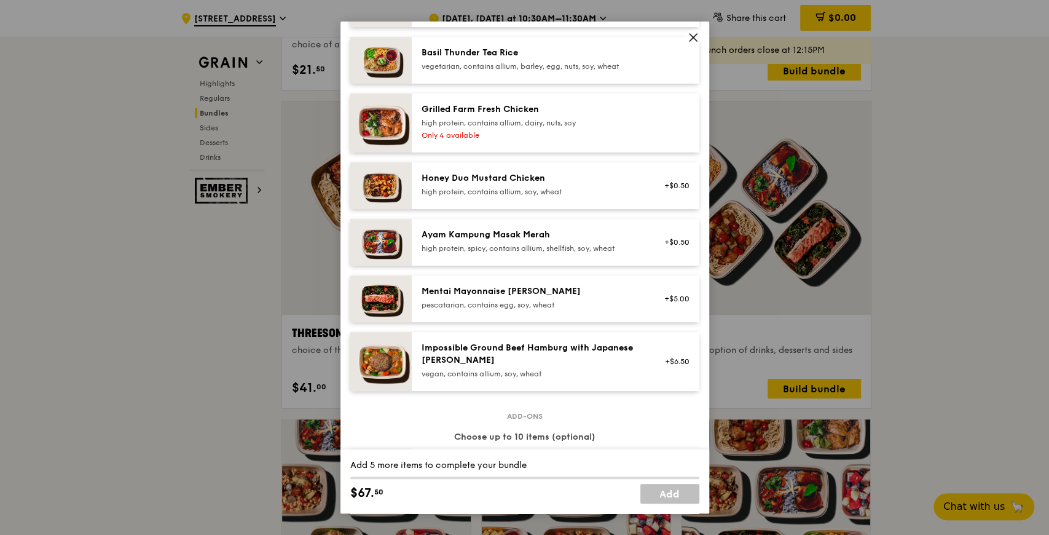
click at [493, 179] on div "Honey Duo Mustard Chicken" at bounding box center [532, 178] width 221 height 12
click at [484, 297] on div "Mentai Mayonnaise [PERSON_NAME] pescatarian, contains egg, soy, wheat" at bounding box center [532, 297] width 221 height 25
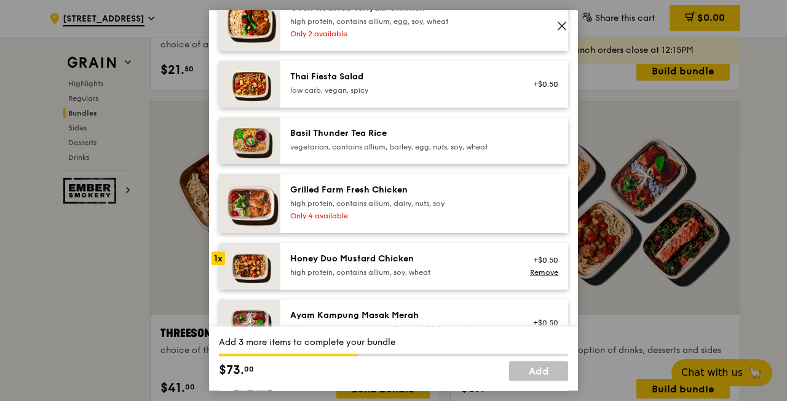
scroll to position [205, 0]
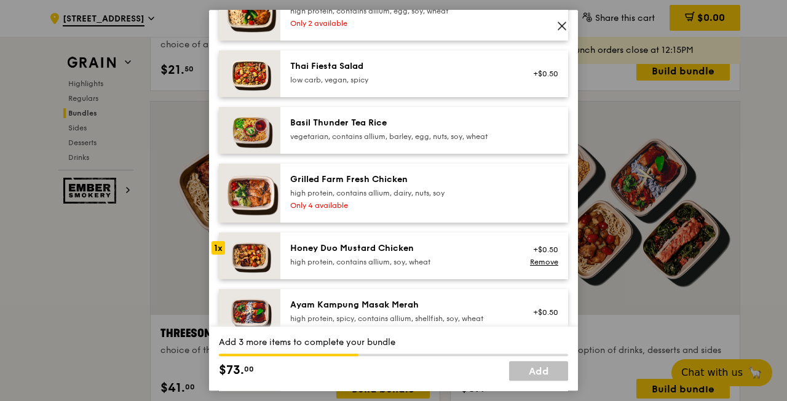
click at [307, 192] on div "high protein, contains allium, dairy, nuts, soy" at bounding box center [400, 193] width 221 height 10
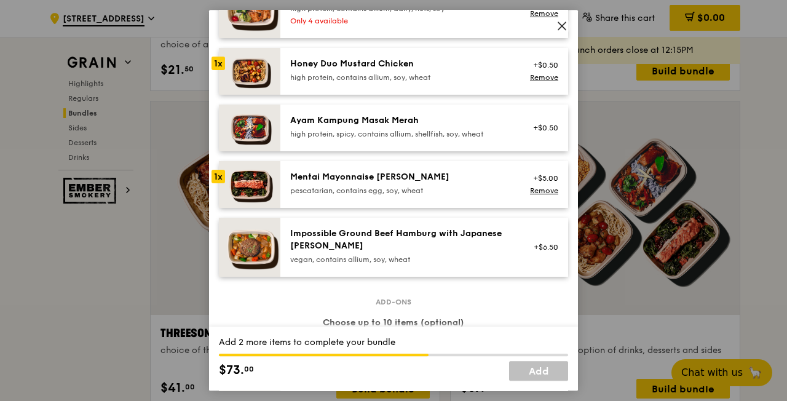
scroll to position [358, 0]
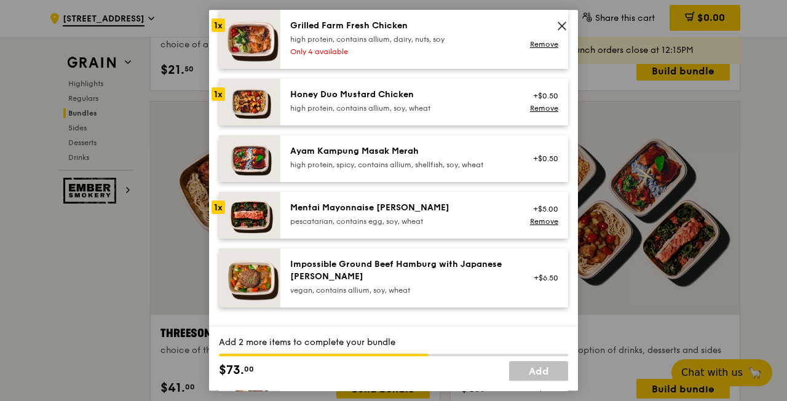
click at [343, 208] on div "Mentai Mayonnaise [PERSON_NAME]" at bounding box center [400, 208] width 221 height 12
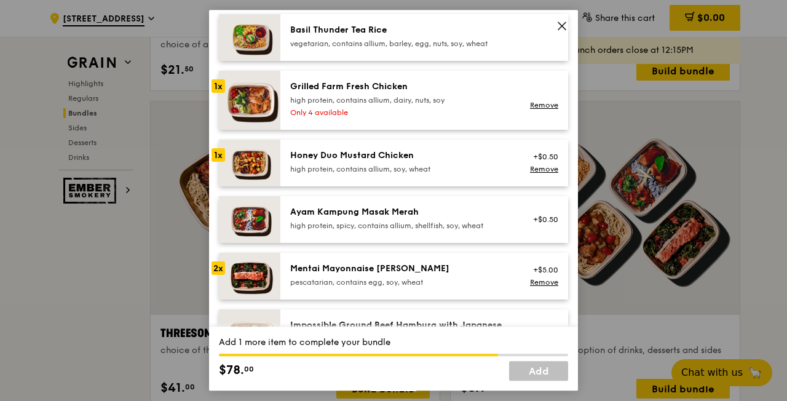
scroll to position [297, 0]
click at [365, 159] on div "Honey Duo Mustard Chicken" at bounding box center [400, 156] width 221 height 12
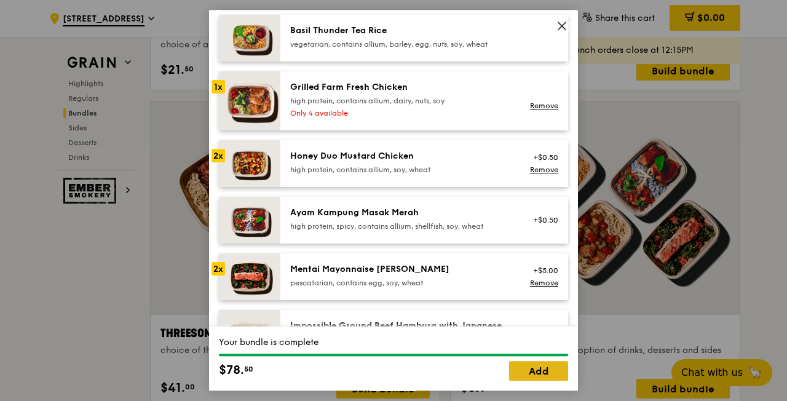
click at [539, 372] on link "Add" at bounding box center [538, 371] width 59 height 20
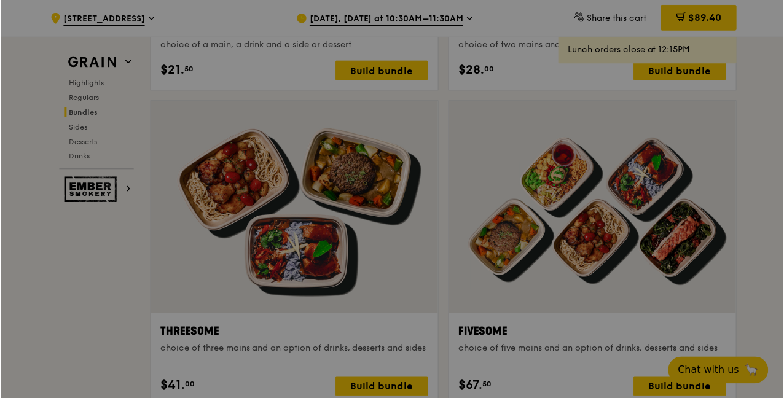
scroll to position [2073, 0]
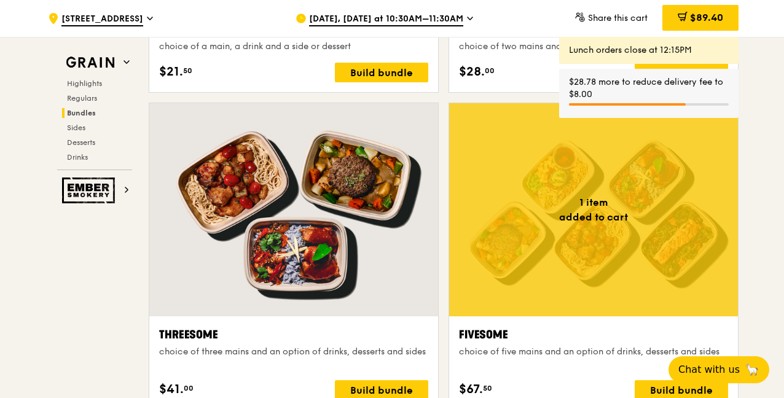
click at [418, 16] on span "[DATE], [DATE] at 10:30AM–11:30AM" at bounding box center [386, 20] width 154 height 14
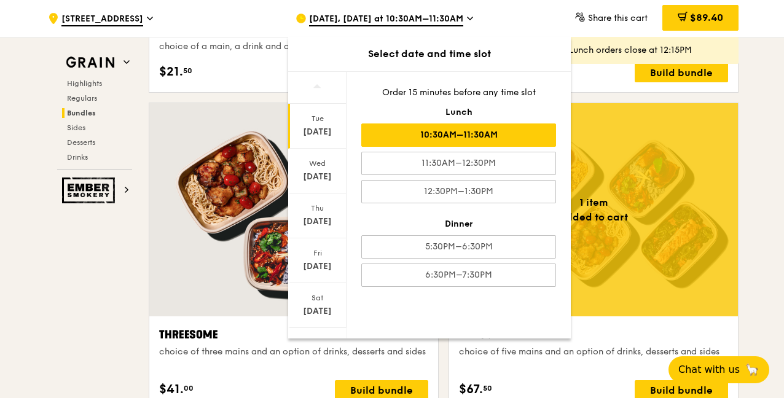
click at [473, 129] on div "10:30AM–11:30AM" at bounding box center [458, 135] width 195 height 23
click at [259, 62] on div "Meal Box Combo choice of a main, a drink and a side or dessert $21. 50 Build bu…" at bounding box center [293, 51] width 269 height 61
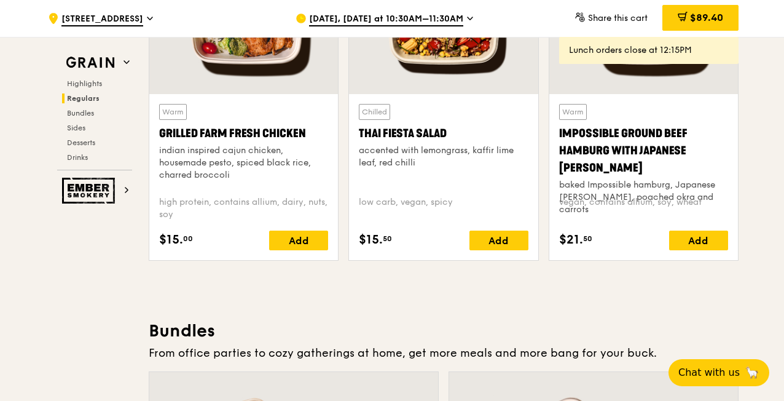
scroll to position [1489, 0]
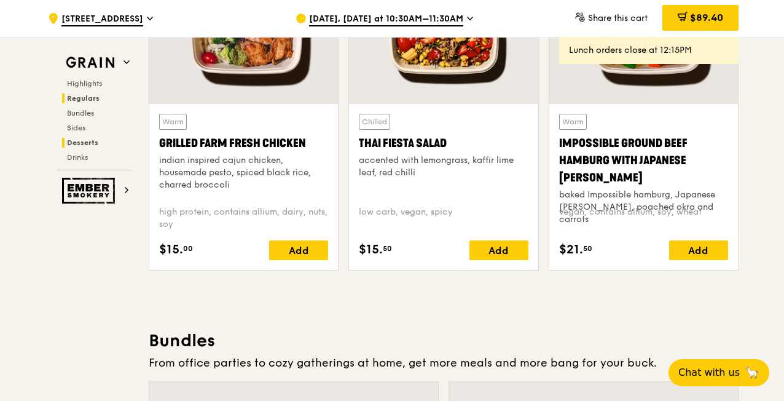
click at [80, 140] on span "Desserts" at bounding box center [82, 142] width 31 height 9
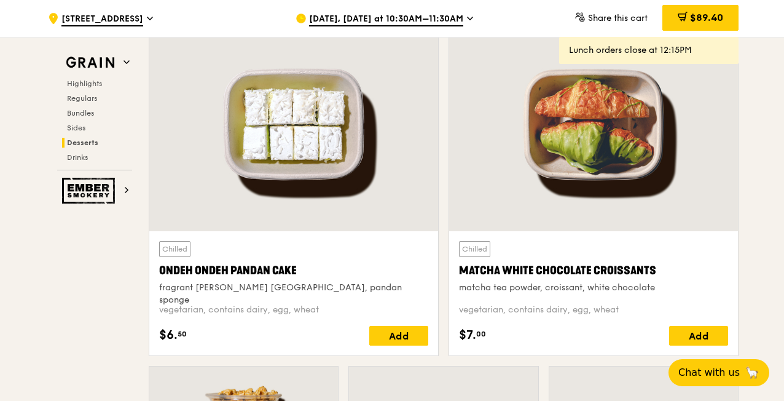
scroll to position [3564, 0]
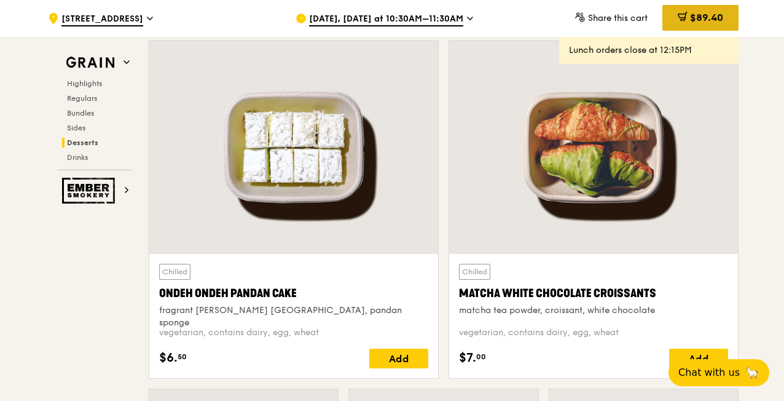
click at [715, 20] on span "$89.40" at bounding box center [706, 18] width 33 height 12
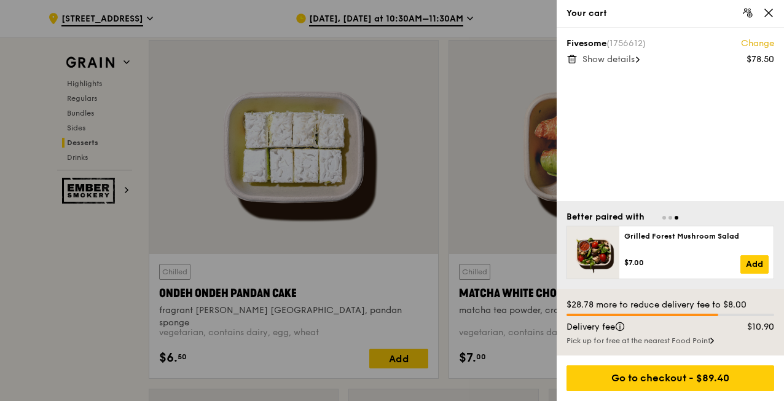
click at [767, 13] on icon at bounding box center [768, 12] width 11 height 11
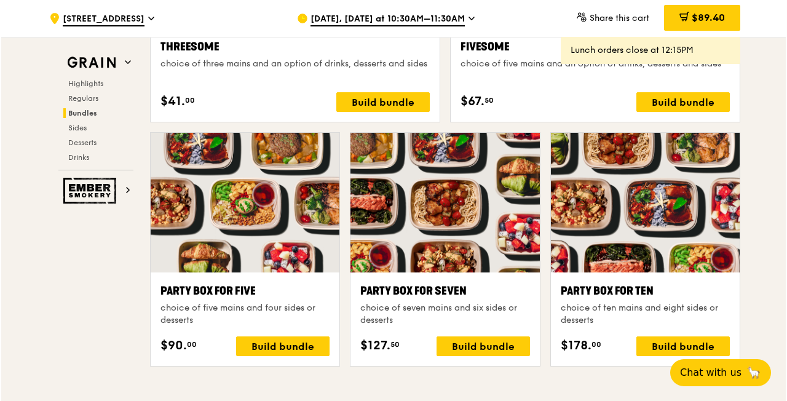
scroll to position [2396, 0]
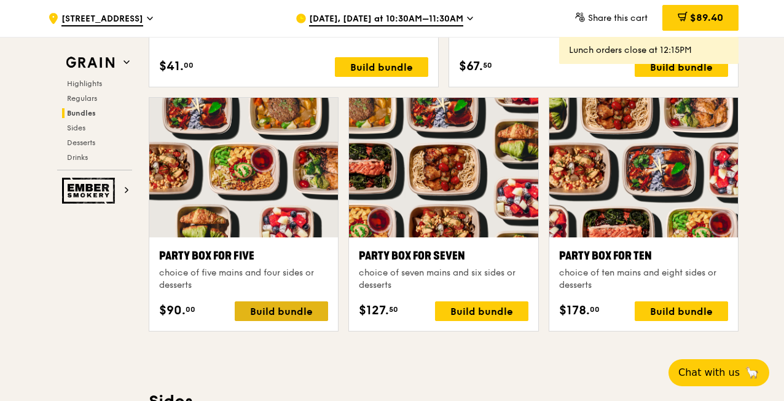
click at [272, 309] on div "Build bundle" at bounding box center [281, 311] width 93 height 20
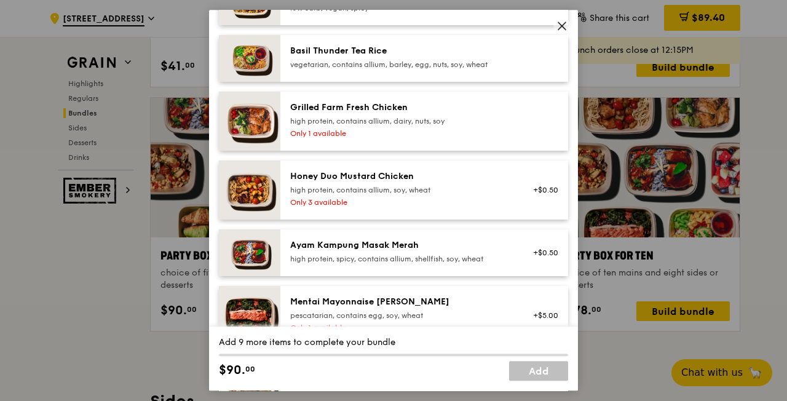
scroll to position [338, 0]
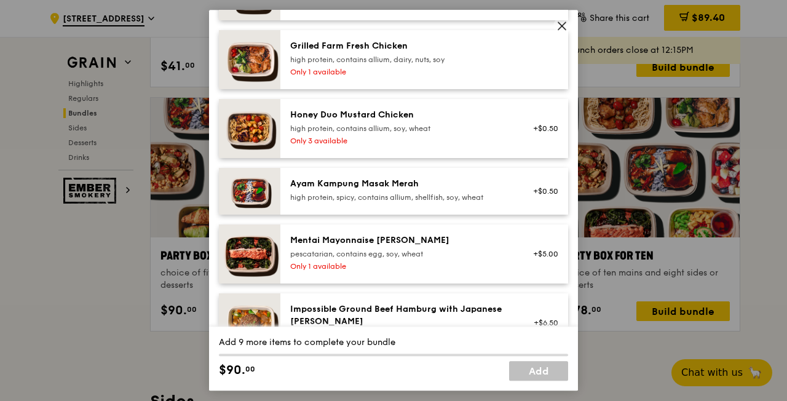
click at [561, 26] on icon at bounding box center [561, 25] width 7 height 7
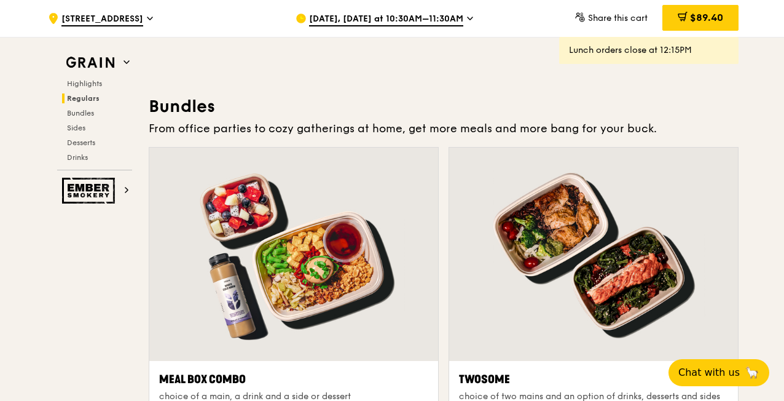
scroll to position [1721, 0]
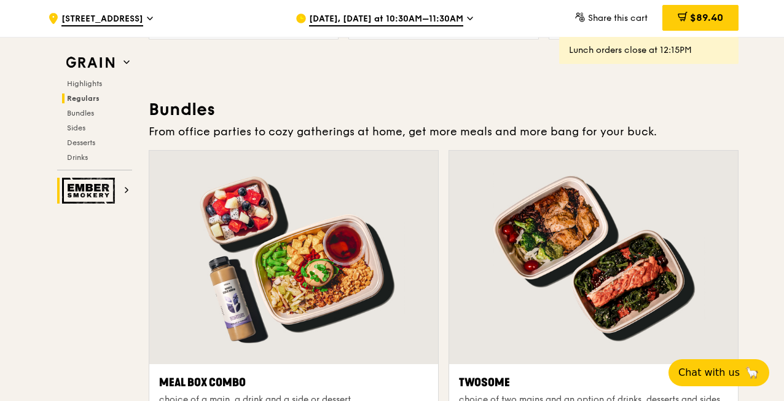
click at [98, 192] on img at bounding box center [90, 191] width 57 height 26
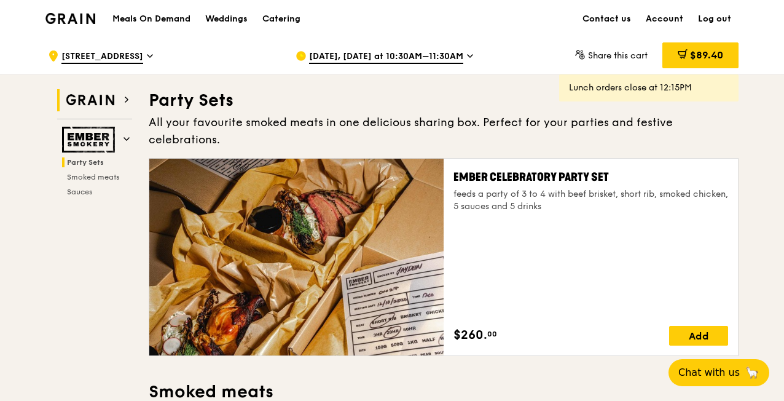
click at [112, 103] on img at bounding box center [90, 100] width 57 height 22
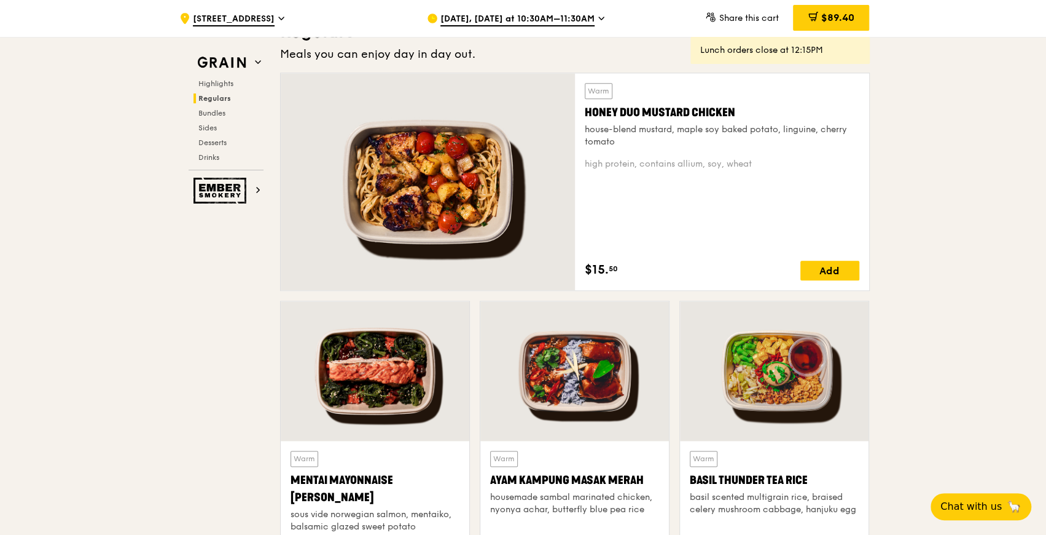
scroll to position [816, 0]
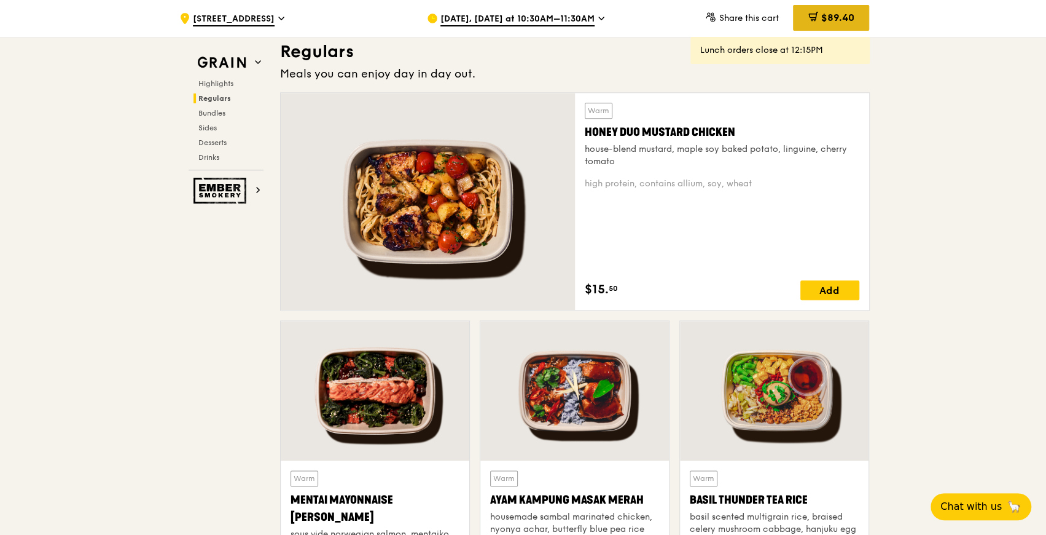
click at [830, 22] on span "$89.40" at bounding box center [837, 18] width 33 height 12
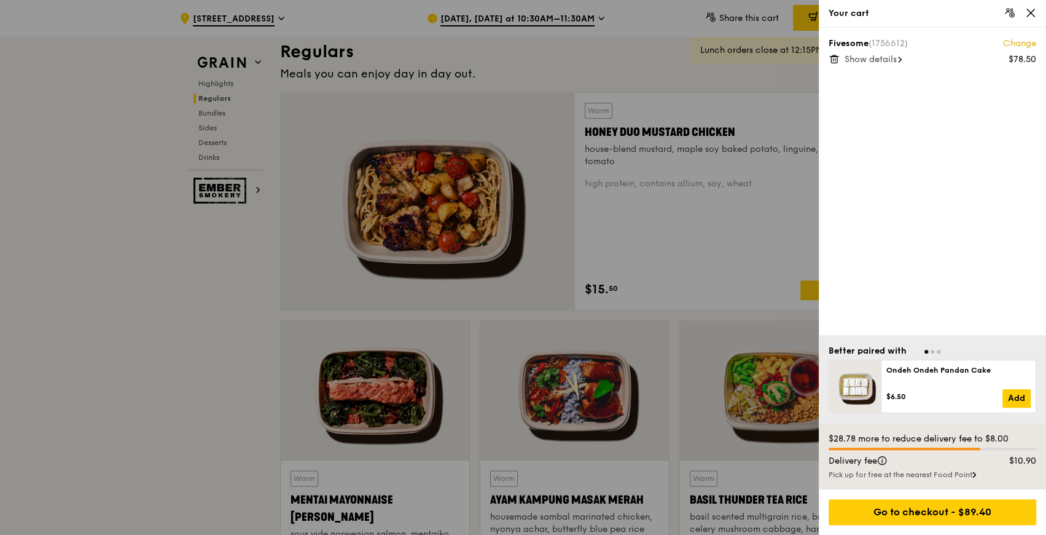
click at [882, 58] on span "Show details" at bounding box center [871, 59] width 52 height 10
click at [685, 78] on div at bounding box center [523, 267] width 1046 height 535
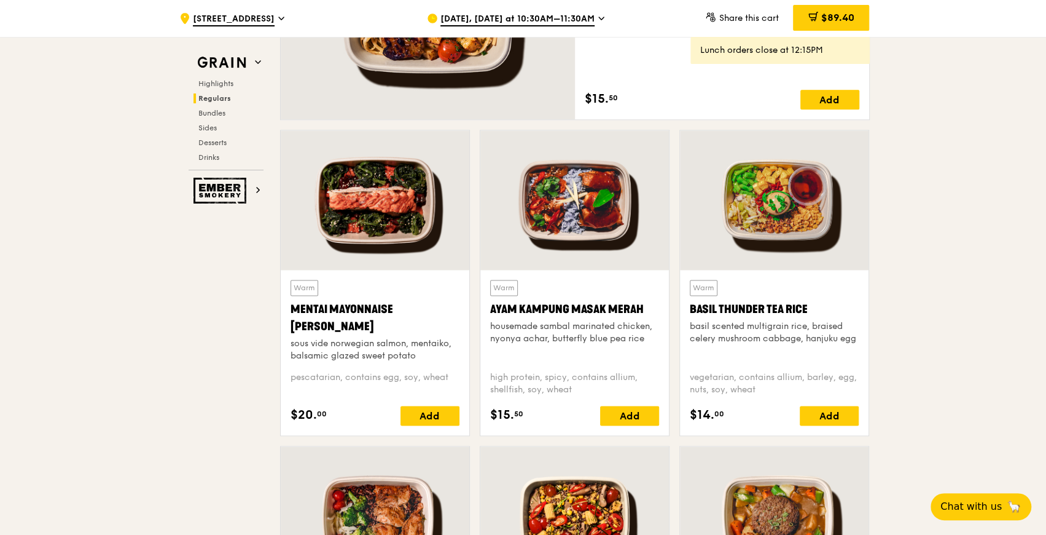
scroll to position [1021, 0]
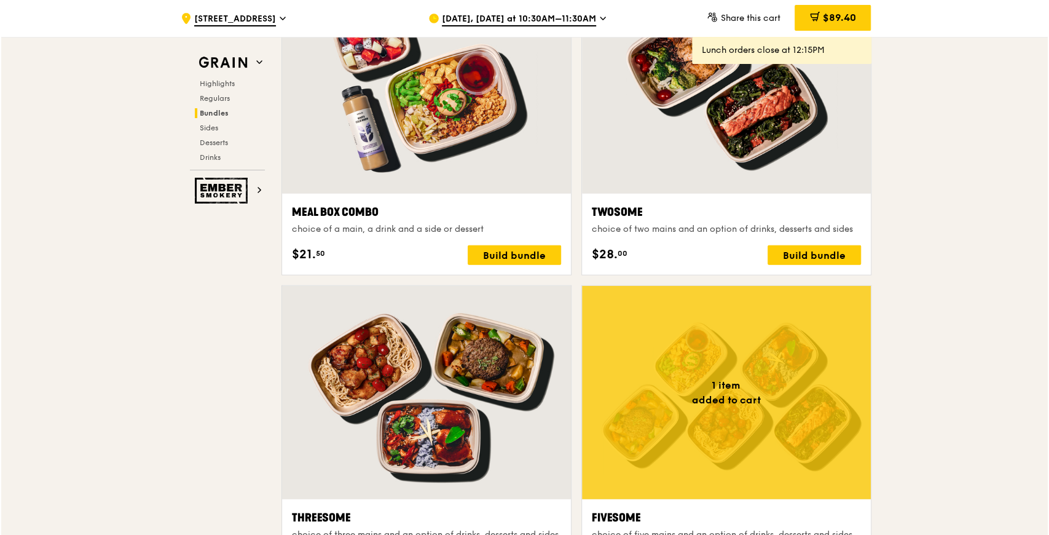
scroll to position [2007, 0]
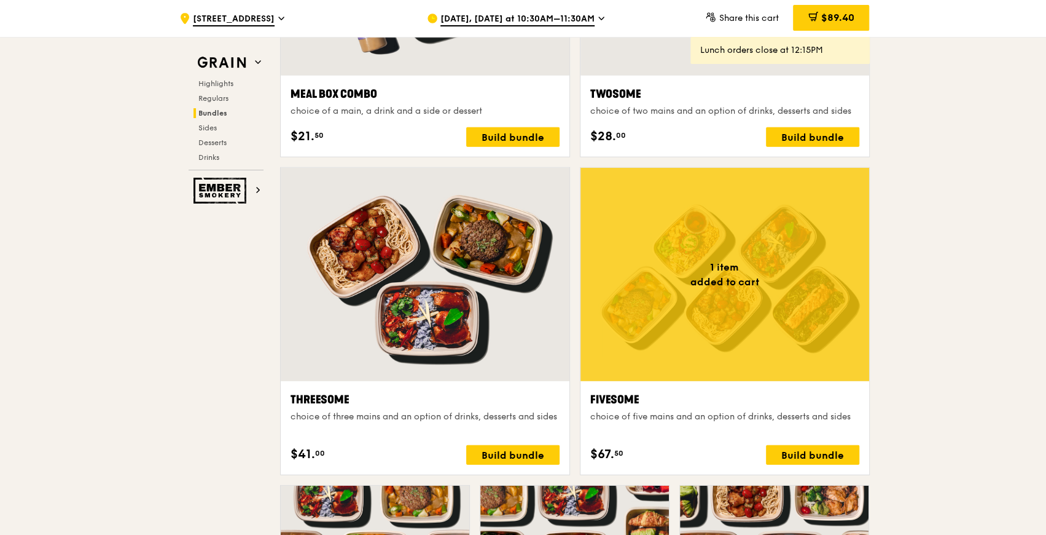
click at [681, 270] on div at bounding box center [725, 274] width 289 height 213
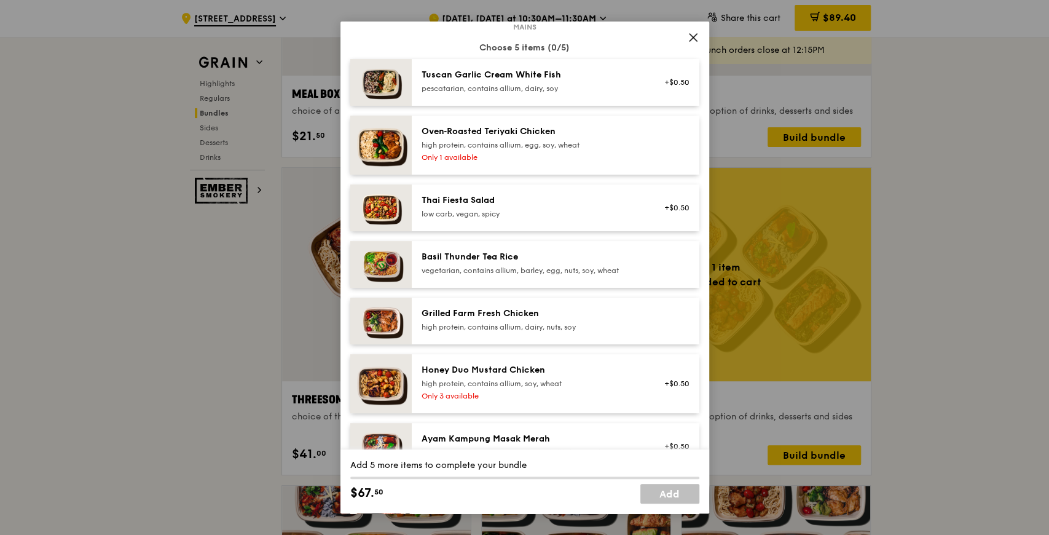
scroll to position [82, 0]
click at [689, 36] on icon at bounding box center [693, 37] width 11 height 11
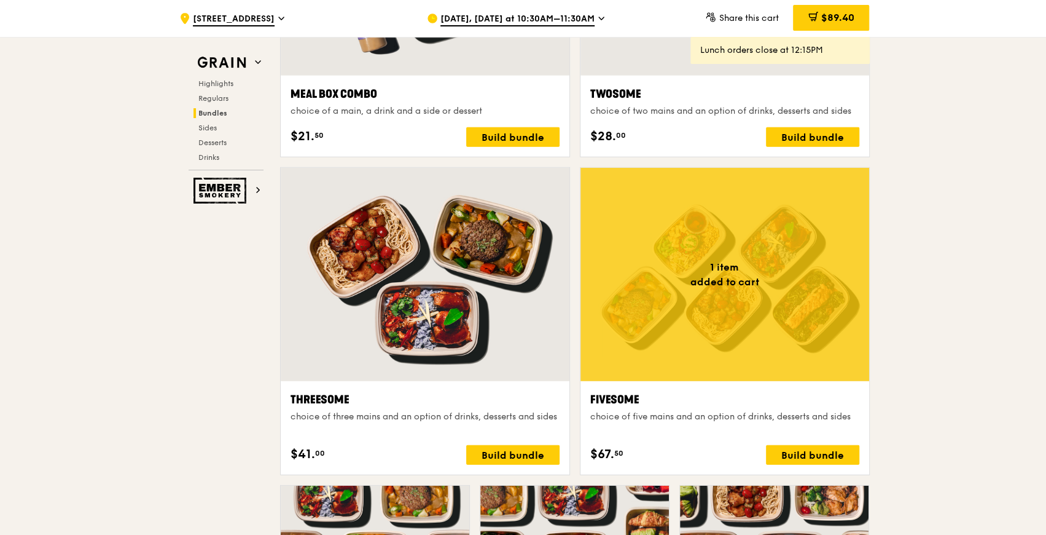
click at [573, 21] on span "[DATE], [DATE] at 10:30AM–11:30AM" at bounding box center [518, 20] width 154 height 14
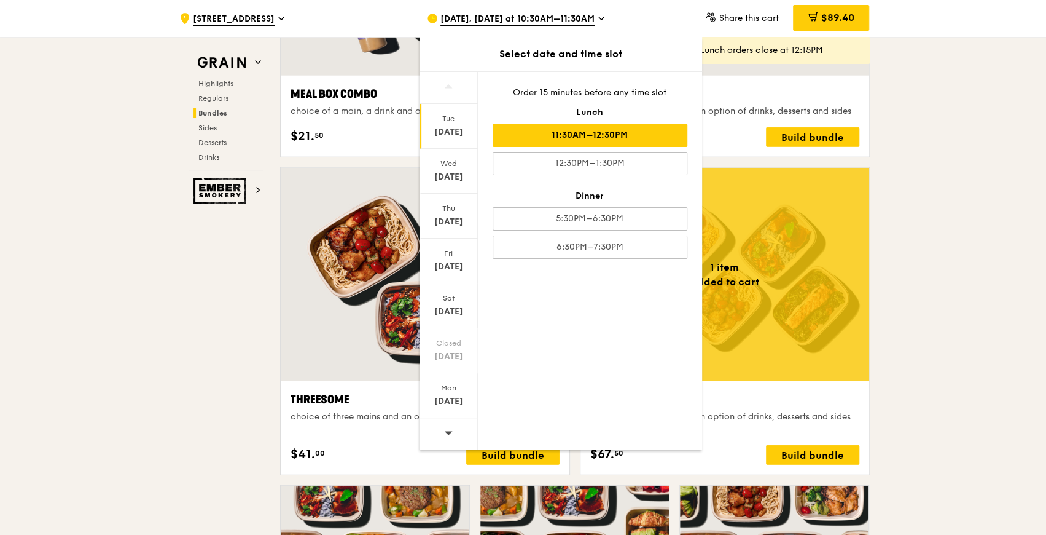
click at [609, 132] on div "11:30AM–12:30PM" at bounding box center [590, 135] width 195 height 23
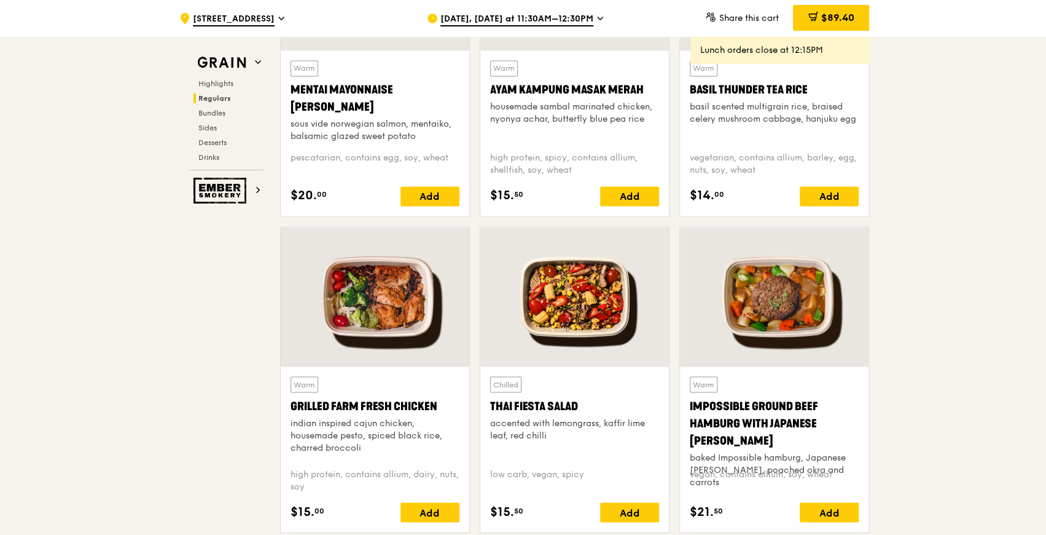
scroll to position [1351, 0]
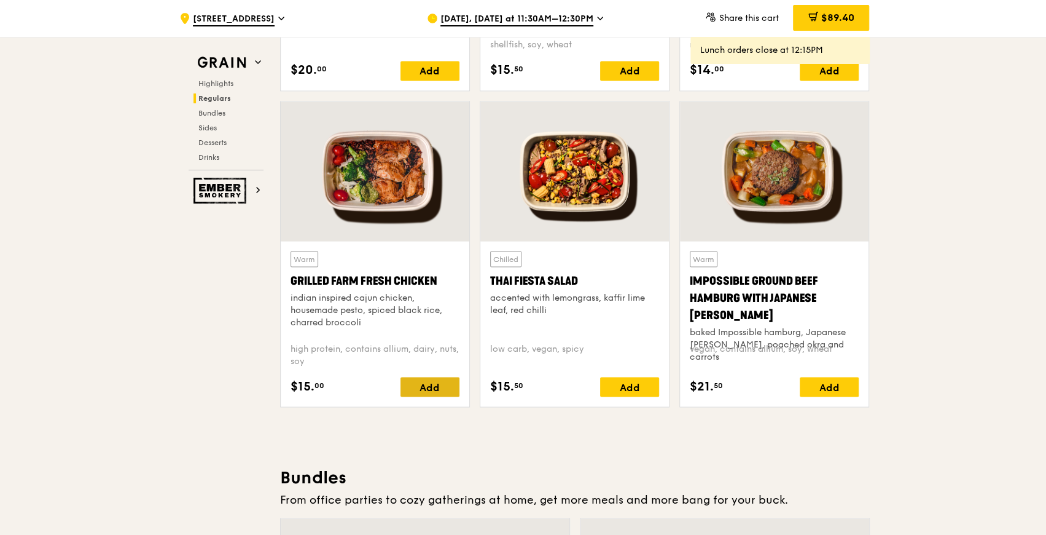
click at [435, 386] on div "Add" at bounding box center [430, 387] width 59 height 20
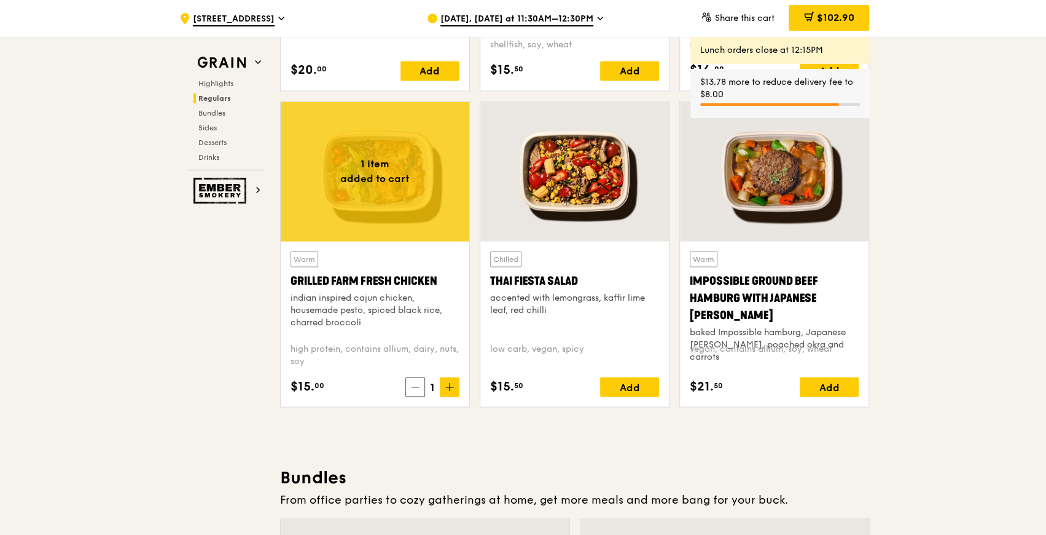
click at [854, 22] on span "$102.90" at bounding box center [835, 18] width 37 height 12
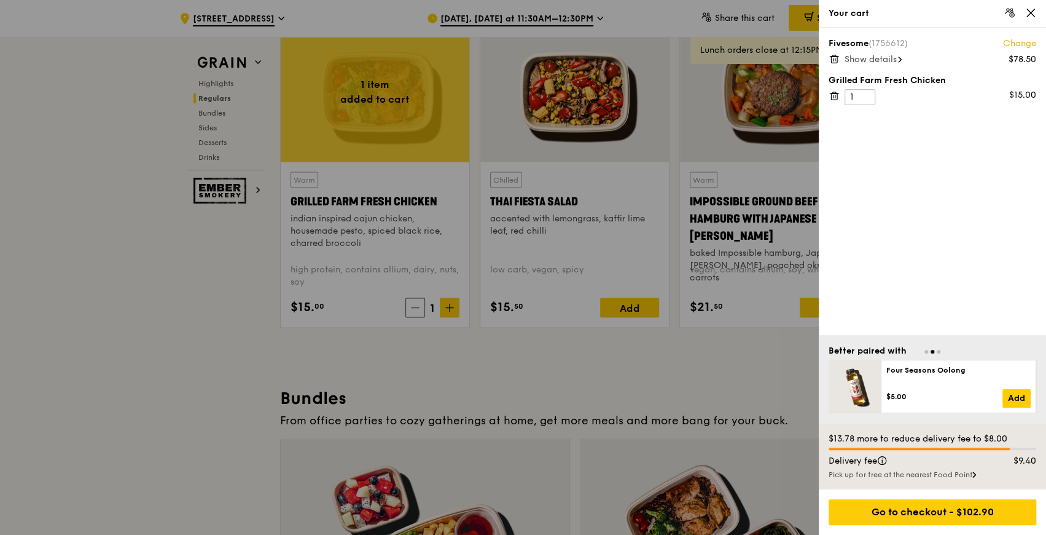
scroll to position [1433, 0]
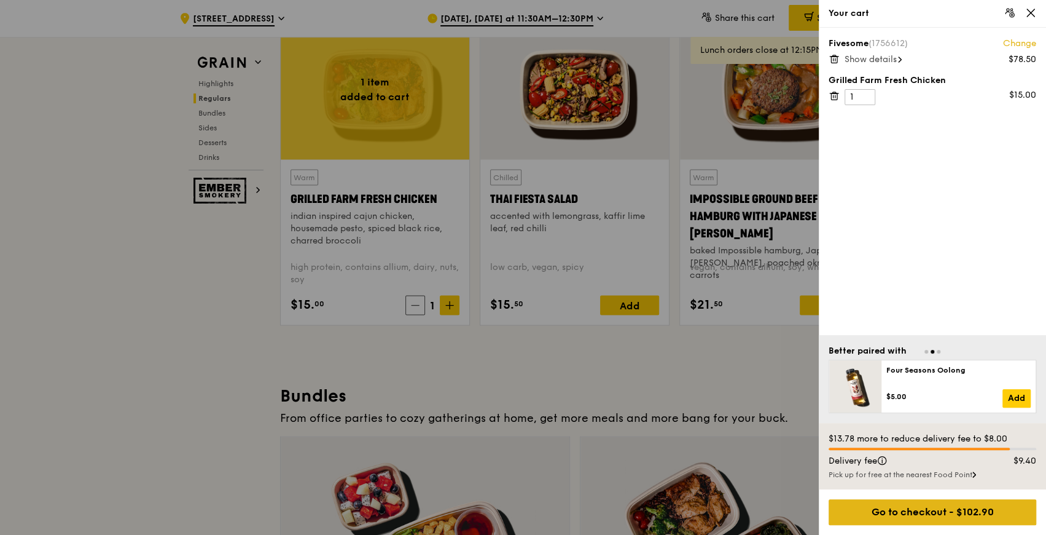
click at [956, 512] on div "Go to checkout - $102.90" at bounding box center [933, 512] width 208 height 26
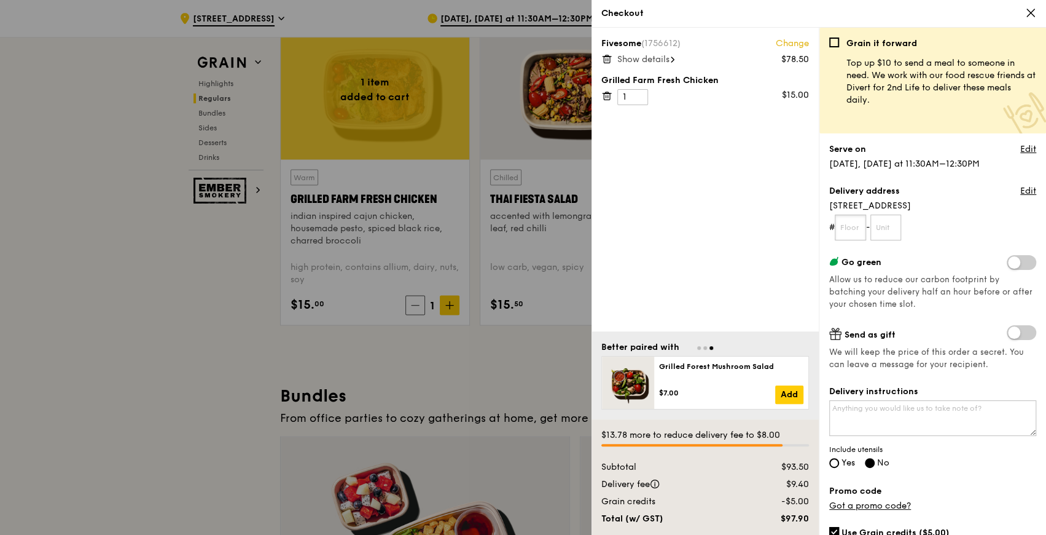
click at [852, 227] on input "text" at bounding box center [850, 227] width 31 height 26
type input "02"
click at [892, 226] on input "text" at bounding box center [886, 227] width 31 height 26
type input "10"
click at [1013, 260] on span at bounding box center [1021, 262] width 29 height 15
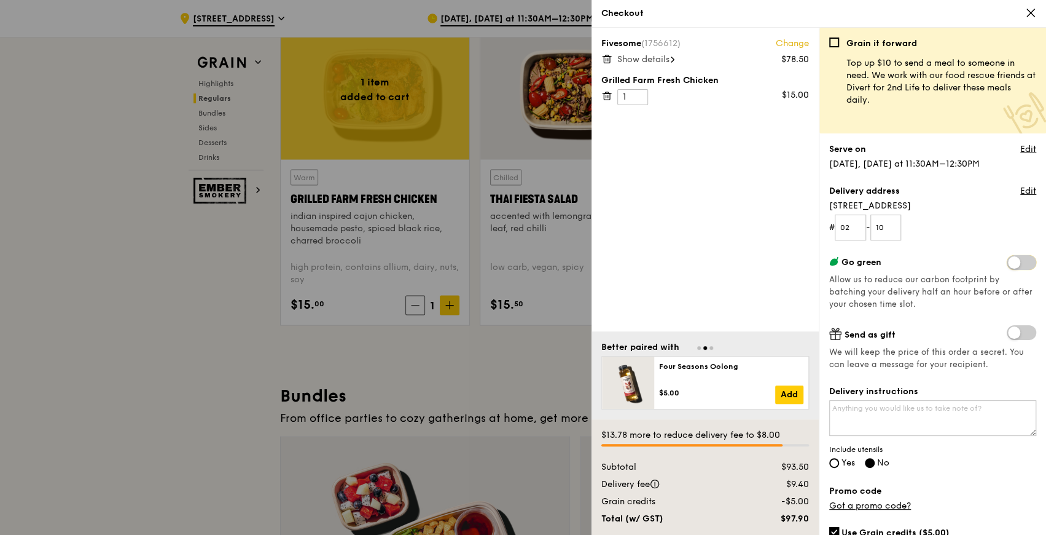
click at [1010, 264] on input "checkbox" at bounding box center [1010, 264] width 0 height 0
click at [1013, 262] on span at bounding box center [1021, 262] width 29 height 15
click at [1010, 264] on input "checkbox" at bounding box center [1010, 264] width 0 height 0
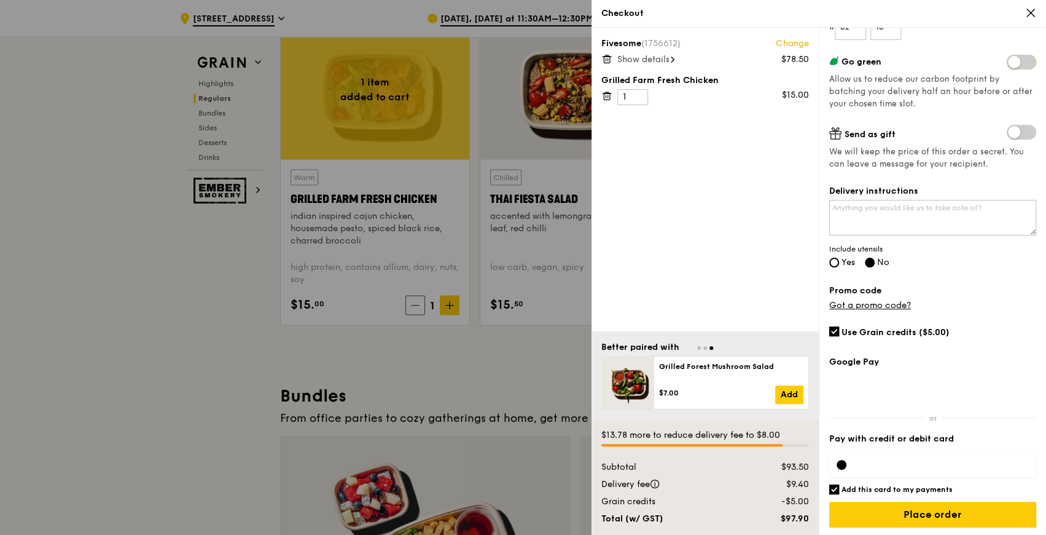
scroll to position [201, 0]
click at [845, 262] on span "Yes" at bounding box center [849, 261] width 14 height 10
click at [839, 262] on input "Yes" at bounding box center [835, 262] width 10 height 10
radio input "true"
radio input "false"
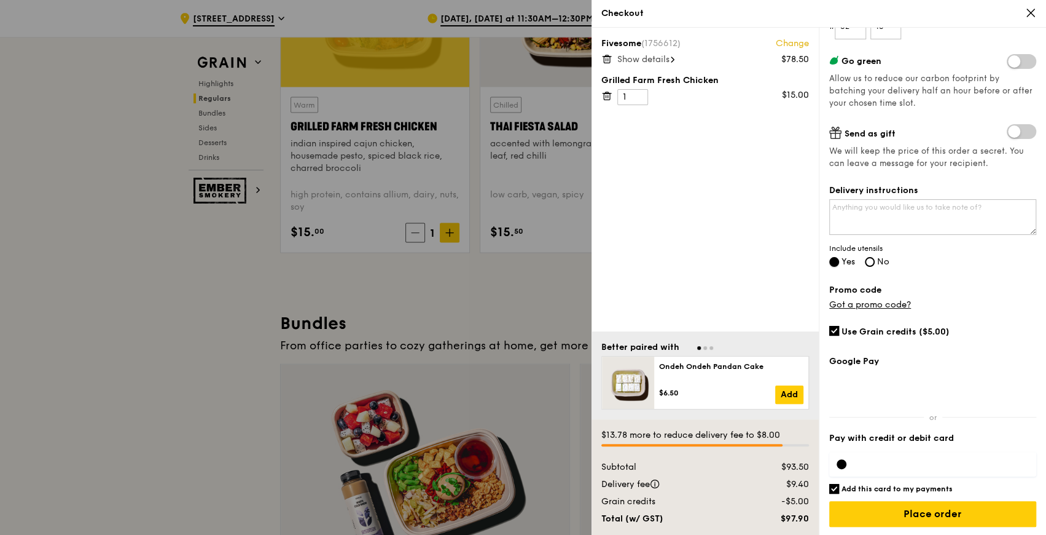
scroll to position [1515, 0]
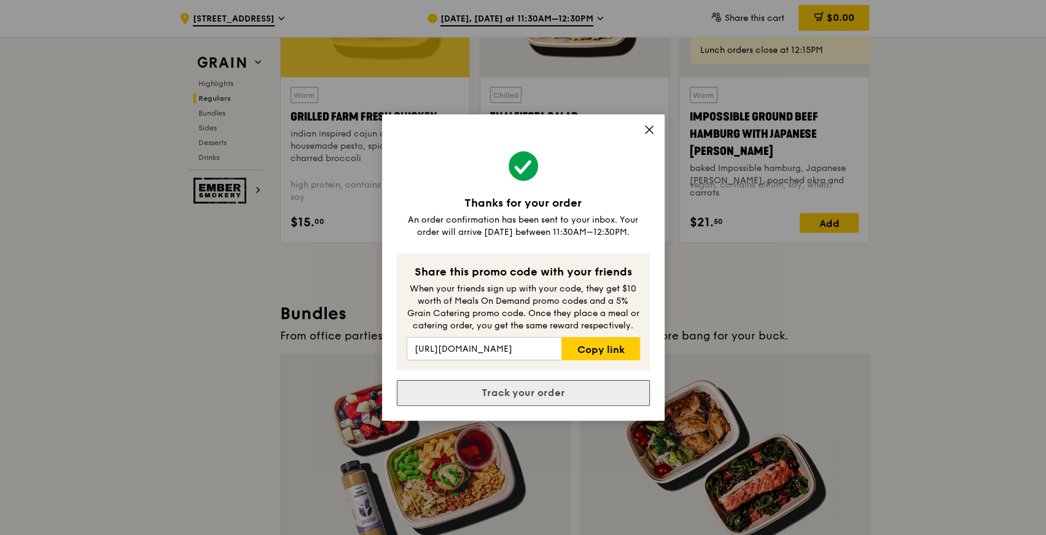
click at [530, 385] on link "Track your order" at bounding box center [523, 393] width 253 height 26
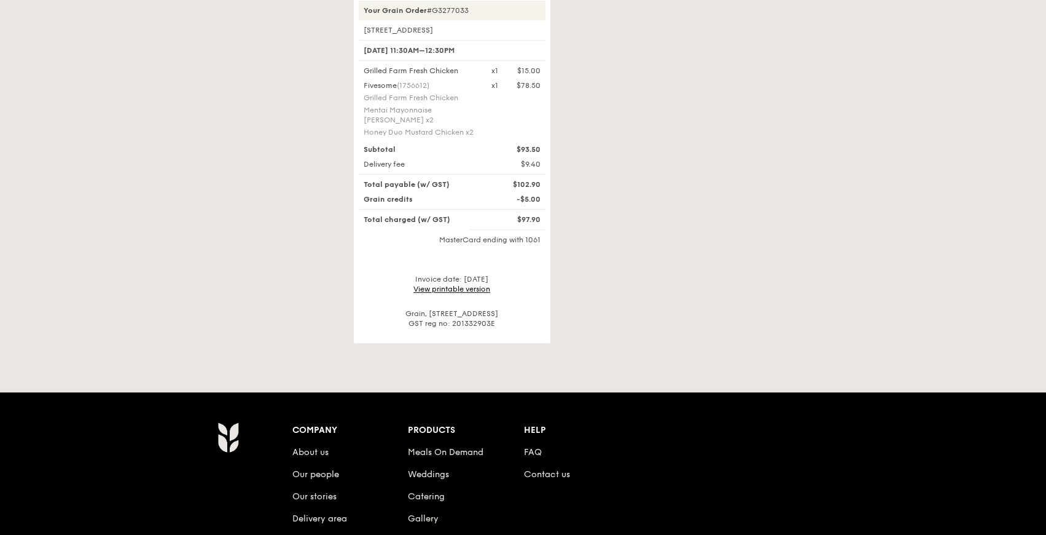
scroll to position [450, 0]
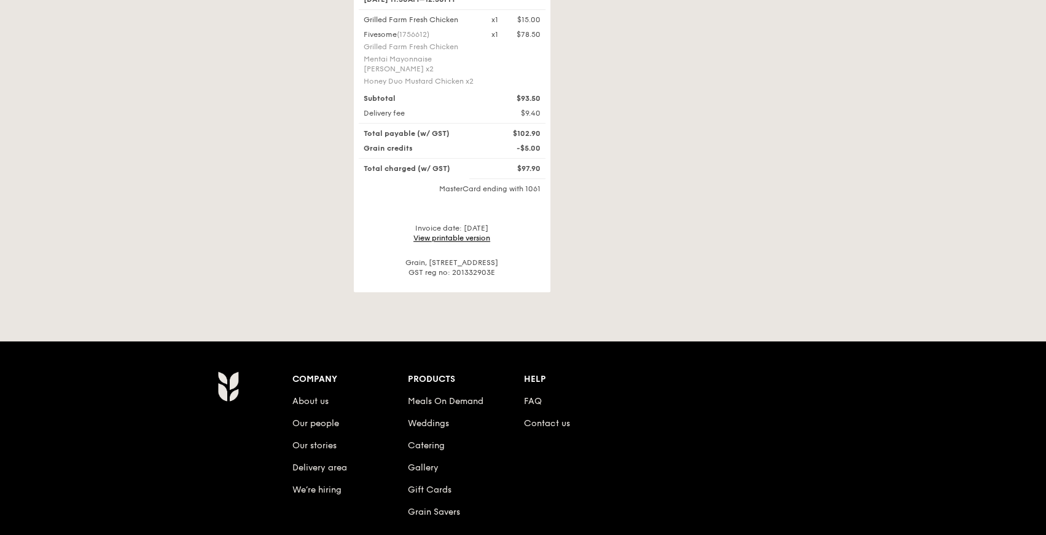
click at [473, 233] on link "View printable version" at bounding box center [452, 237] width 77 height 9
